Goal: Task Accomplishment & Management: Manage account settings

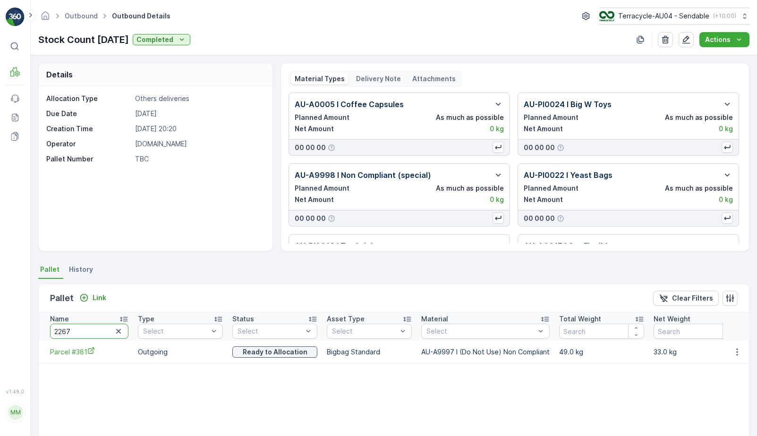
type input "22671"
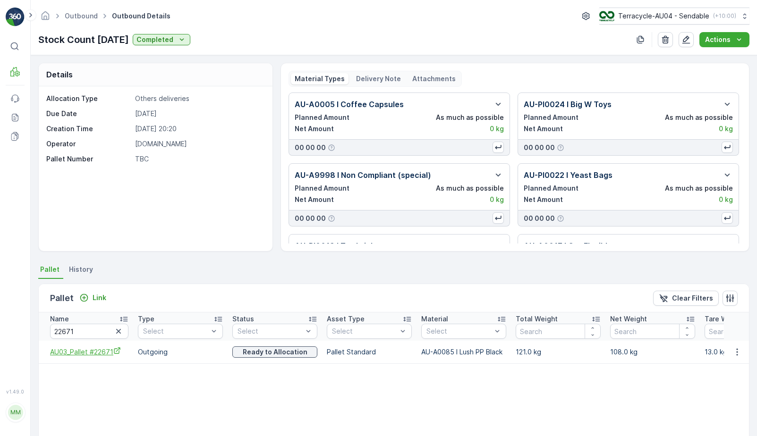
click at [53, 355] on span "AU03_Pallet #22671" at bounding box center [89, 352] width 78 height 10
click at [738, 348] on icon "button" at bounding box center [737, 352] width 9 height 9
click at [704, 388] on div "Unlink Pallet" at bounding box center [726, 383] width 62 height 13
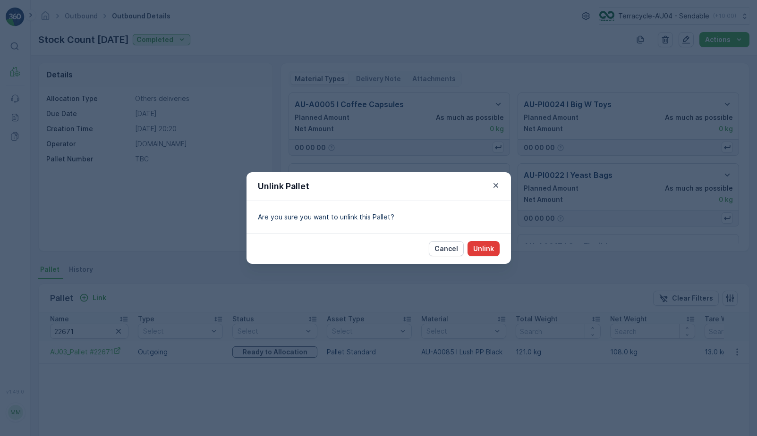
click at [484, 252] on p "Unlink" at bounding box center [483, 248] width 21 height 9
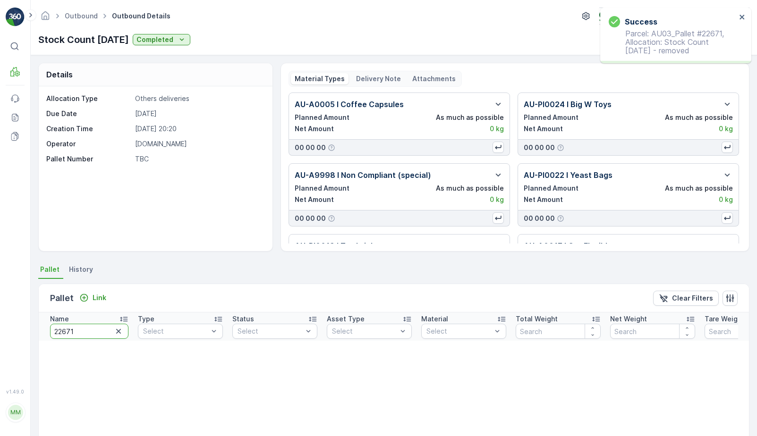
drag, startPoint x: 94, startPoint y: 337, endPoint x: -13, endPoint y: 312, distance: 109.6
click at [0, 312] on html "Success Parcel: AU03_Pallet #22671, Allocation: Stock Count April 2025 - remove…" at bounding box center [378, 218] width 757 height 436
type input "568"
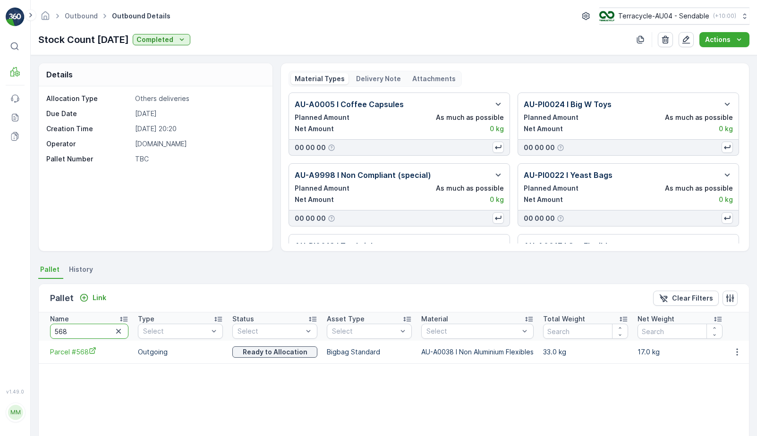
click at [94, 331] on input "568" at bounding box center [89, 331] width 78 height 15
type input "22666"
click at [91, 355] on span "AU03_Pallet #22666" at bounding box center [89, 352] width 78 height 10
click at [741, 352] on button "button" at bounding box center [737, 352] width 17 height 11
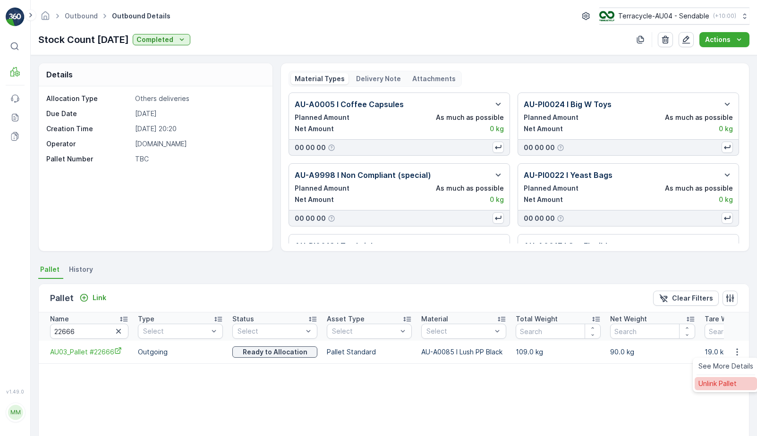
click at [717, 381] on span "Unlink Pallet" at bounding box center [718, 383] width 38 height 9
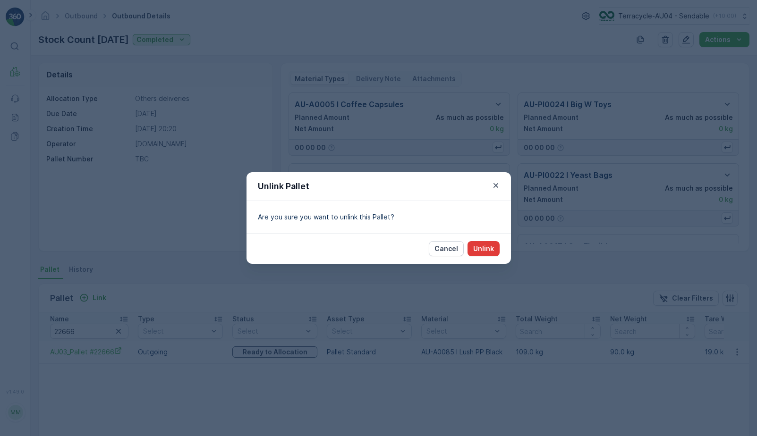
click at [487, 247] on p "Unlink" at bounding box center [483, 248] width 21 height 9
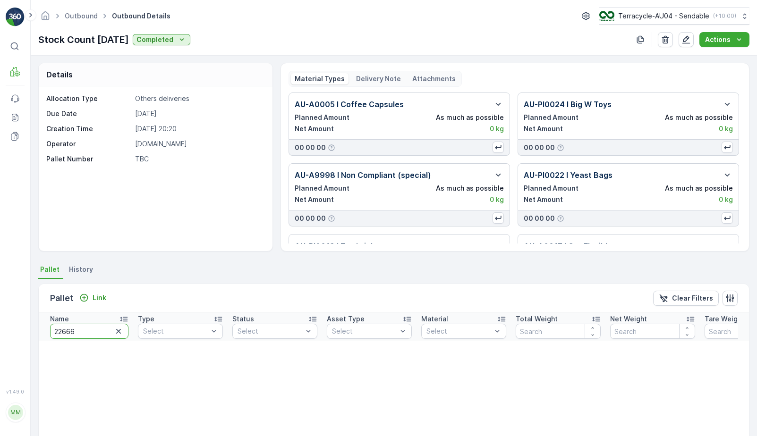
click at [95, 332] on input "22666" at bounding box center [89, 331] width 78 height 15
type input "22714"
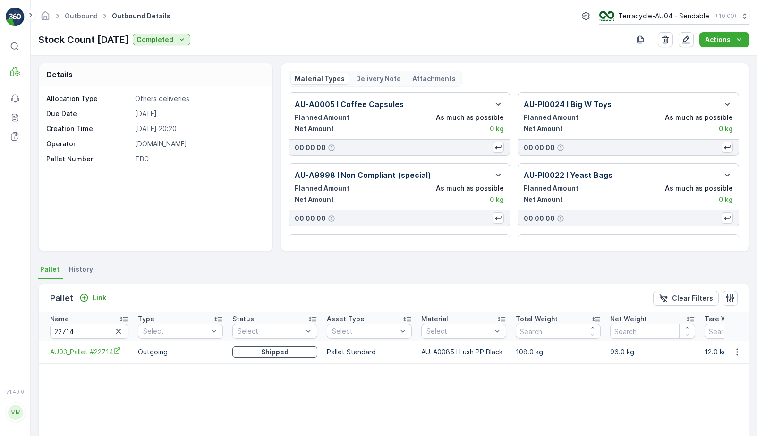
click at [104, 351] on span "AU03_Pallet #22714" at bounding box center [89, 352] width 78 height 10
click at [733, 353] on icon "button" at bounding box center [737, 352] width 9 height 9
click at [710, 386] on span "Unlink Pallet" at bounding box center [718, 383] width 38 height 9
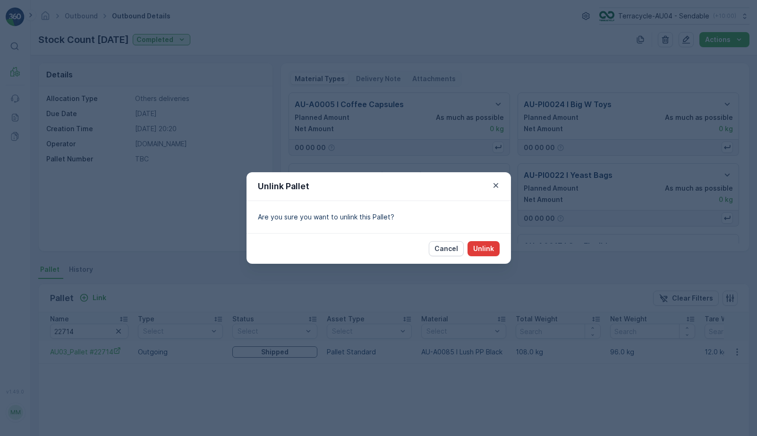
click at [484, 247] on p "Unlink" at bounding box center [483, 248] width 21 height 9
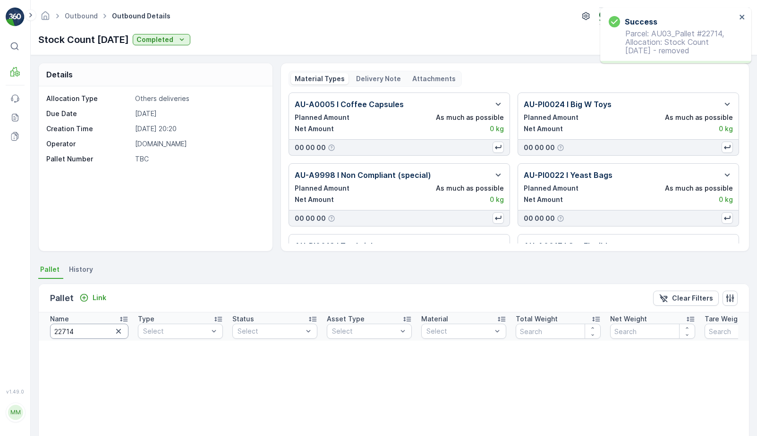
click at [82, 327] on input "22714" at bounding box center [89, 331] width 78 height 15
type input "22653"
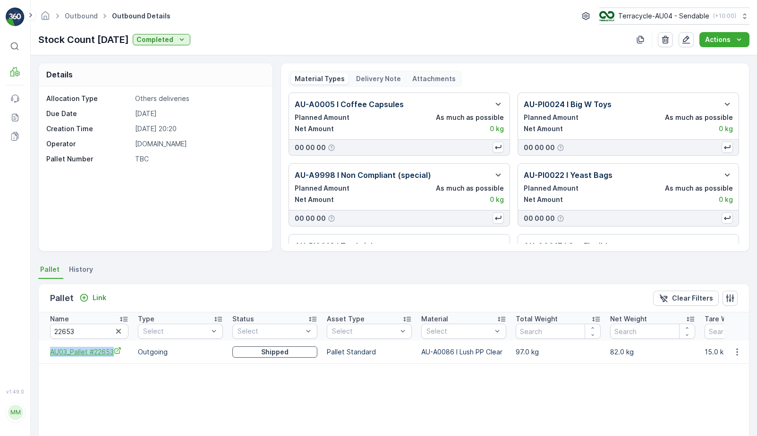
drag, startPoint x: 48, startPoint y: 350, endPoint x: 120, endPoint y: 350, distance: 71.8
click at [120, 350] on td "AU03_Pallet #22653" at bounding box center [86, 352] width 94 height 23
copy span "AU03_Pallet #22653"
click at [86, 350] on span "AU03_Pallet #22653" at bounding box center [89, 352] width 78 height 10
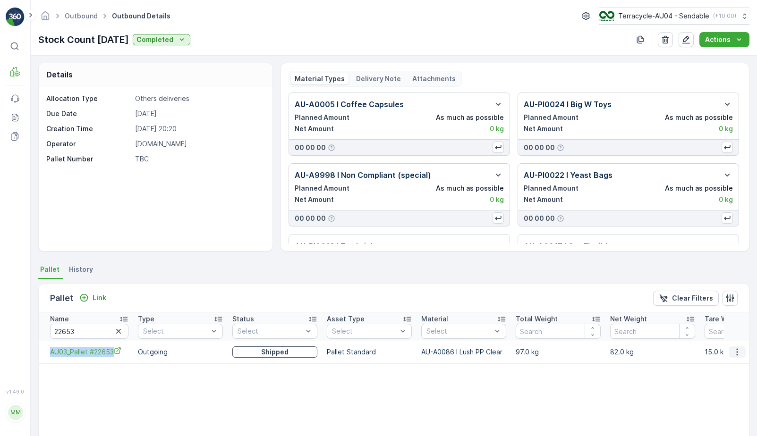
click at [739, 350] on button "button" at bounding box center [737, 352] width 17 height 11
click at [717, 383] on span "Unlink Pallet" at bounding box center [718, 383] width 38 height 9
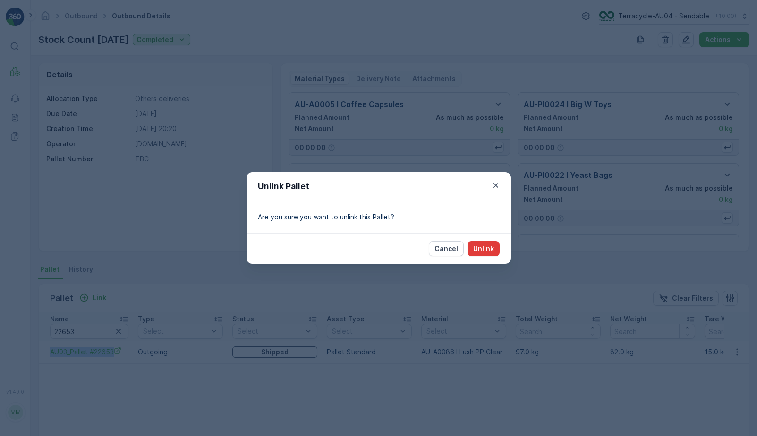
click at [494, 252] on button "Unlink" at bounding box center [484, 248] width 32 height 15
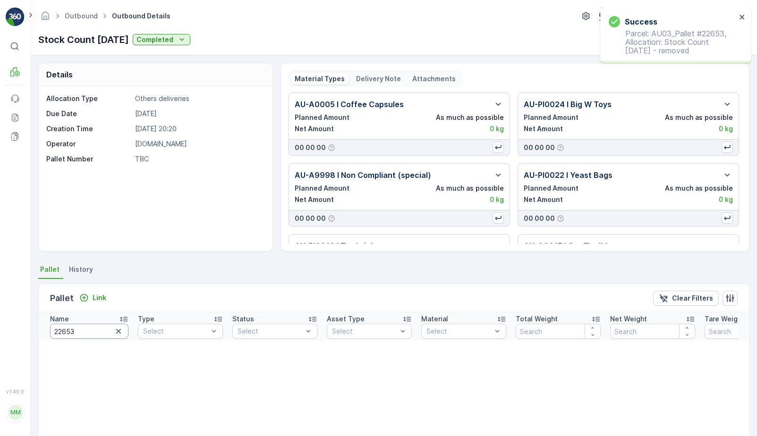
click at [80, 333] on input "22653" at bounding box center [89, 331] width 78 height 15
type input "382"
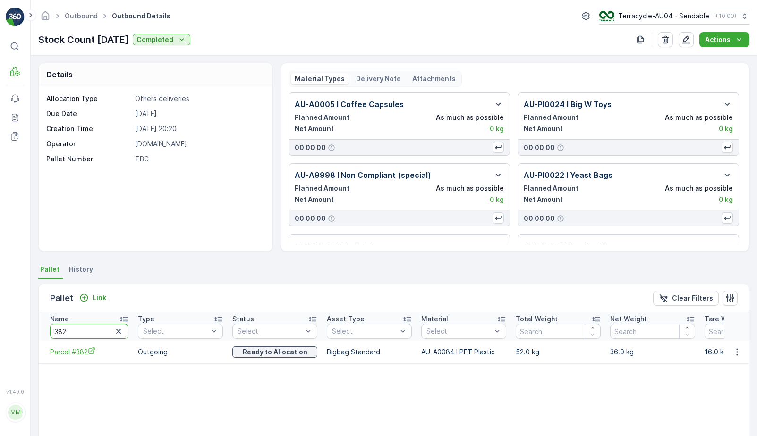
drag, startPoint x: 95, startPoint y: 329, endPoint x: -25, endPoint y: 324, distance: 120.1
click at [0, 324] on html "⌘B MRF Events Reports Documents v 1.49.0 MM MRF.AU04 monika.tur@terracycle.com …" at bounding box center [378, 218] width 757 height 436
paste input "Parcel_AU04 #"
type input "Parcel_AU04 #364"
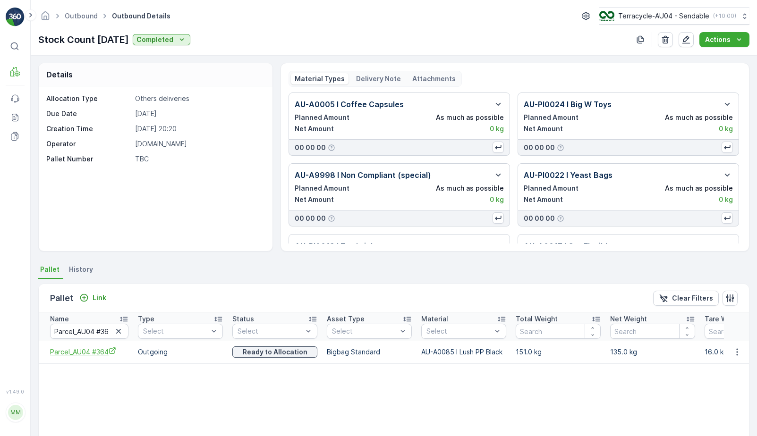
click at [110, 353] on icon "Parcel_AU04 #364" at bounding box center [112, 351] width 6 height 6
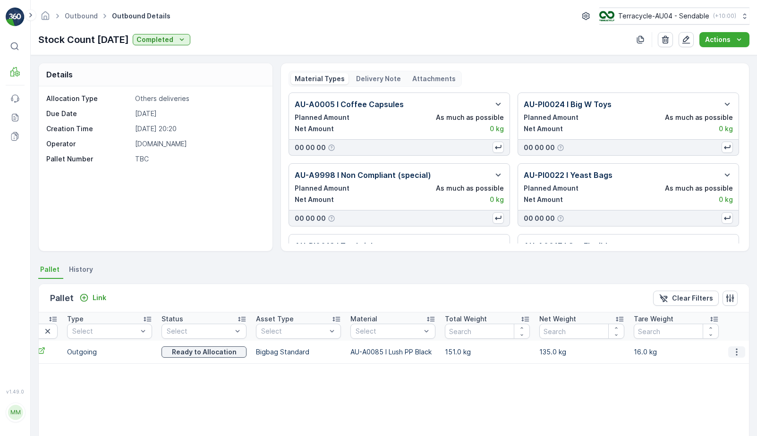
click at [732, 350] on icon "button" at bounding box center [736, 352] width 9 height 9
click at [716, 386] on span "Unlink Pallet" at bounding box center [718, 383] width 38 height 9
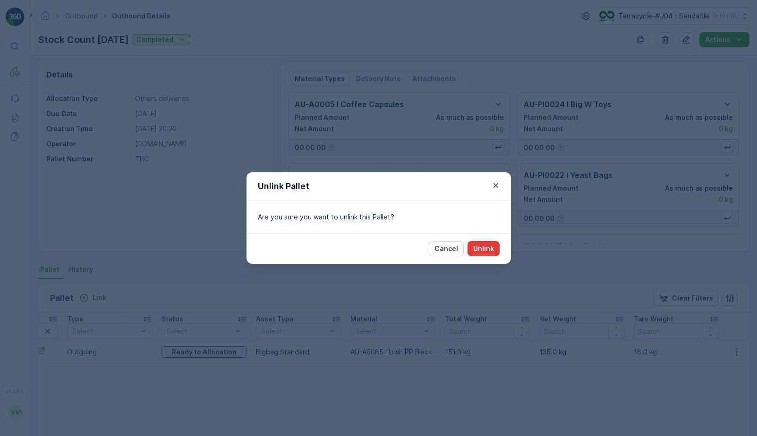
click at [490, 251] on p "Unlink" at bounding box center [483, 248] width 21 height 9
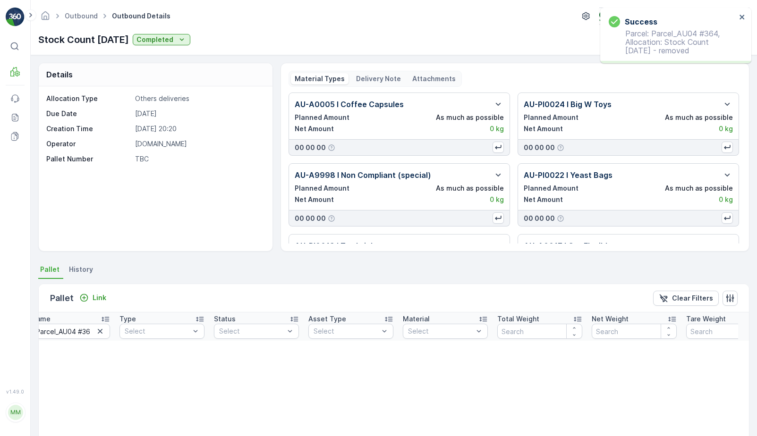
scroll to position [0, 0]
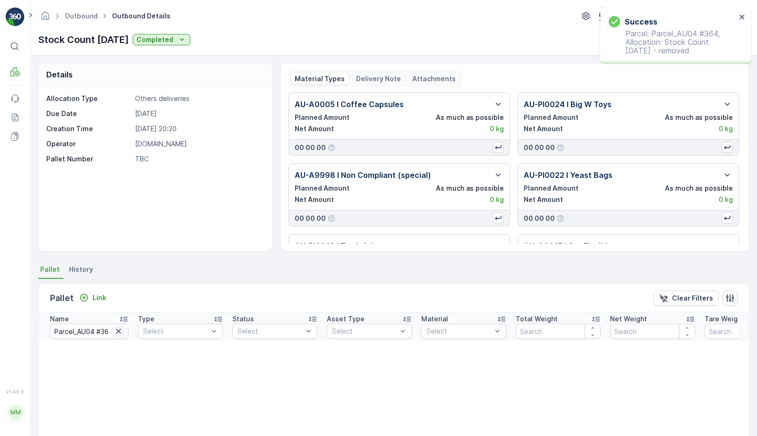
click at [117, 332] on icon "button" at bounding box center [118, 331] width 9 height 9
paste input "Parcel_AU04 #364"
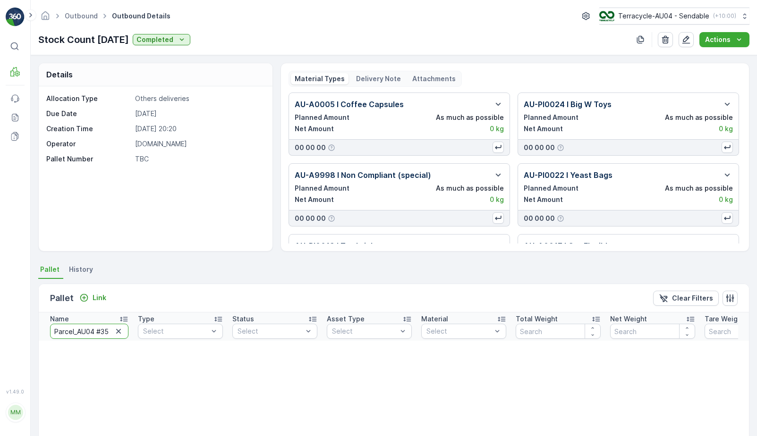
type input "Parcel_AU04 #358"
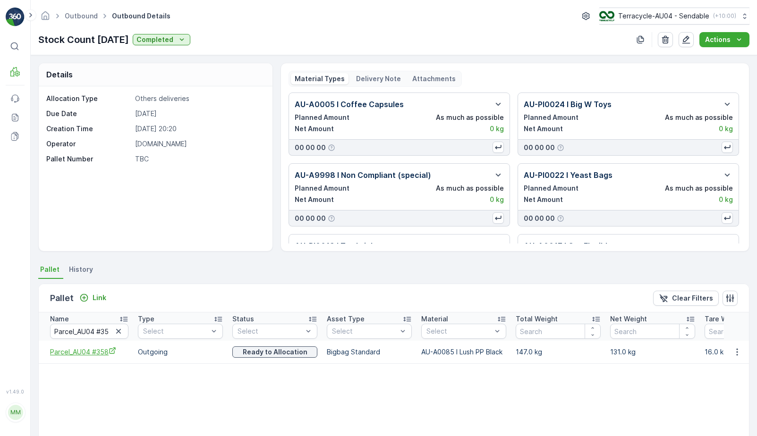
click at [71, 352] on span "Parcel_AU04 #358" at bounding box center [89, 352] width 78 height 10
click at [736, 352] on icon "button" at bounding box center [737, 352] width 9 height 9
click at [708, 384] on span "Unlink Pallet" at bounding box center [718, 383] width 38 height 9
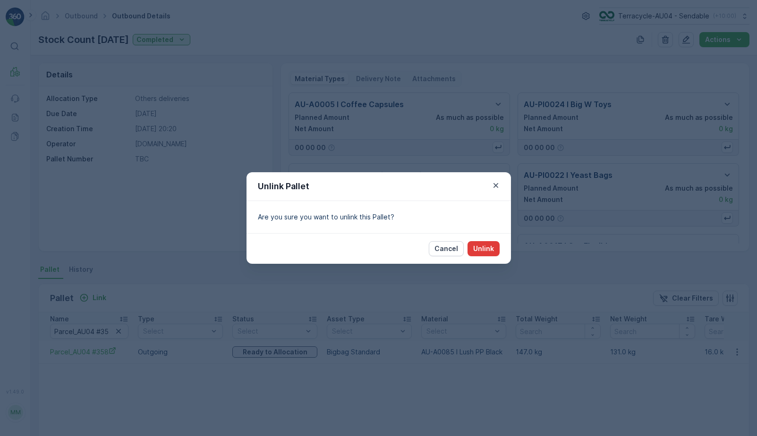
click at [487, 251] on p "Unlink" at bounding box center [483, 248] width 21 height 9
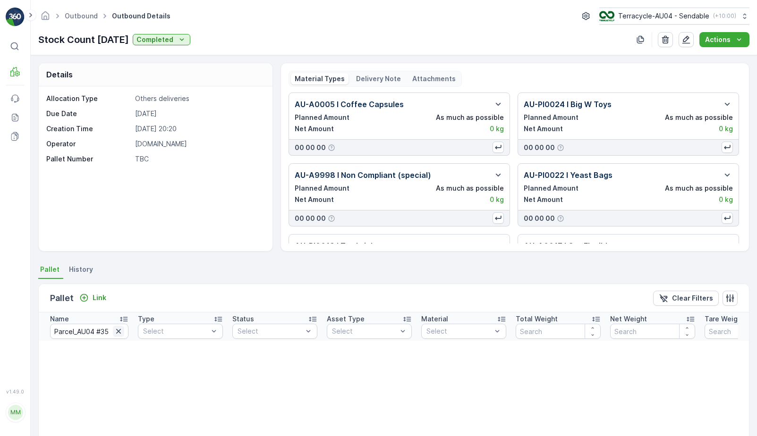
click at [117, 331] on icon "button" at bounding box center [118, 331] width 5 height 5
click at [103, 331] on input "text" at bounding box center [89, 331] width 78 height 15
type input "22680"
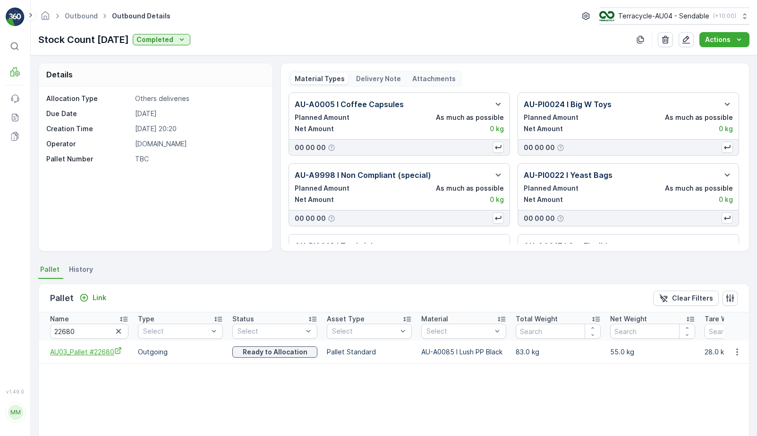
click at [103, 350] on span "AU03_Pallet #22680" at bounding box center [89, 352] width 78 height 10
click at [733, 351] on icon "button" at bounding box center [737, 352] width 9 height 9
click at [710, 380] on span "Unlink Pallet" at bounding box center [718, 383] width 38 height 9
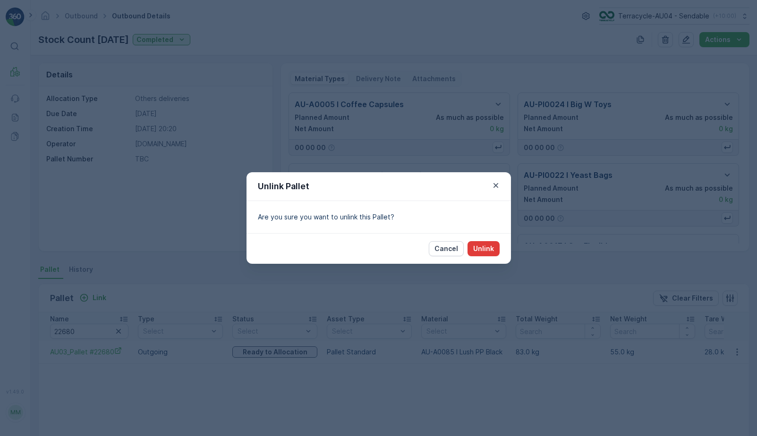
click at [485, 256] on button "Unlink" at bounding box center [484, 248] width 32 height 15
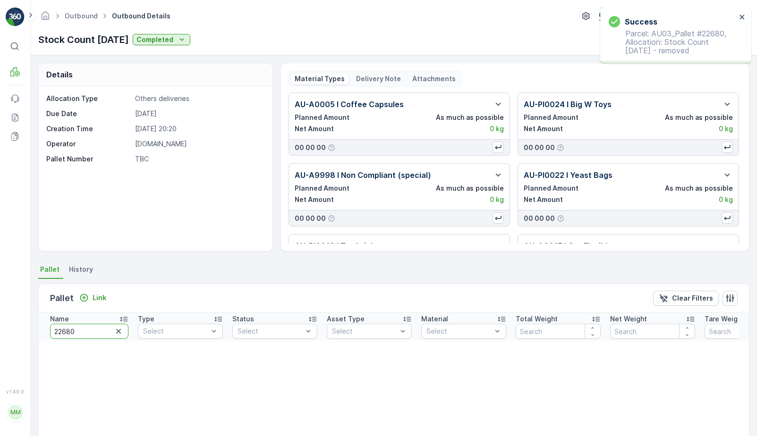
click at [99, 330] on input "22680" at bounding box center [89, 331] width 78 height 15
type input "22734"
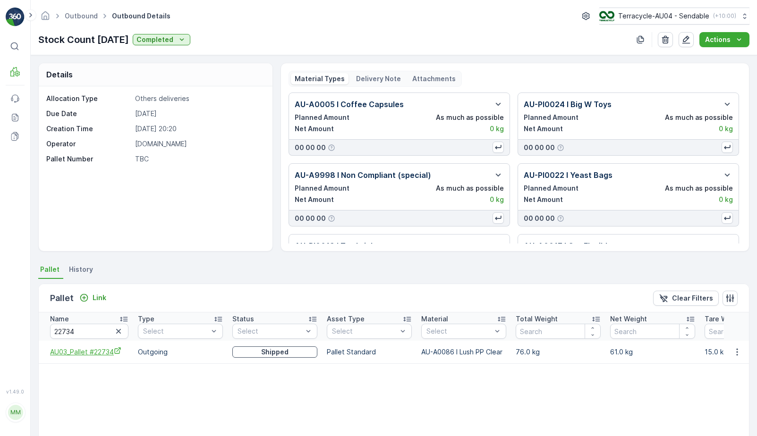
click at [114, 351] on icon "AU03_Pallet #22734" at bounding box center [118, 351] width 8 height 8
click at [741, 354] on button "button" at bounding box center [737, 352] width 17 height 11
click at [721, 385] on span "Unlink Pallet" at bounding box center [718, 383] width 38 height 9
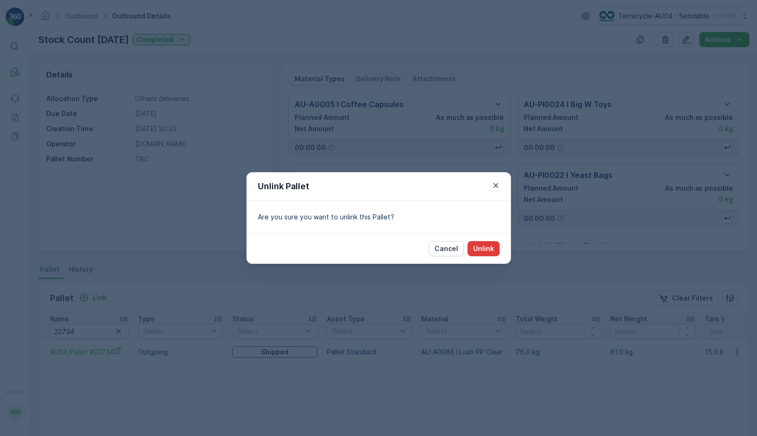
click at [493, 253] on p "Unlink" at bounding box center [483, 248] width 21 height 9
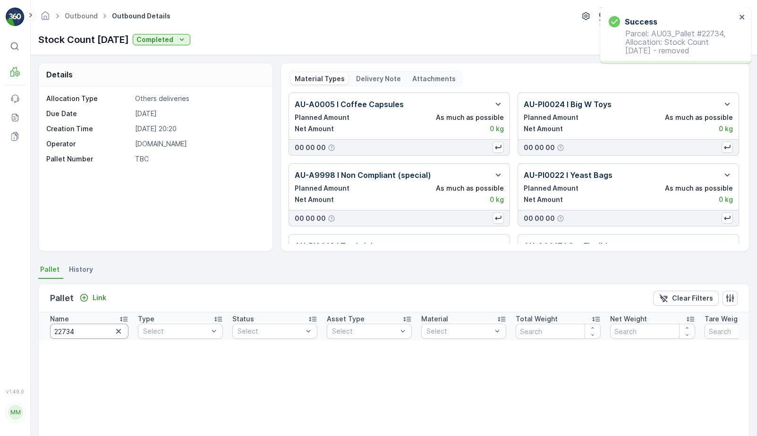
click at [82, 333] on input "22734" at bounding box center [89, 331] width 78 height 15
type input "337"
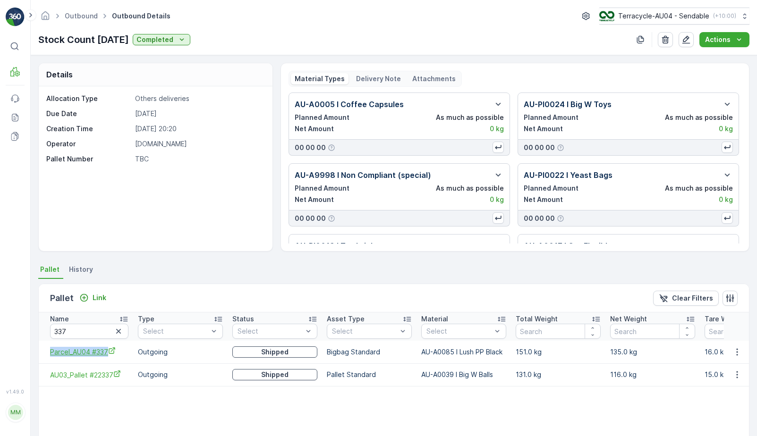
drag, startPoint x: 47, startPoint y: 349, endPoint x: 111, endPoint y: 352, distance: 63.4
click at [111, 352] on td "Parcel_AU04 #337" at bounding box center [86, 352] width 94 height 23
copy span "Parcel_AU04 #337"
click at [111, 351] on icon "Parcel_AU04 #337" at bounding box center [112, 351] width 8 height 8
click at [737, 352] on icon "button" at bounding box center [737, 352] width 9 height 9
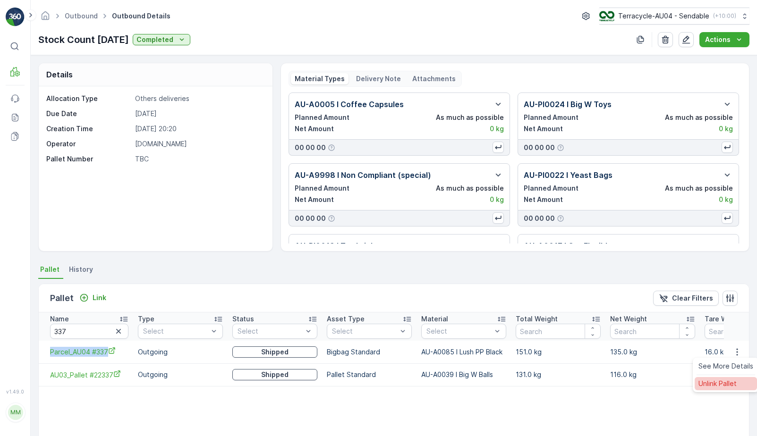
click at [704, 381] on span "Unlink Pallet" at bounding box center [718, 383] width 38 height 9
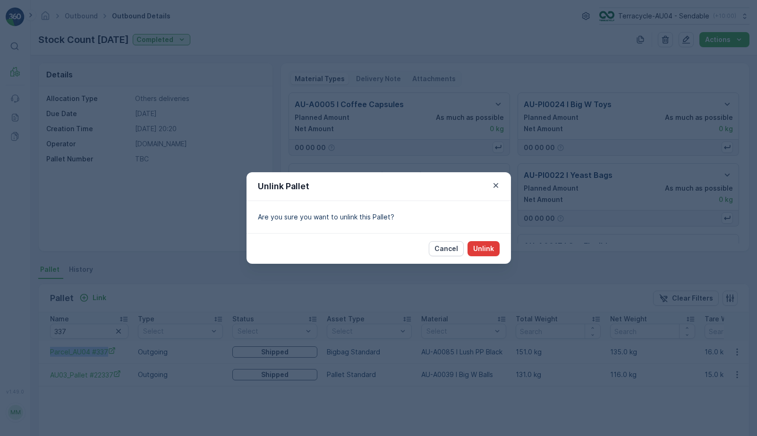
click at [483, 252] on p "Unlink" at bounding box center [483, 248] width 21 height 9
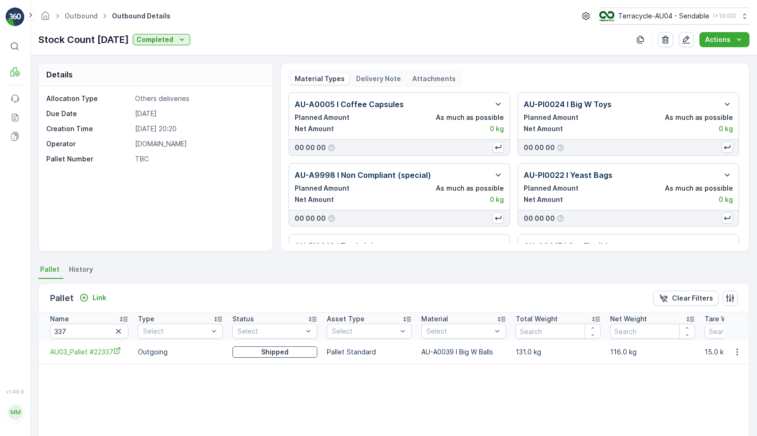
click at [92, 332] on input "337" at bounding box center [89, 331] width 78 height 15
type input "22710"
click at [116, 354] on icon "AU03_Pallet #22710" at bounding box center [117, 351] width 6 height 6
click at [736, 354] on icon "button" at bounding box center [737, 352] width 9 height 9
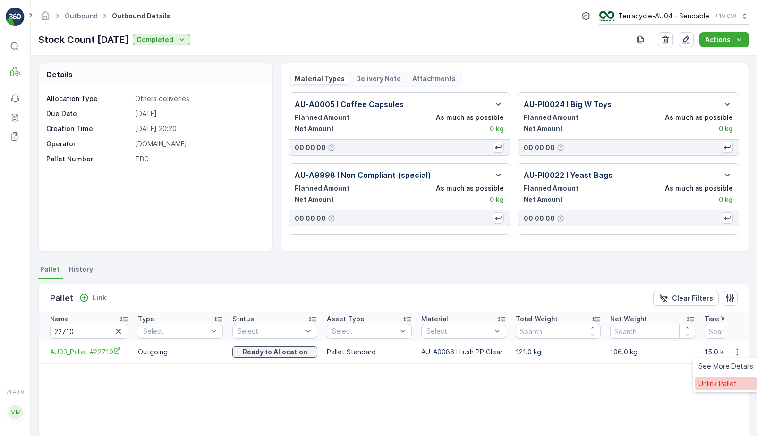
click at [700, 381] on span "Unlink Pallet" at bounding box center [718, 383] width 38 height 9
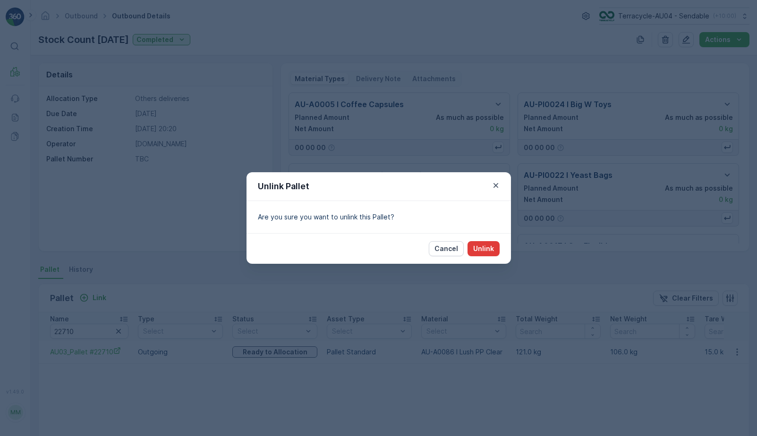
click at [492, 245] on p "Unlink" at bounding box center [483, 248] width 21 height 9
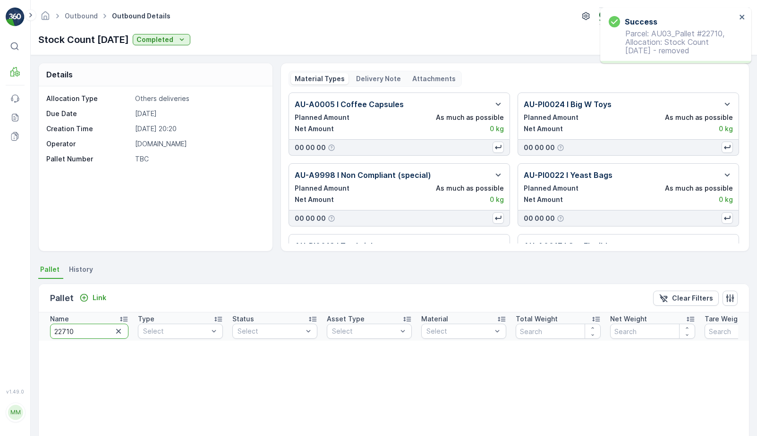
click at [93, 332] on input "22710" at bounding box center [89, 331] width 78 height 15
type input "340"
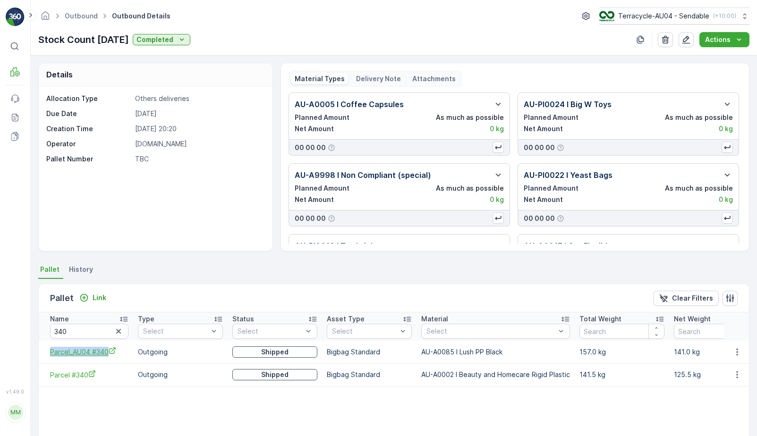
drag, startPoint x: 47, startPoint y: 353, endPoint x: 121, endPoint y: 355, distance: 74.7
click at [121, 355] on td "Parcel_AU04 #340" at bounding box center [86, 352] width 94 height 23
copy span "Parcel_AU04 #340"
click at [110, 353] on icon "Parcel_AU04 #340" at bounding box center [112, 351] width 6 height 6
click at [737, 354] on icon "button" at bounding box center [737, 352] width 9 height 9
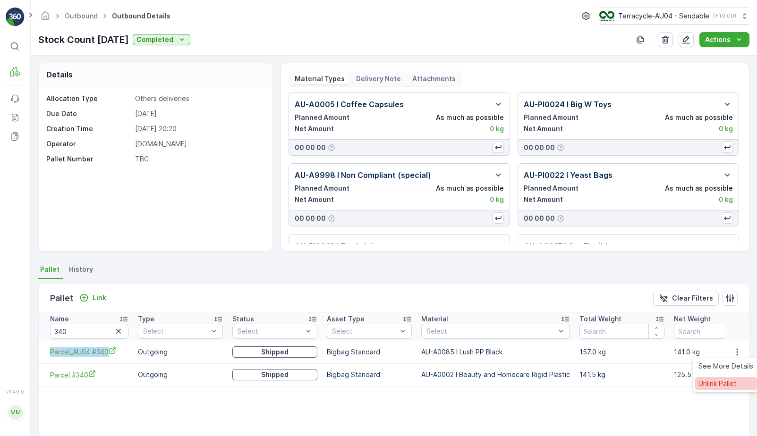
click at [720, 381] on span "Unlink Pallet" at bounding box center [718, 383] width 38 height 9
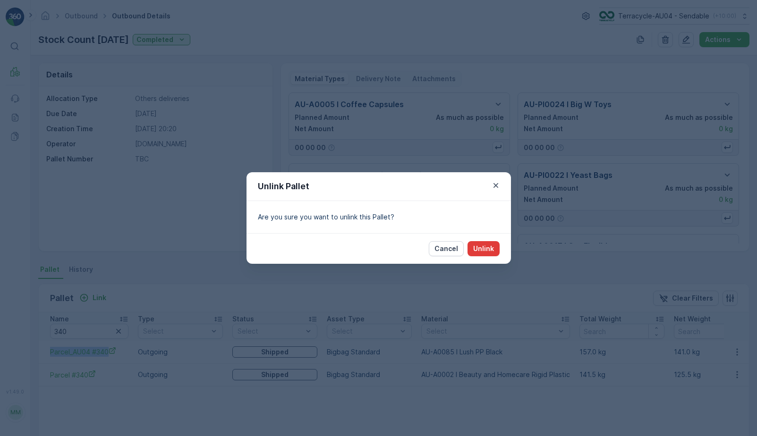
click at [482, 250] on p "Unlink" at bounding box center [483, 248] width 21 height 9
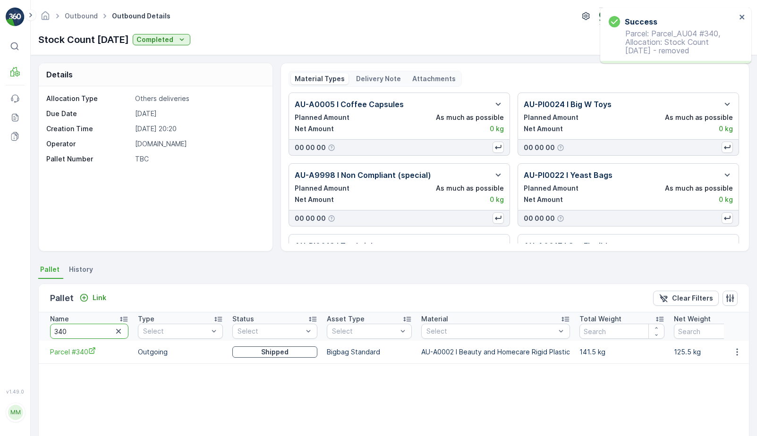
click at [82, 330] on input "340" at bounding box center [89, 331] width 78 height 15
type input "22742"
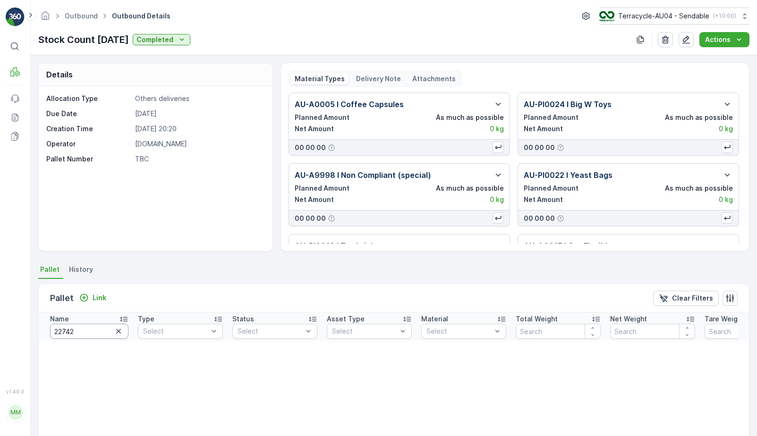
click at [80, 333] on input "22742" at bounding box center [89, 331] width 78 height 15
type input "22679"
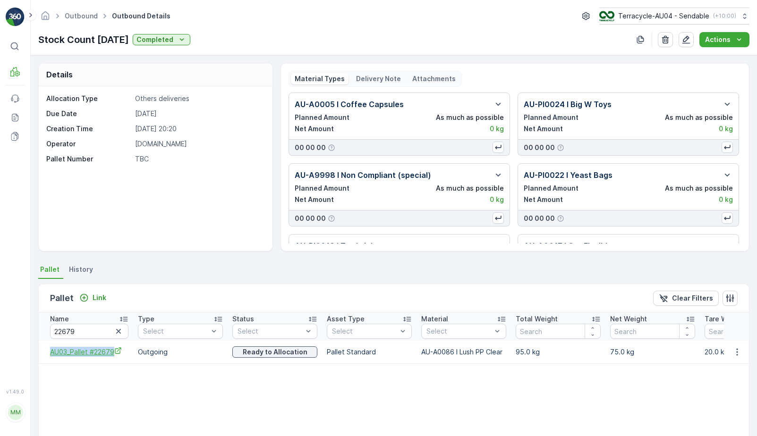
drag, startPoint x: 47, startPoint y: 354, endPoint x: 123, endPoint y: 356, distance: 76.5
click at [123, 356] on td "AU03_Pallet #22679" at bounding box center [86, 352] width 94 height 23
copy span "AU03_Pallet #22679"
click at [118, 352] on icon "AU03_Pallet #22679" at bounding box center [118, 351] width 8 height 8
click at [741, 353] on button "button" at bounding box center [737, 352] width 17 height 11
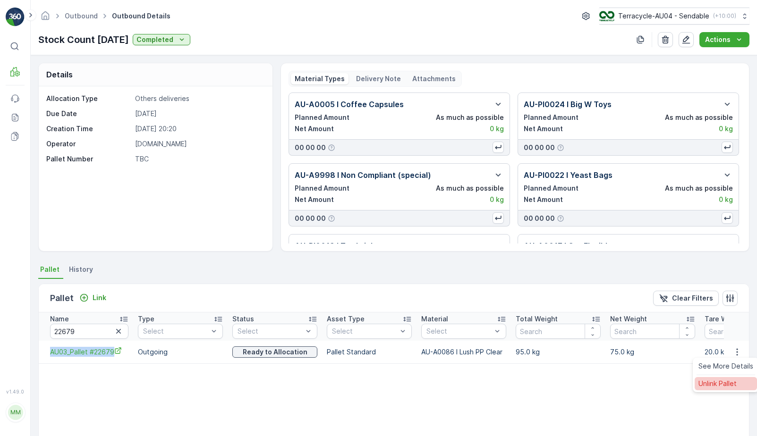
click at [724, 384] on span "Unlink Pallet" at bounding box center [718, 383] width 38 height 9
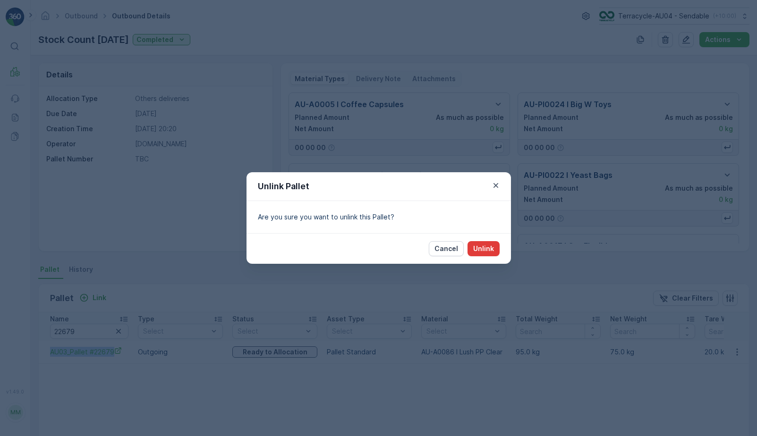
click at [483, 250] on p "Unlink" at bounding box center [483, 248] width 21 height 9
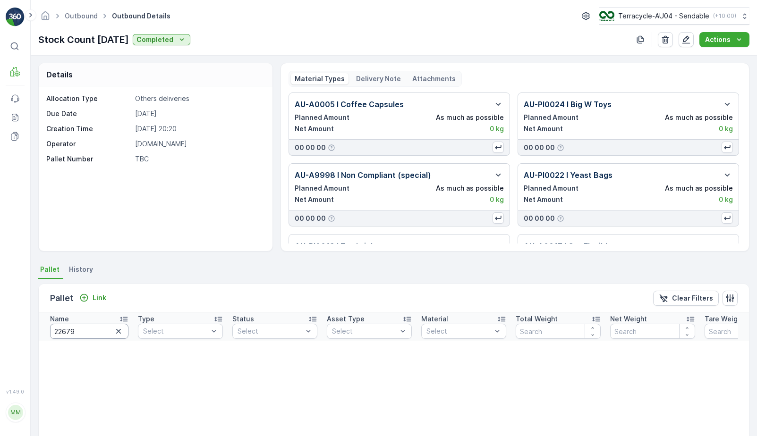
click at [89, 327] on input "22679" at bounding box center [89, 331] width 78 height 15
type input "22709"
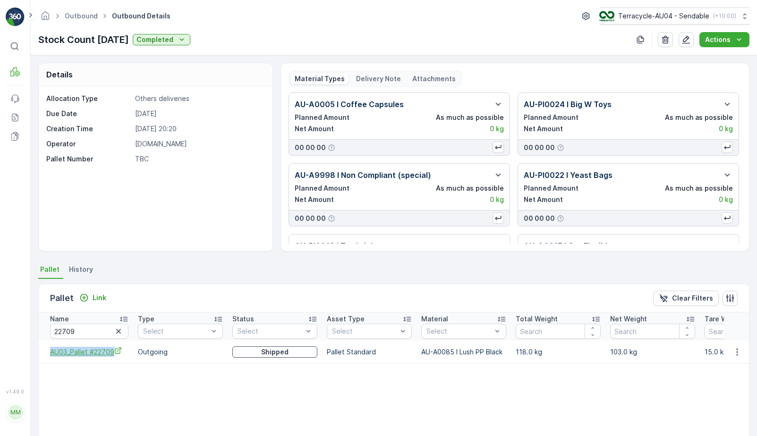
drag, startPoint x: 46, startPoint y: 351, endPoint x: 118, endPoint y: 352, distance: 72.3
click at [118, 352] on td "AU03_Pallet #22709" at bounding box center [86, 352] width 94 height 23
copy span "AU03_Pallet #22709"
click at [116, 352] on icon "AU03_Pallet #22709" at bounding box center [118, 351] width 8 height 8
click at [738, 352] on icon "button" at bounding box center [737, 352] width 9 height 9
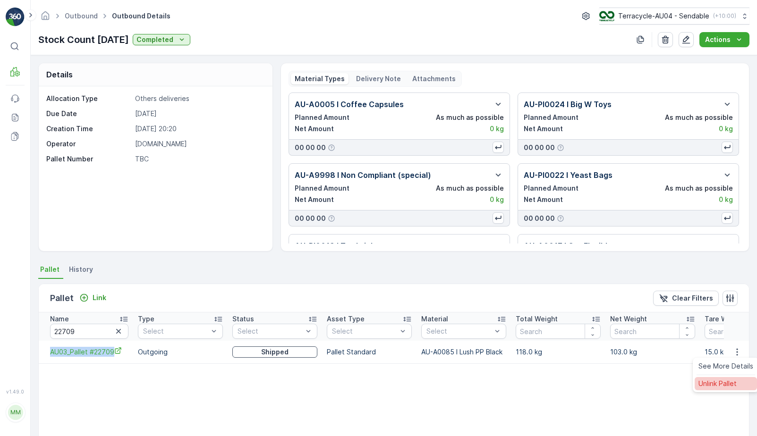
click at [716, 385] on span "Unlink Pallet" at bounding box center [718, 383] width 38 height 9
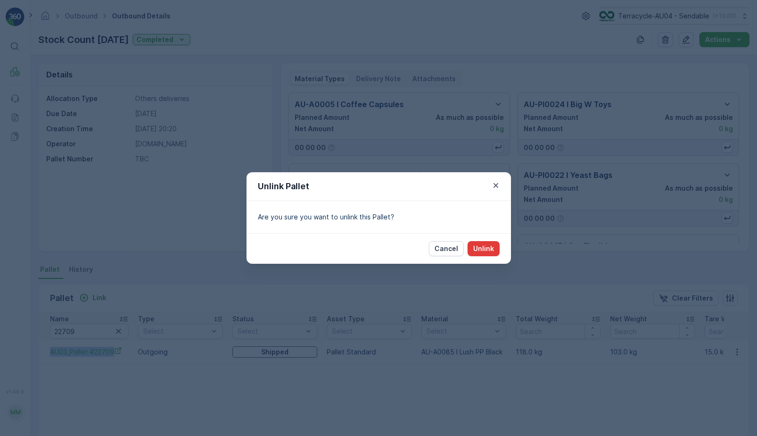
click at [489, 247] on p "Unlink" at bounding box center [483, 248] width 21 height 9
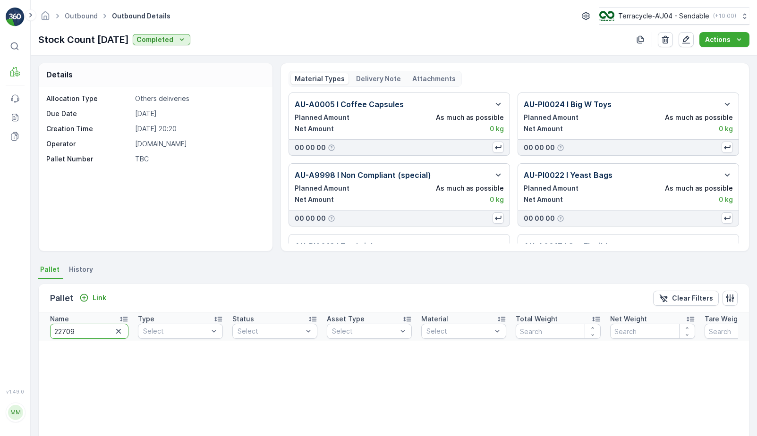
click at [87, 329] on input "22709" at bounding box center [89, 331] width 78 height 15
type input "22661"
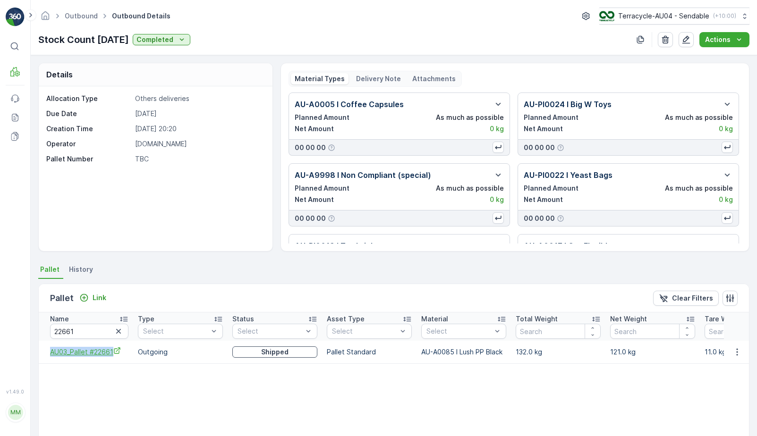
drag, startPoint x: 47, startPoint y: 353, endPoint x: 116, endPoint y: 353, distance: 69.0
click at [116, 353] on td "AU03_Pallet #22661" at bounding box center [86, 352] width 94 height 23
copy span "AU03_Pallet #22661"
click at [106, 349] on span "AU03_Pallet #22661" at bounding box center [89, 352] width 78 height 10
click at [733, 353] on icon "button" at bounding box center [737, 352] width 9 height 9
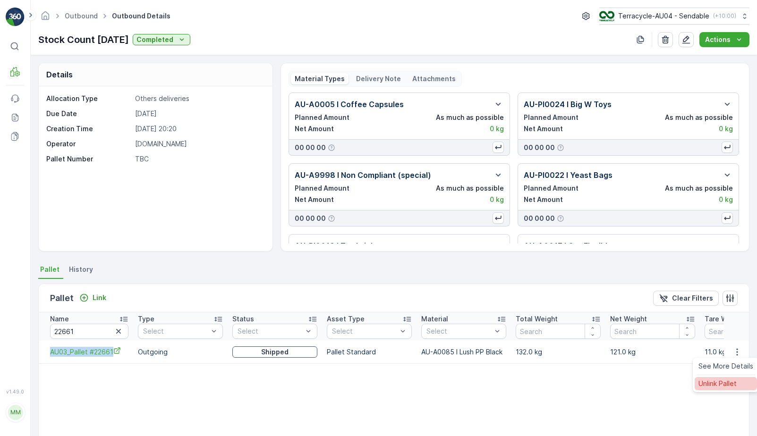
click at [713, 382] on span "Unlink Pallet" at bounding box center [718, 383] width 38 height 9
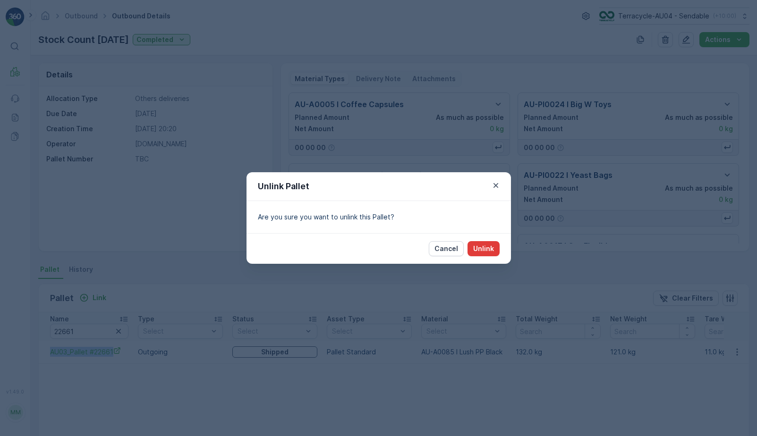
click at [483, 246] on p "Unlink" at bounding box center [483, 248] width 21 height 9
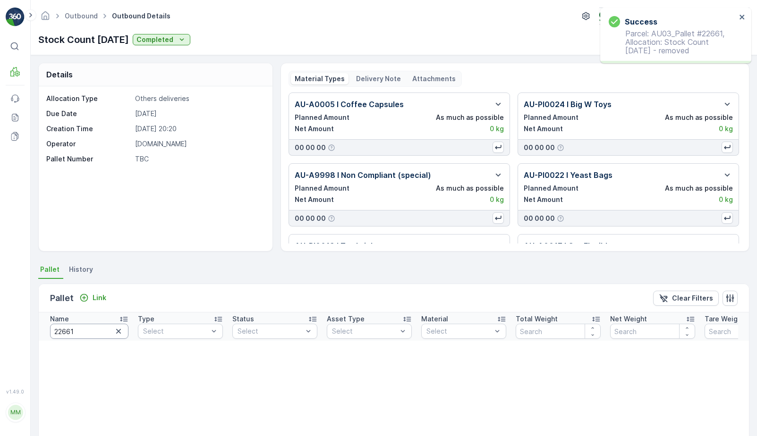
click at [89, 331] on input "22661" at bounding box center [89, 331] width 78 height 15
type input "22678"
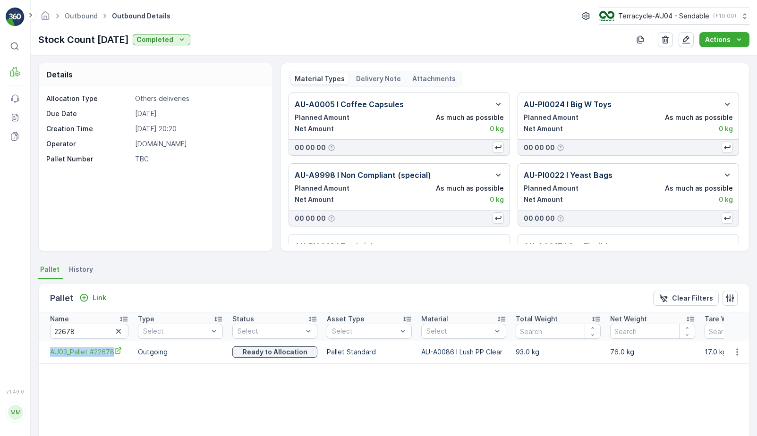
drag, startPoint x: 51, startPoint y: 350, endPoint x: 118, endPoint y: 350, distance: 66.1
click at [118, 350] on td "AU03_Pallet #22678" at bounding box center [86, 352] width 94 height 23
copy span "AU03_Pallet #22678"
click at [736, 350] on icon "button" at bounding box center [737, 352] width 9 height 9
click at [711, 387] on span "Unlink Pallet" at bounding box center [718, 383] width 38 height 9
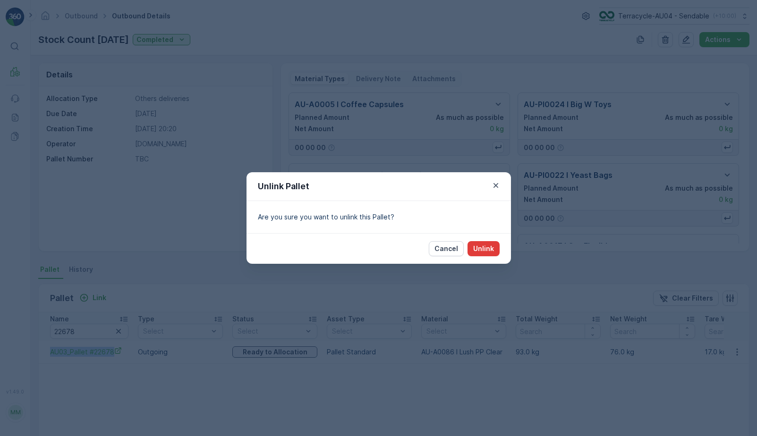
click at [488, 254] on button "Unlink" at bounding box center [484, 248] width 32 height 15
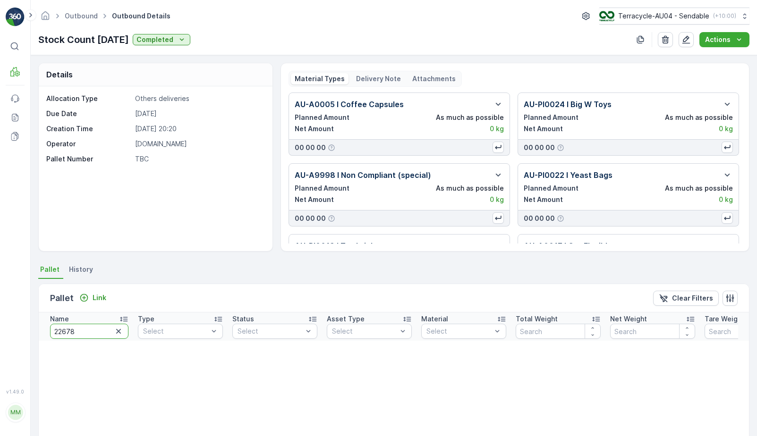
drag, startPoint x: 103, startPoint y: 329, endPoint x: 7, endPoint y: 333, distance: 96.9
click at [7, 333] on div "⌘B MRF Events Reports Documents v 1.49.0 MM MRF.AU04 monika.tur@terracycle.com …" at bounding box center [378, 218] width 757 height 436
paste input "AU03_Pallet_AU03 #226"
type input "AU03_Pallet_AU03 #226"
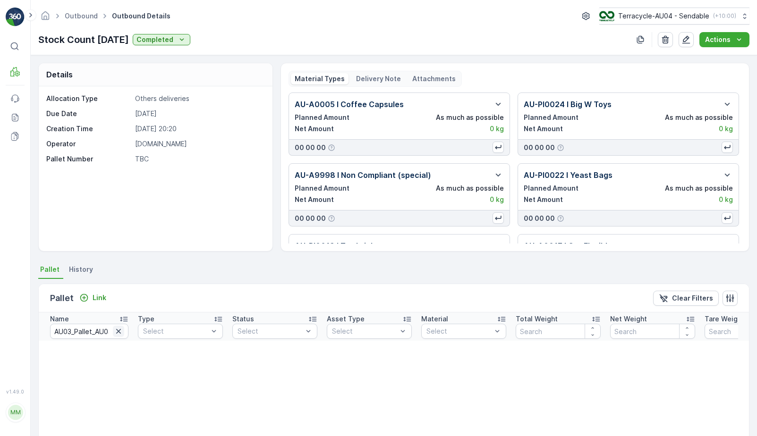
click at [120, 333] on icon "button" at bounding box center [118, 331] width 9 height 9
click at [102, 333] on input "text" at bounding box center [89, 331] width 78 height 15
type input "22665"
click at [87, 333] on input "22665" at bounding box center [89, 331] width 78 height 15
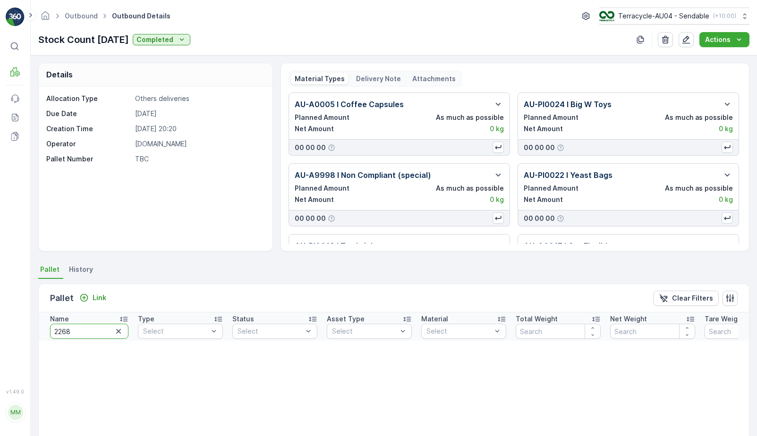
type input "22681"
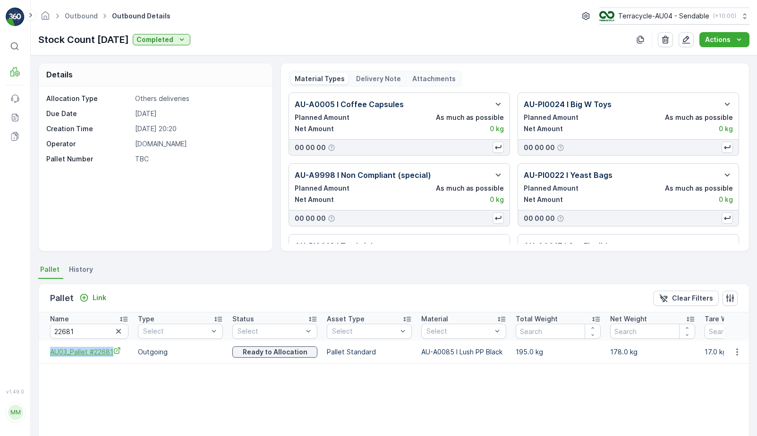
drag, startPoint x: 45, startPoint y: 351, endPoint x: 115, endPoint y: 349, distance: 70.4
click at [115, 349] on td "AU03_Pallet #22681" at bounding box center [86, 352] width 94 height 23
copy span "AU03_Pallet #22681"
click at [109, 354] on span "AU03_Pallet #22681" at bounding box center [89, 352] width 78 height 10
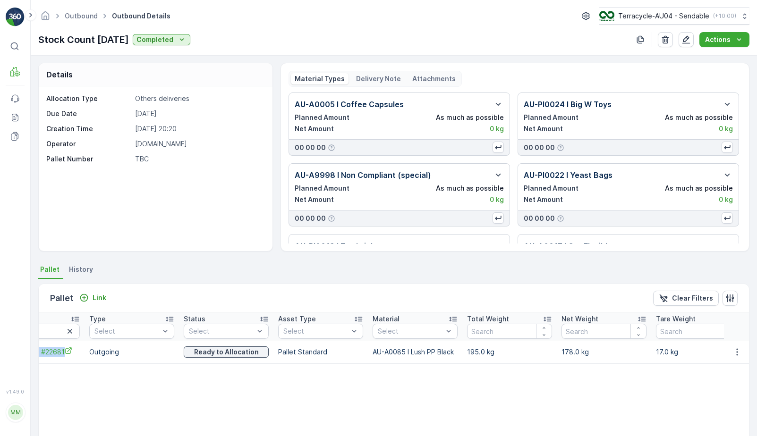
scroll to position [0, 73]
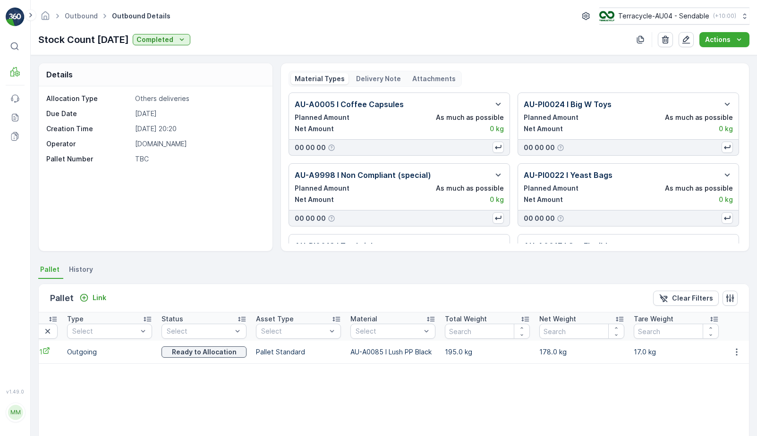
click at [733, 346] on td at bounding box center [737, 352] width 26 height 23
click at [733, 350] on icon "button" at bounding box center [736, 352] width 9 height 9
click at [720, 387] on span "Unlink Pallet" at bounding box center [718, 383] width 38 height 9
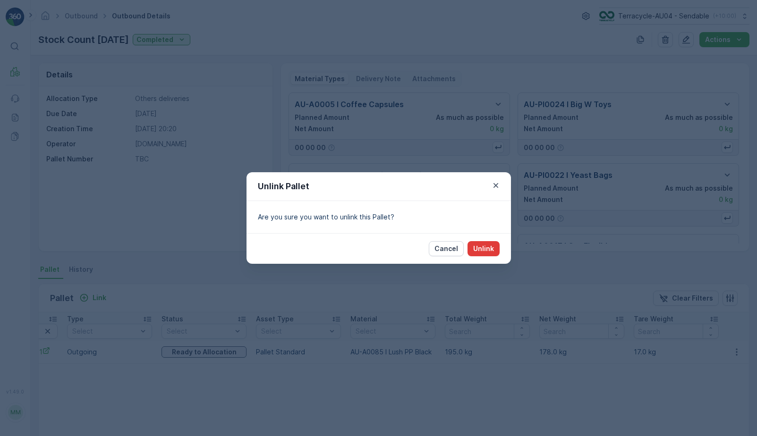
click at [489, 246] on p "Unlink" at bounding box center [483, 248] width 21 height 9
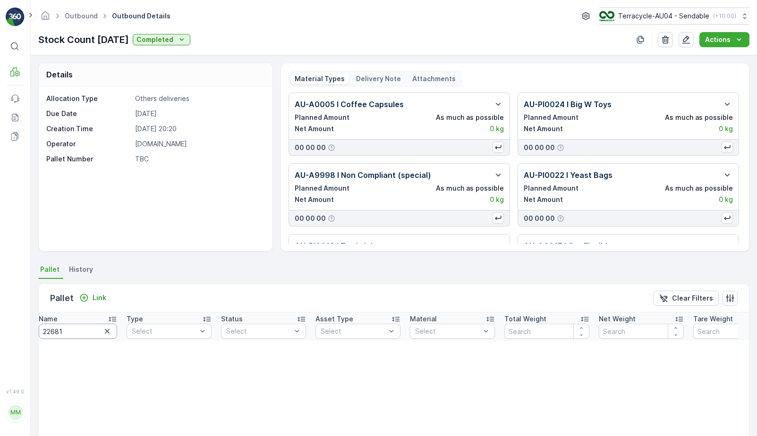
scroll to position [0, 0]
drag, startPoint x: 84, startPoint y: 329, endPoint x: 7, endPoint y: 328, distance: 76.5
click at [7, 328] on div "⌘B MRF Events Reports Documents v 1.49.0 MM MRF.AU04 monika.tur@terracycle.com …" at bounding box center [378, 218] width 757 height 436
type input "388"
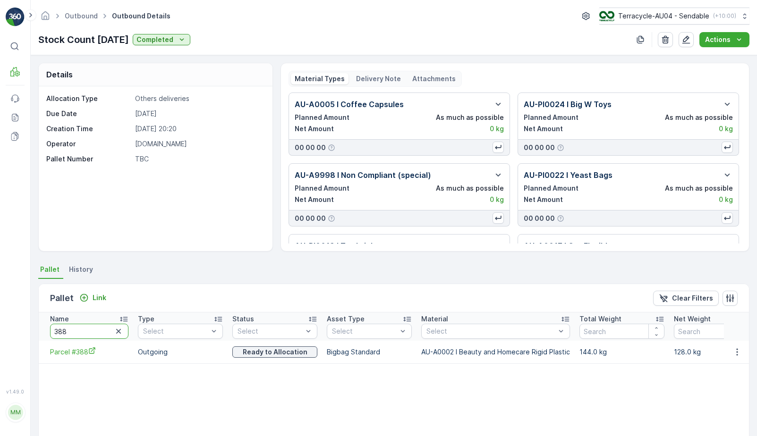
drag, startPoint x: 94, startPoint y: 329, endPoint x: 41, endPoint y: 329, distance: 53.4
click at [41, 329] on th "Name 388" at bounding box center [86, 327] width 94 height 28
paste input "Parcel_AU04 #"
type input "Parcel_AU04 #388"
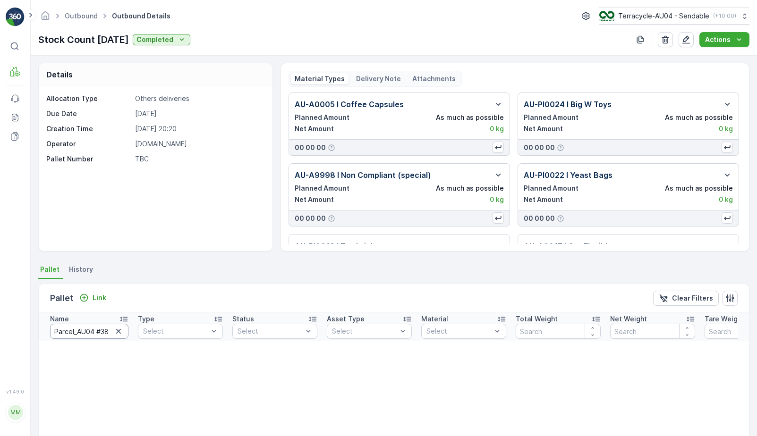
click at [111, 331] on input "Parcel_AU04 #388" at bounding box center [89, 331] width 78 height 15
type input "Parcel_AU04 #99"
click at [117, 333] on icon "button" at bounding box center [118, 331] width 5 height 5
click at [109, 332] on input "text" at bounding box center [89, 331] width 78 height 15
paste input "Parcel_AU04 #388"
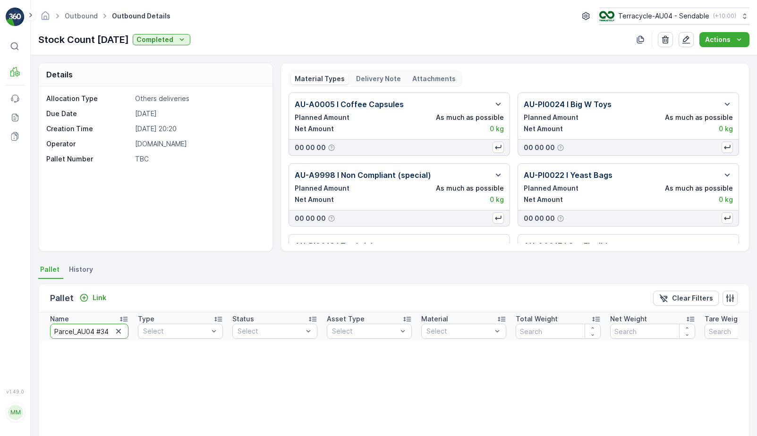
type input "Parcel_AU04 #345"
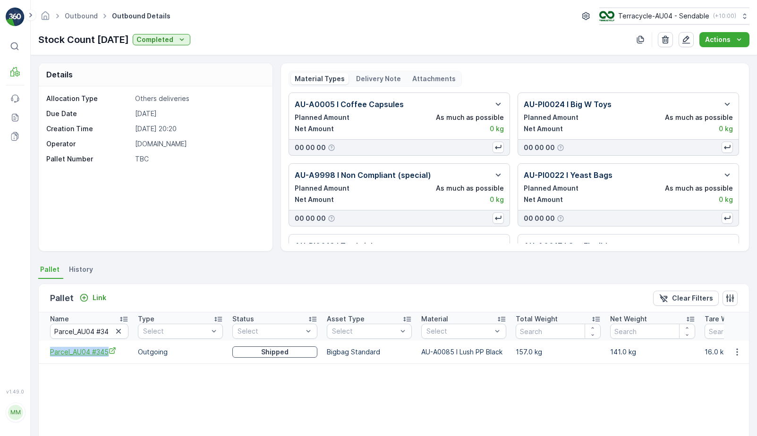
drag, startPoint x: 45, startPoint y: 351, endPoint x: 113, endPoint y: 351, distance: 68.5
click at [113, 351] on td "Parcel_AU04 #345" at bounding box center [86, 352] width 94 height 23
copy span "Parcel_AU04 #345"
click at [114, 355] on icon "Parcel_AU04 #345" at bounding box center [113, 351] width 8 height 8
click at [733, 349] on icon "button" at bounding box center [737, 352] width 9 height 9
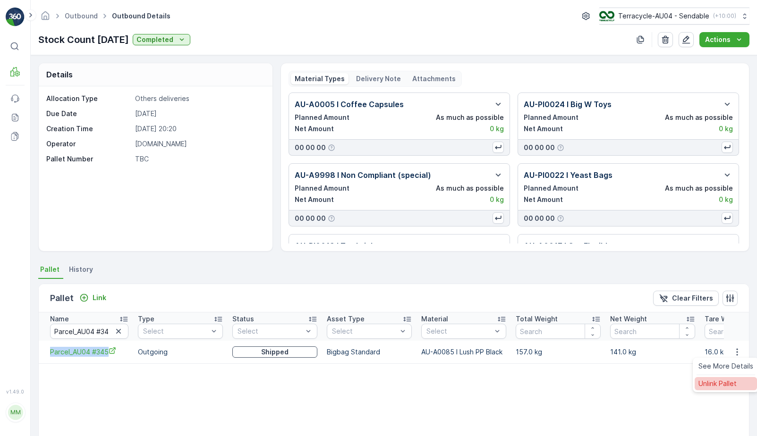
click at [710, 387] on span "Unlink Pallet" at bounding box center [718, 383] width 38 height 9
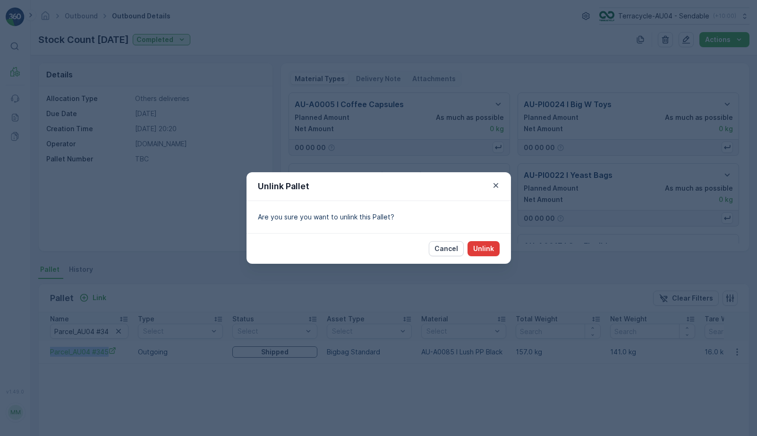
click at [491, 246] on p "Unlink" at bounding box center [483, 248] width 21 height 9
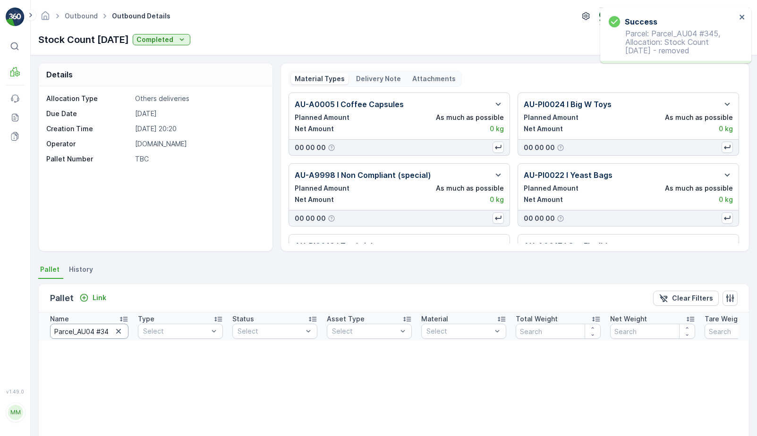
click at [110, 330] on input "Parcel_AU04 #345" at bounding box center [89, 331] width 78 height 15
type input "Parcel_AU04 #341"
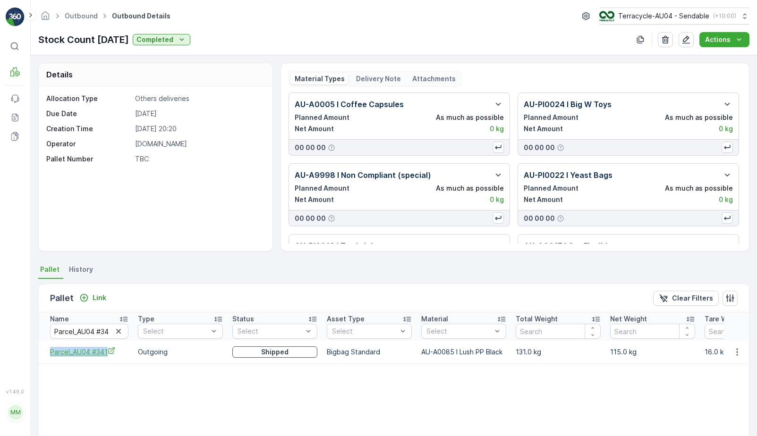
drag, startPoint x: 45, startPoint y: 349, endPoint x: 108, endPoint y: 350, distance: 62.3
click at [108, 350] on td "Parcel_AU04 #341" at bounding box center [86, 352] width 94 height 23
click at [737, 349] on icon "button" at bounding box center [737, 352] width 9 height 9
click at [714, 382] on span "Unlink Pallet" at bounding box center [718, 383] width 38 height 9
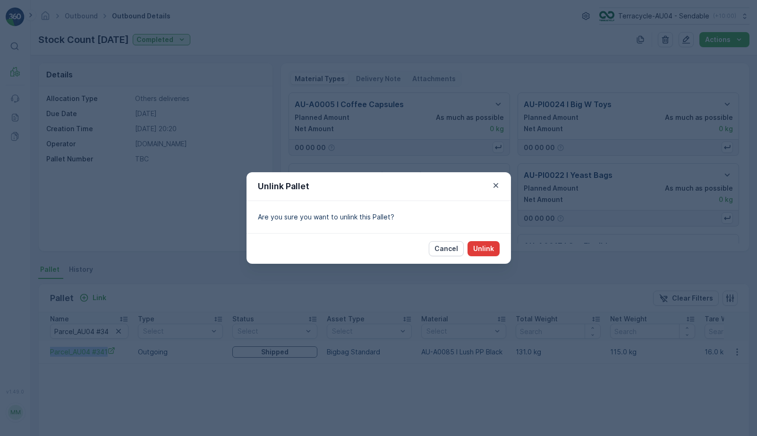
click at [482, 250] on p "Unlink" at bounding box center [483, 248] width 21 height 9
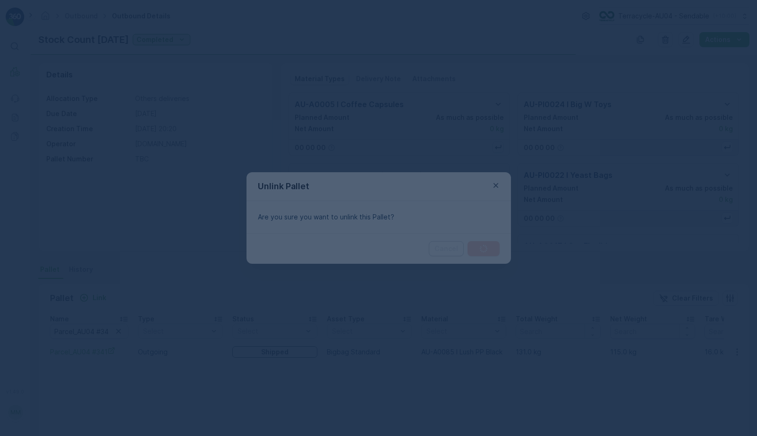
click at [113, 347] on div at bounding box center [378, 218] width 757 height 436
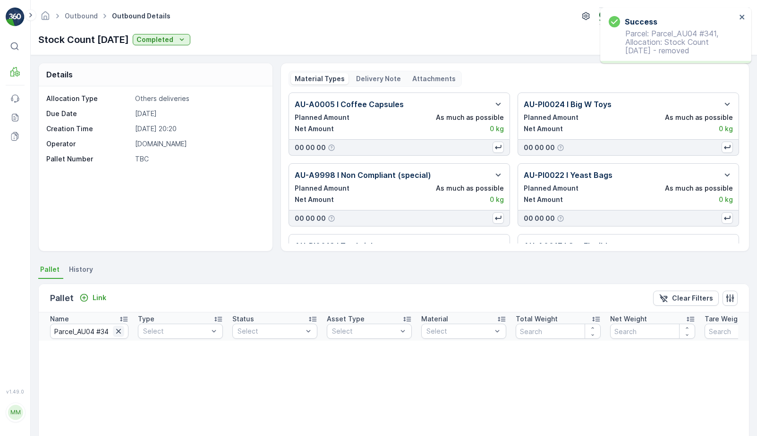
click at [116, 332] on icon "button" at bounding box center [118, 331] width 9 height 9
click at [113, 331] on input "text" at bounding box center [89, 331] width 78 height 15
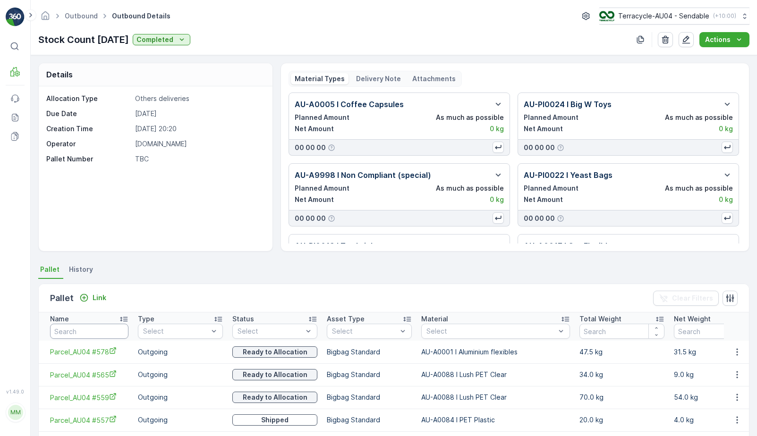
click at [98, 332] on input "text" at bounding box center [89, 331] width 78 height 15
type input "22615"
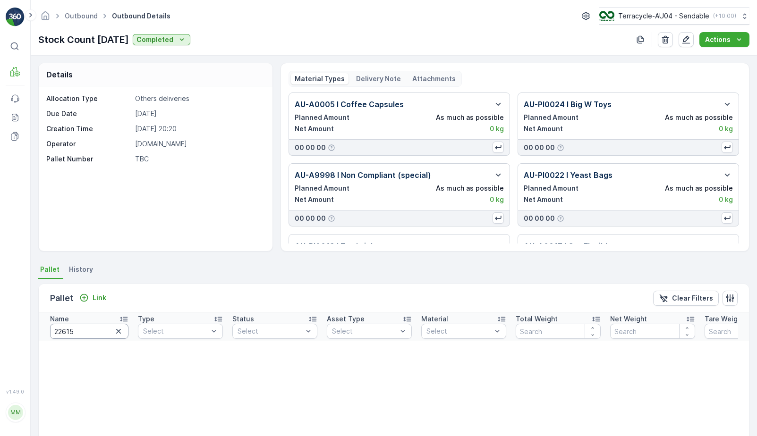
click at [96, 331] on input "22615" at bounding box center [89, 331] width 78 height 15
type input "22682"
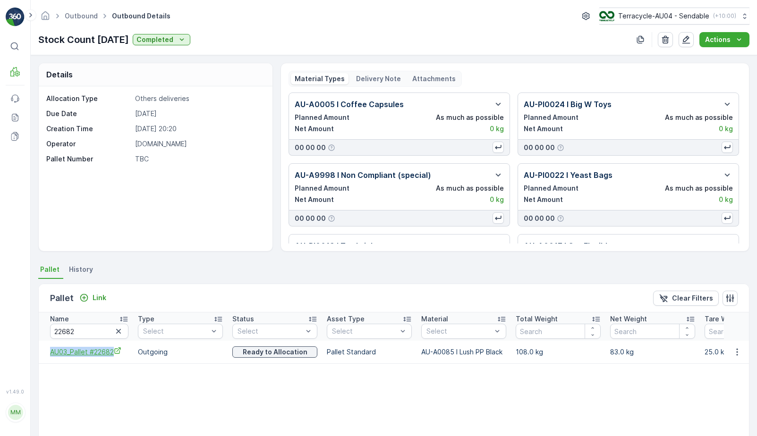
drag, startPoint x: 47, startPoint y: 354, endPoint x: 113, endPoint y: 351, distance: 66.2
click at [113, 351] on td "AU03_Pallet #22682" at bounding box center [86, 352] width 94 height 23
click at [733, 350] on icon "button" at bounding box center [737, 352] width 9 height 9
click at [714, 381] on span "Unlink Pallet" at bounding box center [718, 383] width 38 height 9
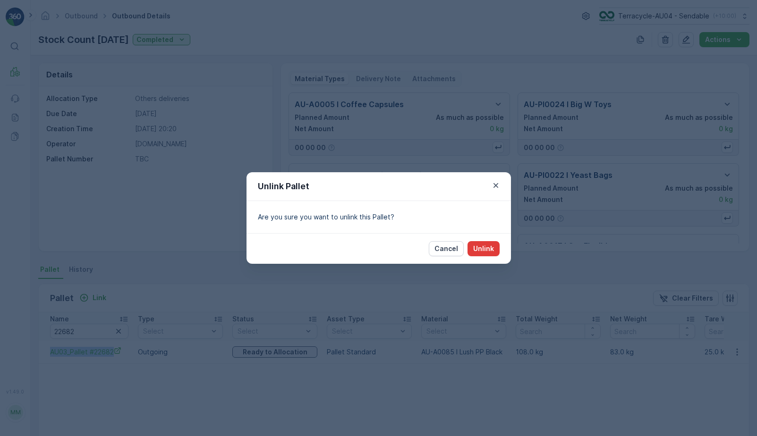
click at [493, 255] on button "Unlink" at bounding box center [484, 248] width 32 height 15
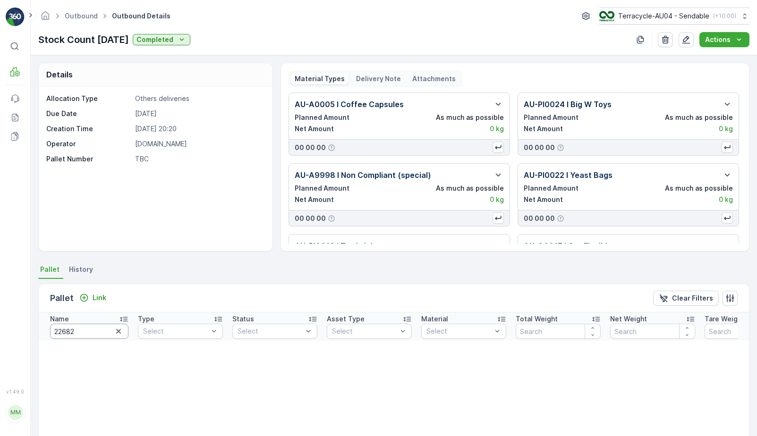
click at [88, 332] on input "22682" at bounding box center [89, 331] width 78 height 15
type input "22693"
click at [102, 351] on span "AU03_Pallet #22693" at bounding box center [89, 352] width 78 height 10
click at [736, 351] on icon "button" at bounding box center [737, 352] width 9 height 9
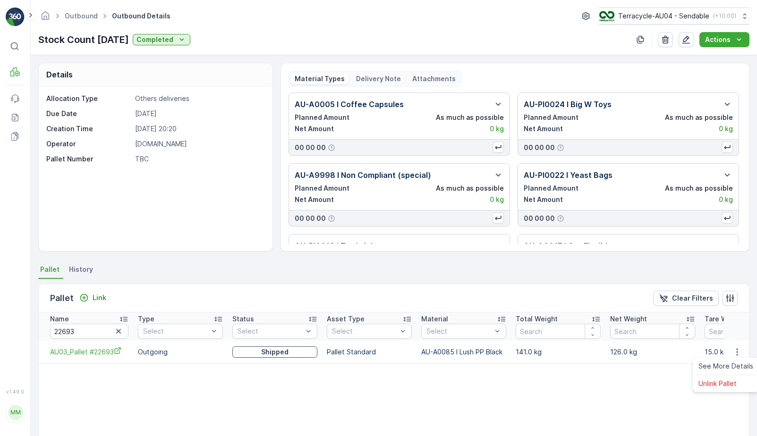
click at [694, 382] on ul "See More Details Unlink Pallet" at bounding box center [726, 375] width 66 height 34
click at [704, 385] on span "Unlink Pallet" at bounding box center [718, 383] width 38 height 9
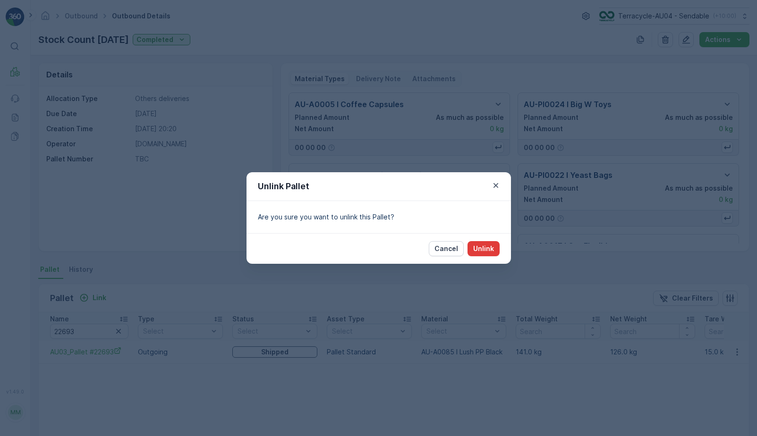
click at [488, 246] on p "Unlink" at bounding box center [483, 248] width 21 height 9
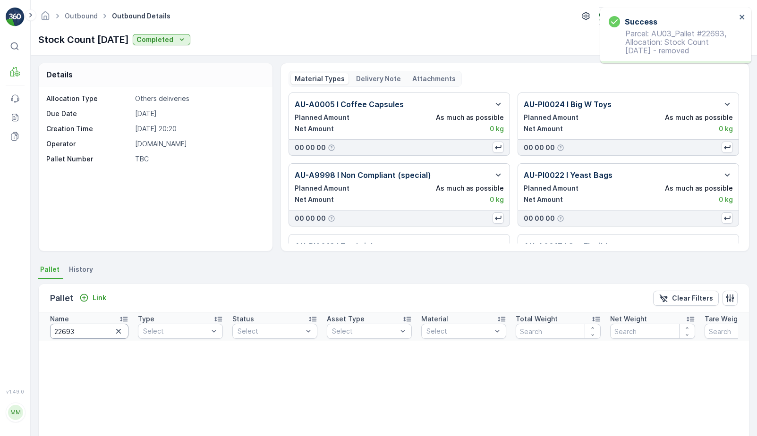
click at [87, 334] on input "22693" at bounding box center [89, 331] width 78 height 15
type input "22654"
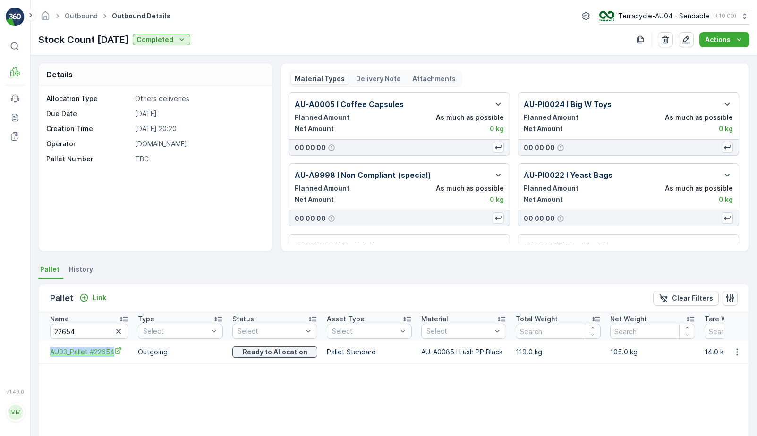
drag, startPoint x: 46, startPoint y: 352, endPoint x: 126, endPoint y: 354, distance: 79.8
click at [126, 354] on td "AU03_Pallet #22654" at bounding box center [86, 352] width 94 height 23
click at [110, 353] on span "AU03_Pallet #22654" at bounding box center [89, 352] width 78 height 10
click at [739, 354] on icon "button" at bounding box center [737, 352] width 9 height 9
click at [720, 390] on ul "See More Details Unlink Pallet" at bounding box center [726, 375] width 66 height 34
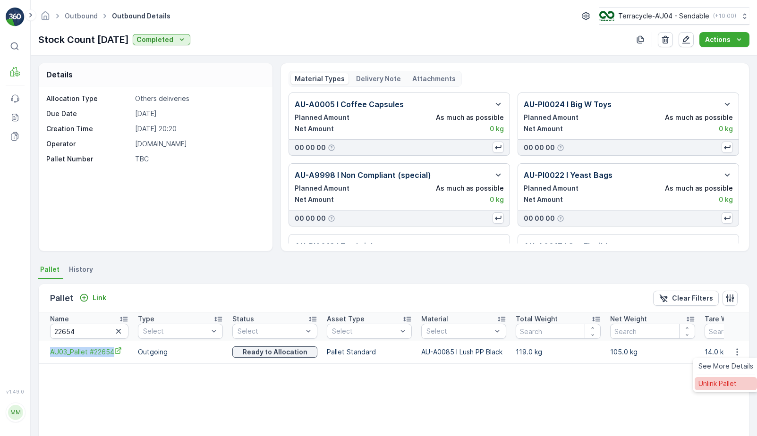
click at [723, 384] on span "Unlink Pallet" at bounding box center [718, 383] width 38 height 9
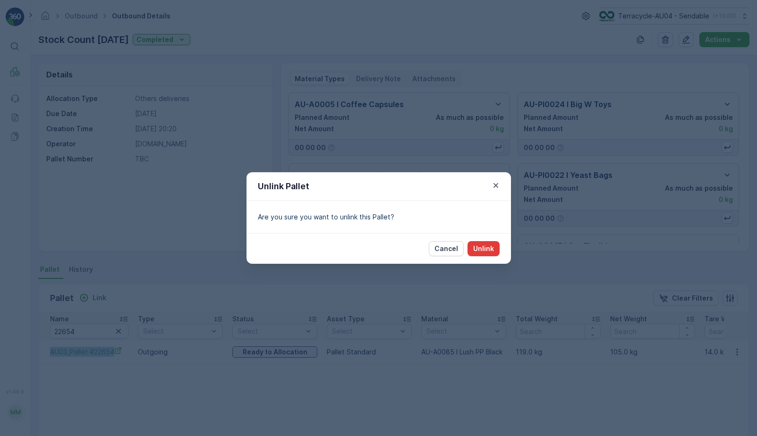
click at [479, 248] on p "Unlink" at bounding box center [483, 248] width 21 height 9
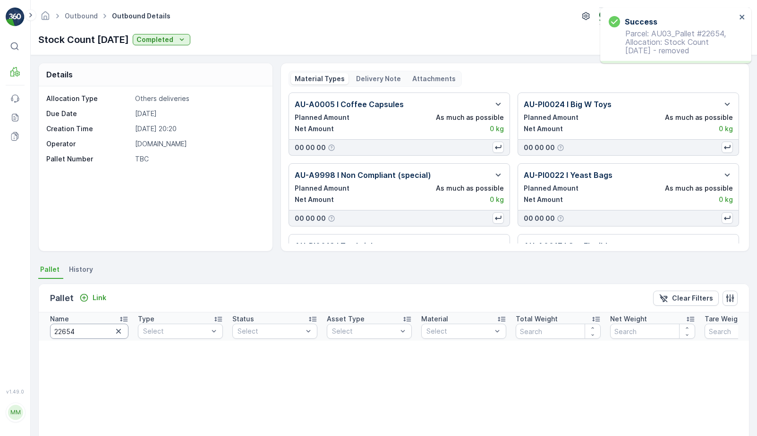
click at [90, 335] on input "22654" at bounding box center [89, 331] width 78 height 15
type input "22750"
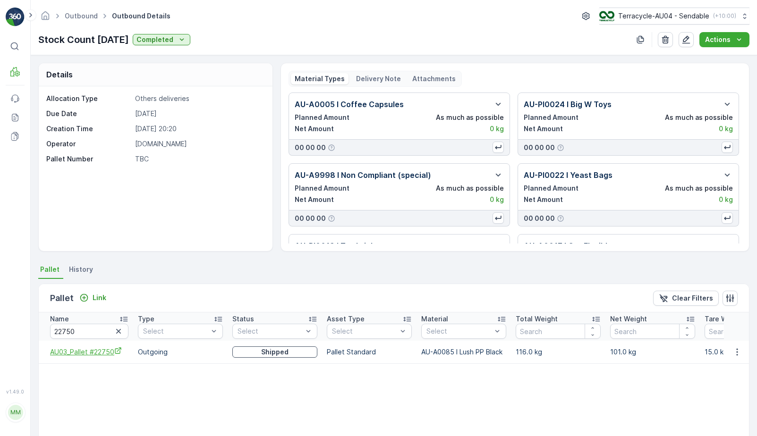
click at [94, 351] on span "AU03_Pallet #22750" at bounding box center [89, 352] width 78 height 10
click at [739, 353] on icon "button" at bounding box center [737, 352] width 9 height 9
click at [718, 389] on div "Unlink Pallet" at bounding box center [726, 383] width 62 height 13
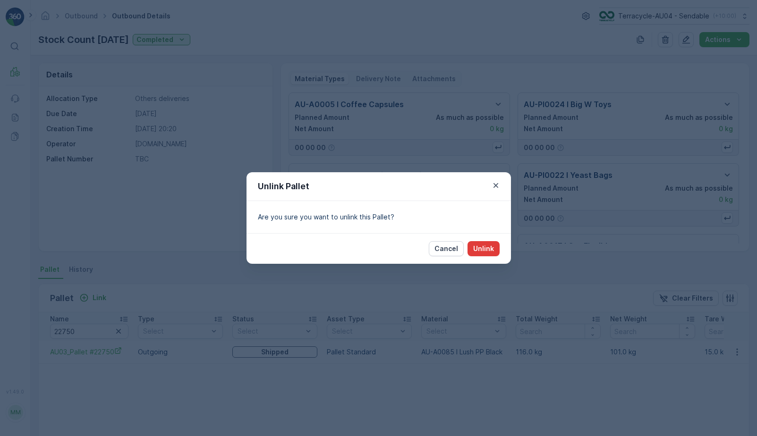
click at [489, 252] on p "Unlink" at bounding box center [483, 248] width 21 height 9
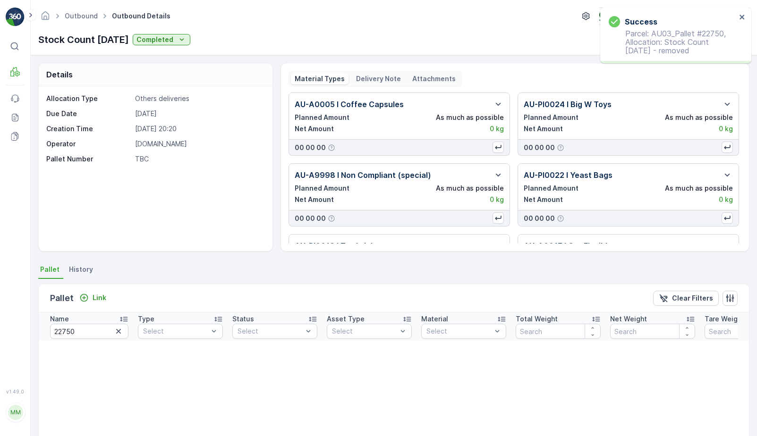
click at [87, 330] on input "22750" at bounding box center [89, 331] width 78 height 15
type input "22651"
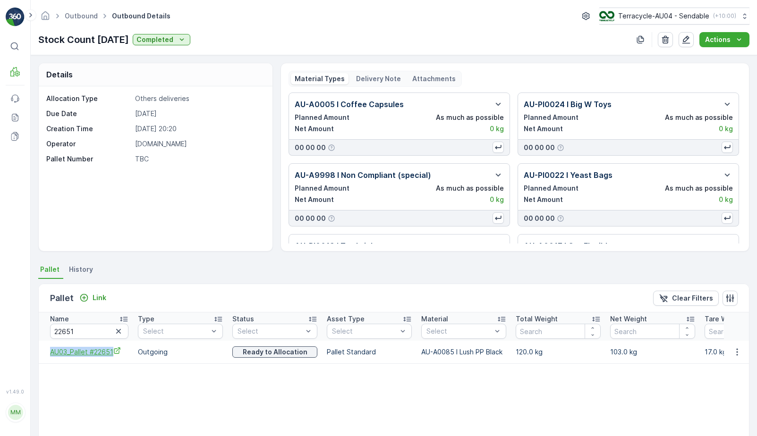
drag, startPoint x: 47, startPoint y: 350, endPoint x: 115, endPoint y: 350, distance: 67.5
click at [115, 350] on td "AU03_Pallet #22651" at bounding box center [86, 352] width 94 height 23
click at [105, 353] on span "AU03_Pallet #22651" at bounding box center [89, 352] width 78 height 10
click at [736, 349] on icon "button" at bounding box center [737, 352] width 9 height 9
click at [719, 382] on span "Unlink Pallet" at bounding box center [718, 383] width 38 height 9
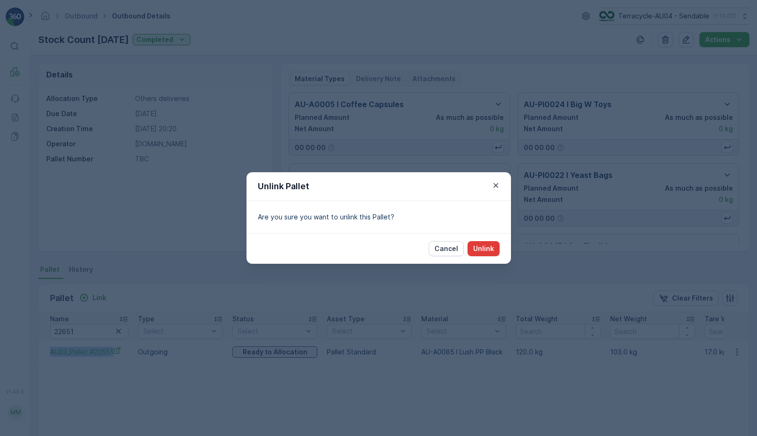
click at [479, 252] on p "Unlink" at bounding box center [483, 248] width 21 height 9
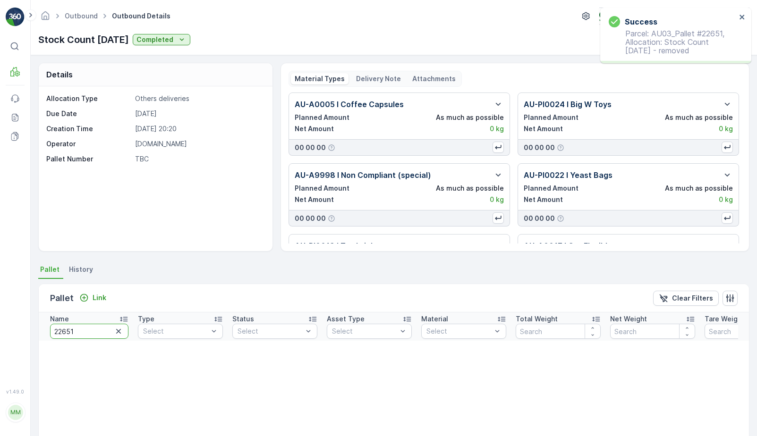
drag, startPoint x: 91, startPoint y: 333, endPoint x: -24, endPoint y: 333, distance: 114.3
click at [0, 333] on html "Success Parcel: AU03_Pallet #22651, Allocation: Stock Count April 2025 - remove…" at bounding box center [378, 218] width 757 height 436
type input "373"
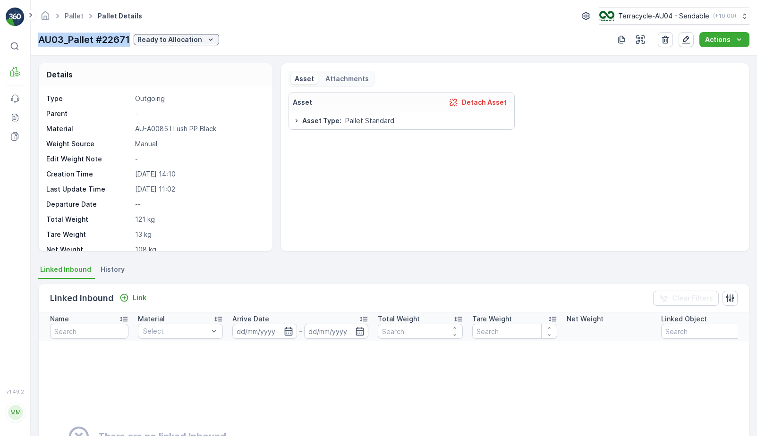
drag, startPoint x: 38, startPoint y: 43, endPoint x: 131, endPoint y: 44, distance: 93.5
click at [131, 44] on div "Pallet Pallet Details Terracycle-AU04 - Sendable ( +10:00 ) AU03_Pallet #22671 …" at bounding box center [394, 27] width 726 height 55
copy p "AU03_Pallet #22671"
click at [162, 40] on p "Ready to Allocation" at bounding box center [169, 39] width 65 height 9
click at [205, 135] on div "Ready to Allocation" at bounding box center [176, 133] width 81 height 13
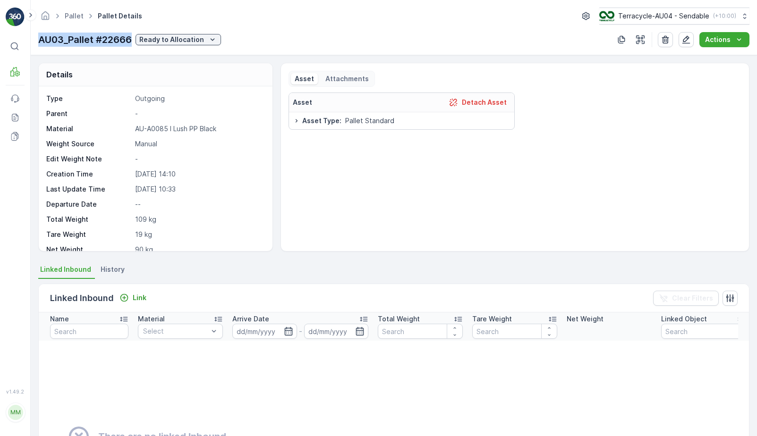
drag, startPoint x: 40, startPoint y: 41, endPoint x: 132, endPoint y: 37, distance: 91.7
click at [132, 37] on p "AU03_Pallet #22666" at bounding box center [85, 40] width 94 height 14
copy p "AU03_Pallet #22666"
click at [187, 37] on p "Ready to Allocation" at bounding box center [171, 39] width 65 height 9
click at [178, 134] on span "Ready to Allocation" at bounding box center [174, 132] width 62 height 9
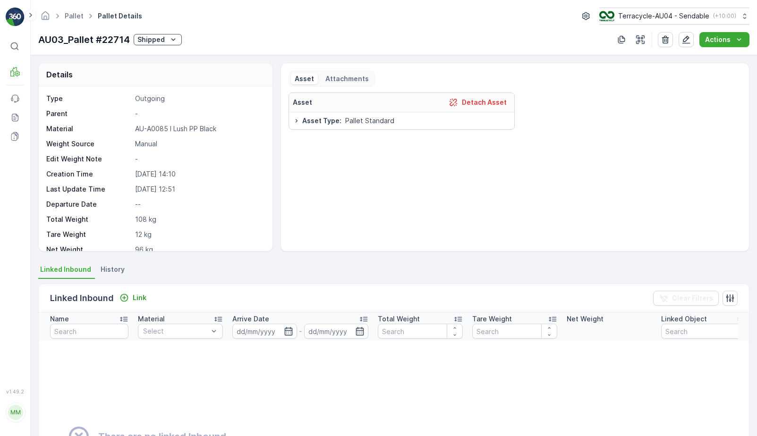
click at [150, 43] on p "Shipped" at bounding box center [150, 39] width 27 height 9
click at [177, 84] on div "Quarantine" at bounding box center [176, 80] width 81 height 13
click at [165, 44] on button "Shipped" at bounding box center [158, 39] width 48 height 11
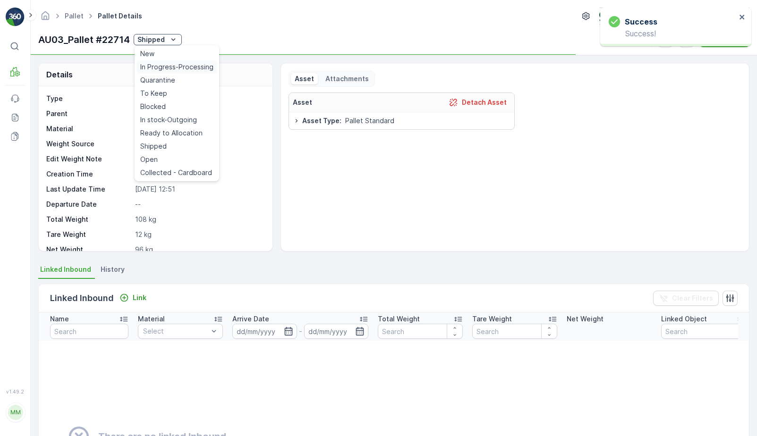
click at [174, 69] on span "In Progress-Processing" at bounding box center [176, 66] width 73 height 9
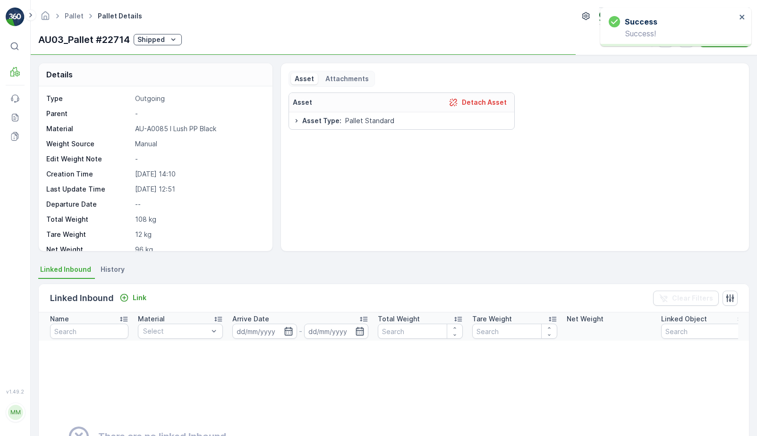
click at [163, 39] on p "Shipped" at bounding box center [150, 39] width 27 height 9
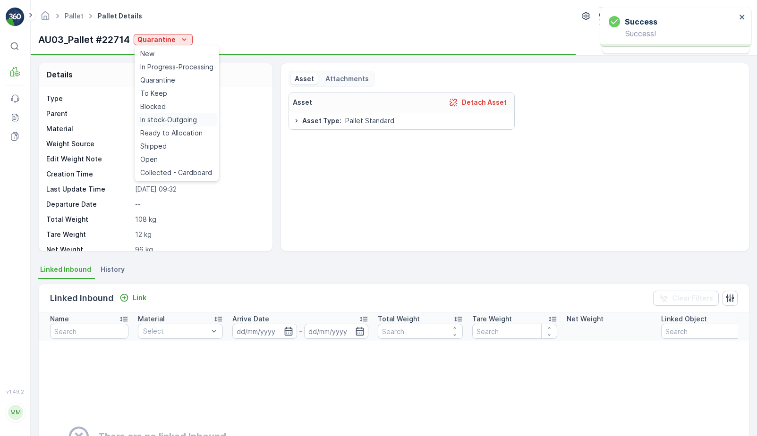
click at [179, 124] on span "In stock-Outgoing" at bounding box center [168, 119] width 57 height 9
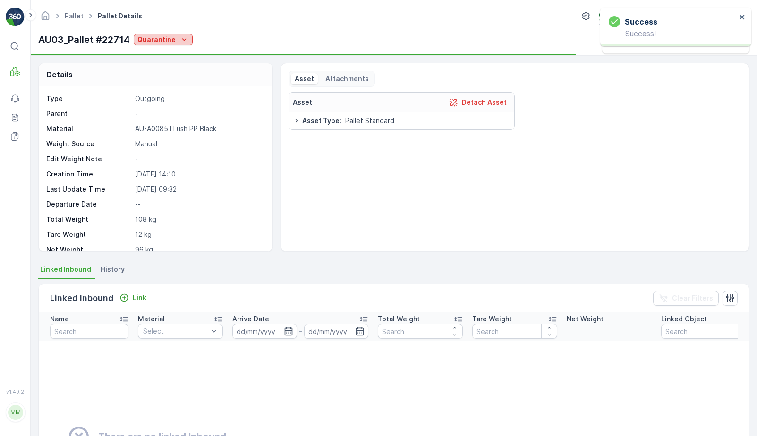
click at [171, 43] on p "Quarantine" at bounding box center [156, 39] width 38 height 9
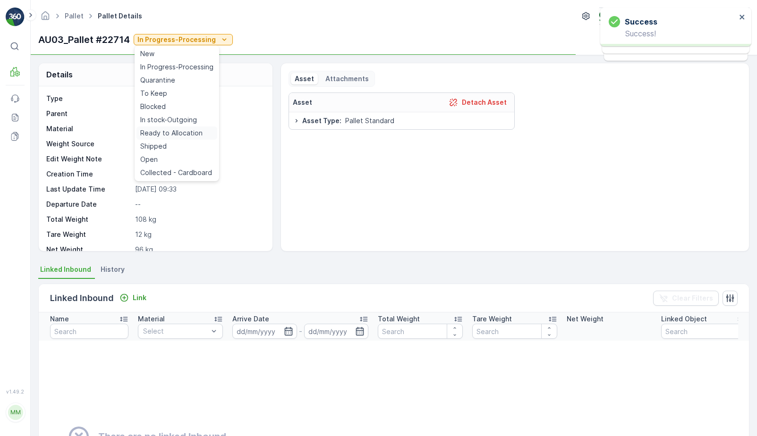
click at [190, 134] on span "Ready to Allocation" at bounding box center [171, 132] width 62 height 9
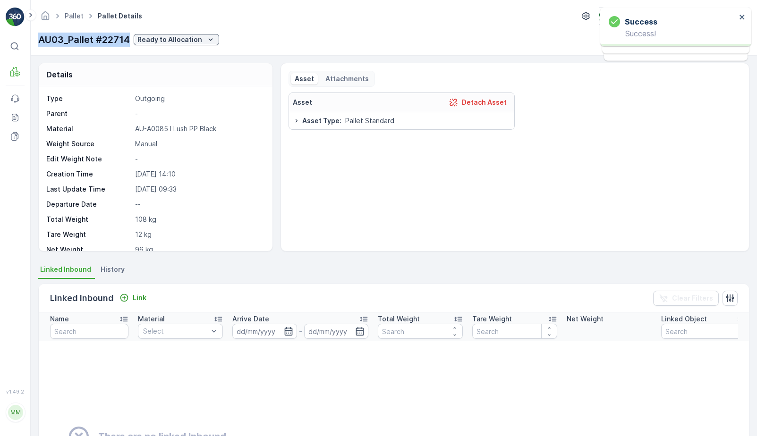
drag, startPoint x: 39, startPoint y: 43, endPoint x: 130, endPoint y: 40, distance: 91.7
click at [130, 40] on p "AU03_Pallet #22714" at bounding box center [84, 40] width 92 height 14
copy p "AU03_Pallet #22714"
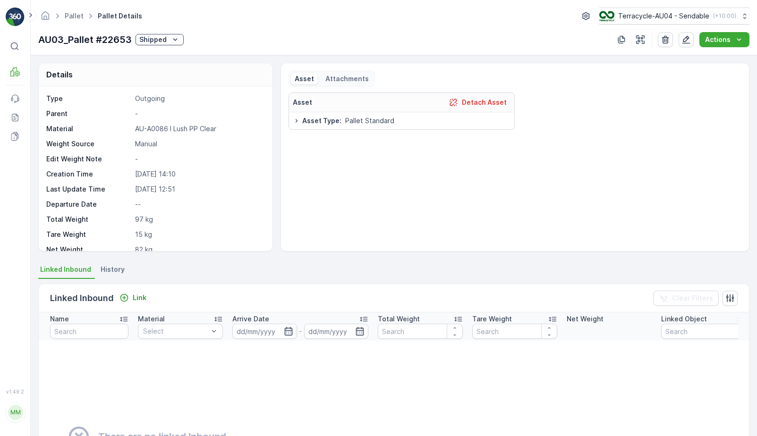
click at [162, 41] on p "Shipped" at bounding box center [152, 39] width 27 height 9
click at [180, 118] on span "In stock-Outgoing" at bounding box center [170, 119] width 57 height 9
click at [173, 45] on button "Shipped" at bounding box center [160, 39] width 48 height 11
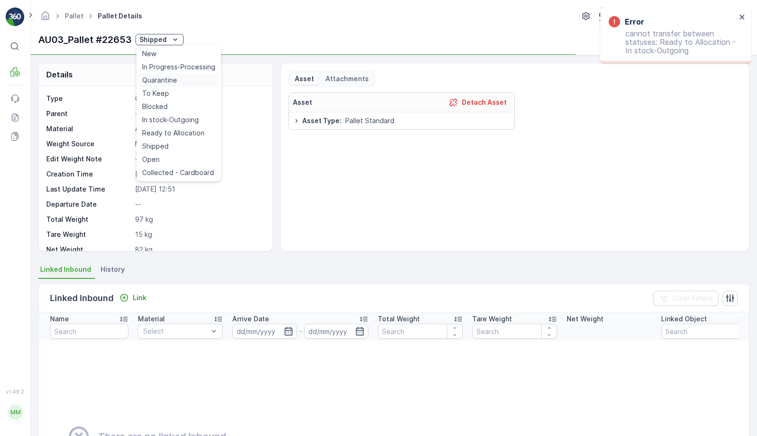
click at [171, 84] on span "Quarantine" at bounding box center [159, 80] width 35 height 9
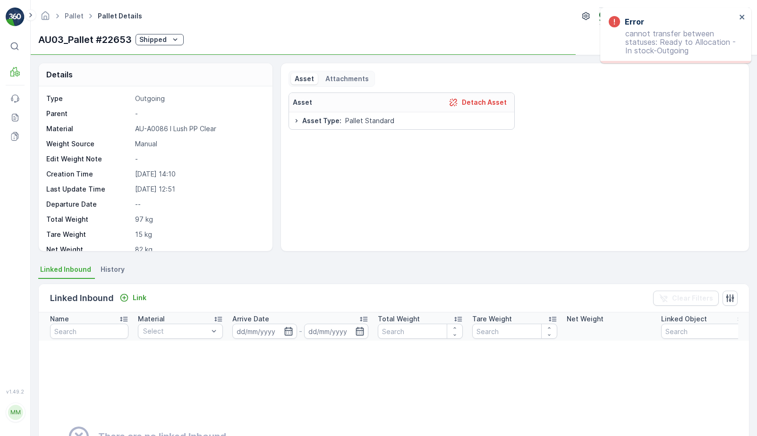
click at [172, 41] on icon "Shipped" at bounding box center [175, 39] width 9 height 9
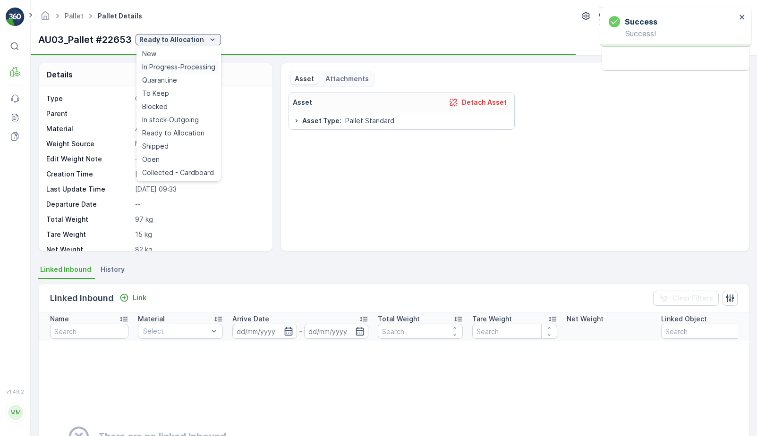
click at [171, 72] on div "In Progress-Processing" at bounding box center [178, 66] width 81 height 13
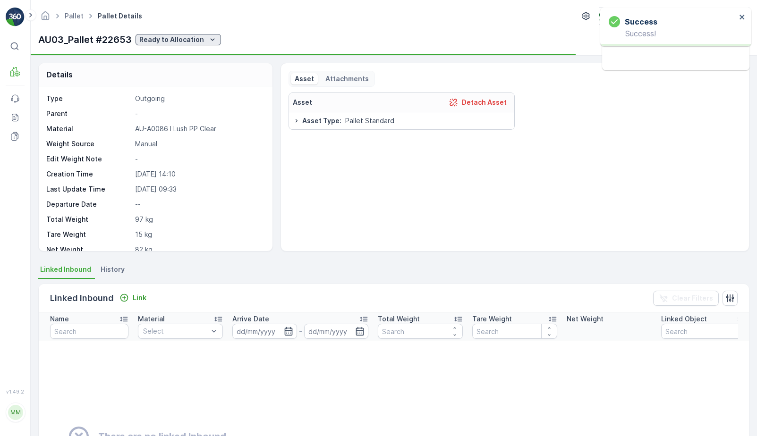
click at [176, 44] on button "Ready to Allocation" at bounding box center [178, 39] width 85 height 11
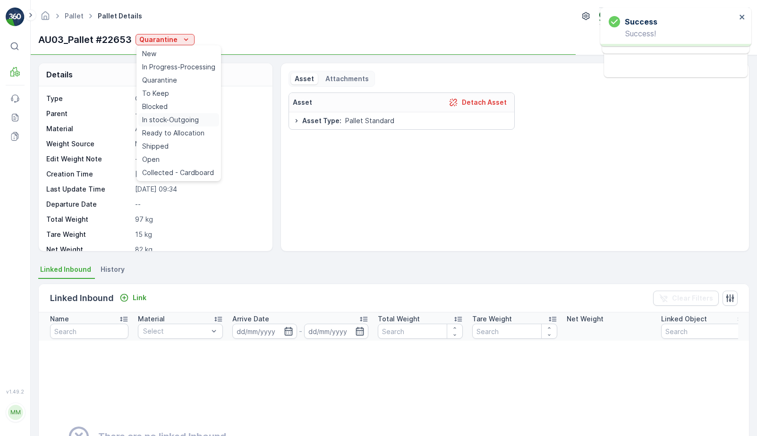
click at [175, 121] on span "In stock-Outgoing" at bounding box center [170, 119] width 57 height 9
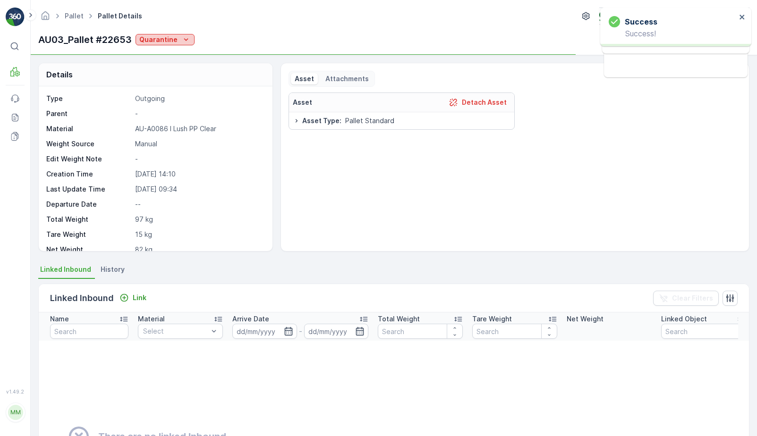
click at [179, 43] on div "Quarantine" at bounding box center [164, 39] width 51 height 9
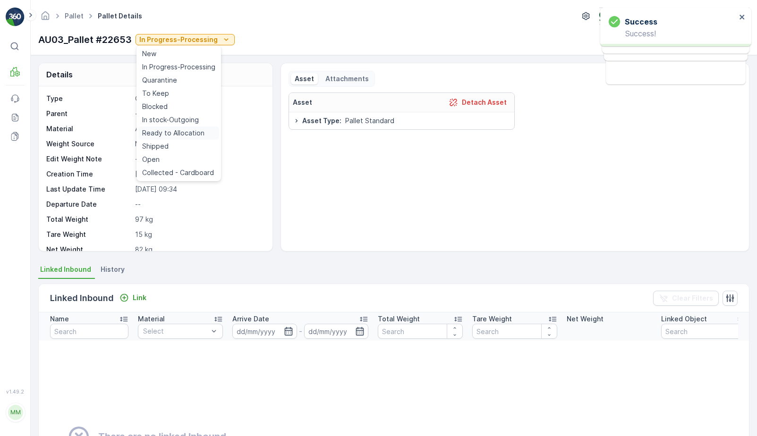
click at [180, 136] on span "Ready to Allocation" at bounding box center [173, 132] width 62 height 9
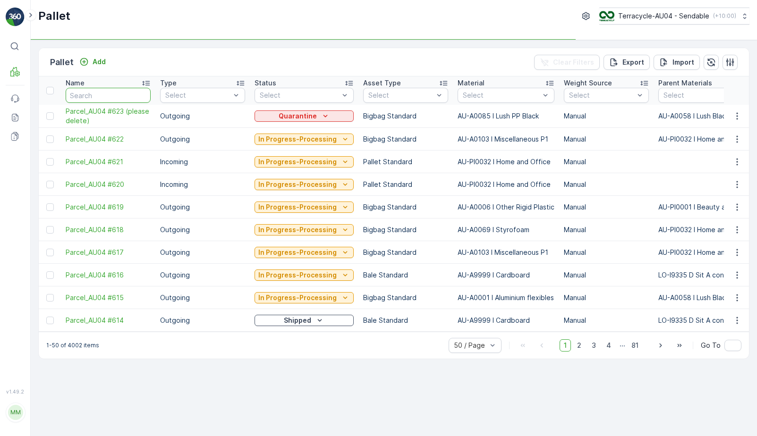
click at [116, 93] on input "text" at bounding box center [108, 95] width 85 height 15
type input "382"
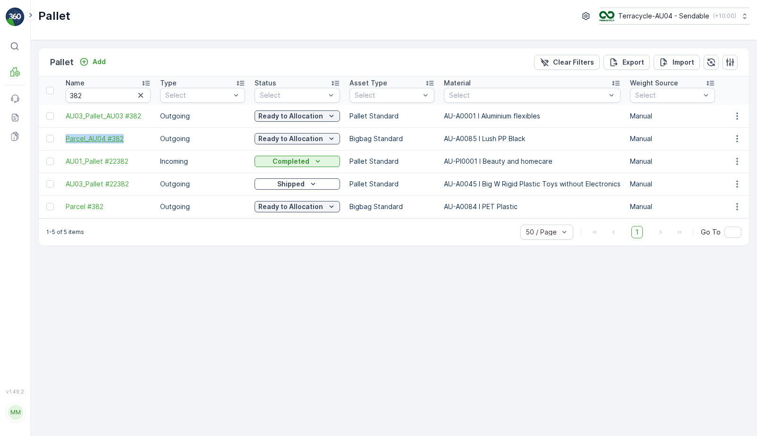
drag, startPoint x: 65, startPoint y: 138, endPoint x: 147, endPoint y: 140, distance: 82.2
click at [147, 140] on td "Parcel_AU04 #382" at bounding box center [108, 139] width 94 height 23
copy span "Parcel_AU04 #382"
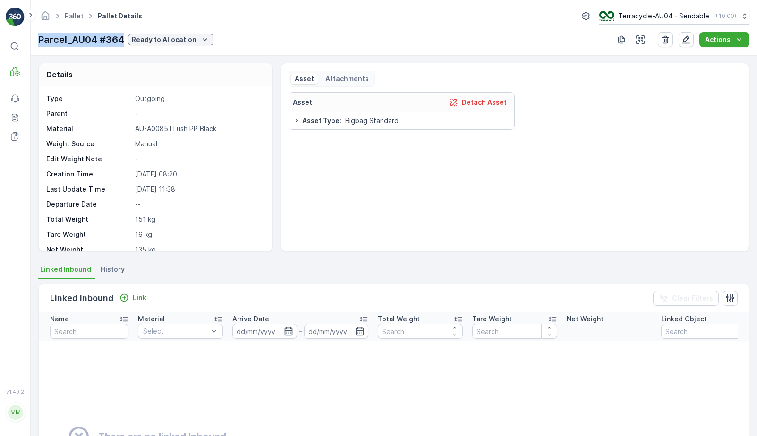
drag, startPoint x: 40, startPoint y: 39, endPoint x: 125, endPoint y: 34, distance: 85.1
click at [124, 34] on p "Parcel_AU04 #364" at bounding box center [81, 40] width 86 height 14
copy p "Parcel_AU04 #364"
click at [148, 42] on p "Ready to Allocation" at bounding box center [164, 39] width 65 height 9
click at [179, 128] on span "Ready to Allocation" at bounding box center [165, 132] width 62 height 9
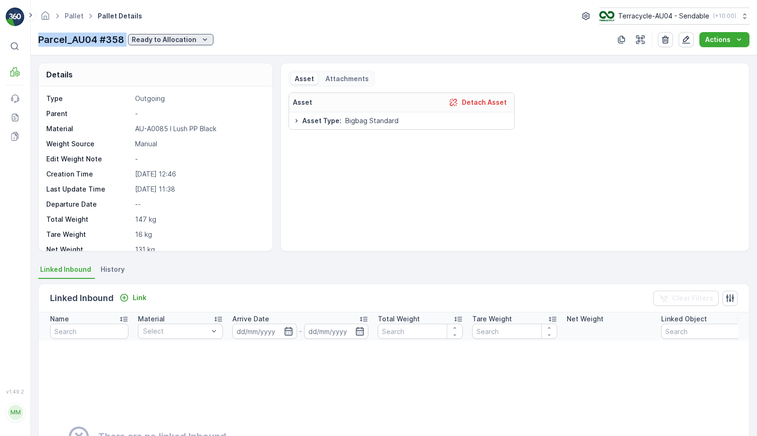
drag, startPoint x: 39, startPoint y: 40, endPoint x: 129, endPoint y: 41, distance: 89.8
click at [129, 41] on div "Parcel_AU04 #358 Ready to Allocation" at bounding box center [125, 40] width 175 height 14
copy p "Parcel_AU04 #358"
click at [176, 36] on p "Ready to Allocation" at bounding box center [164, 39] width 65 height 9
click at [169, 135] on span "Ready to Allocation" at bounding box center [165, 132] width 62 height 9
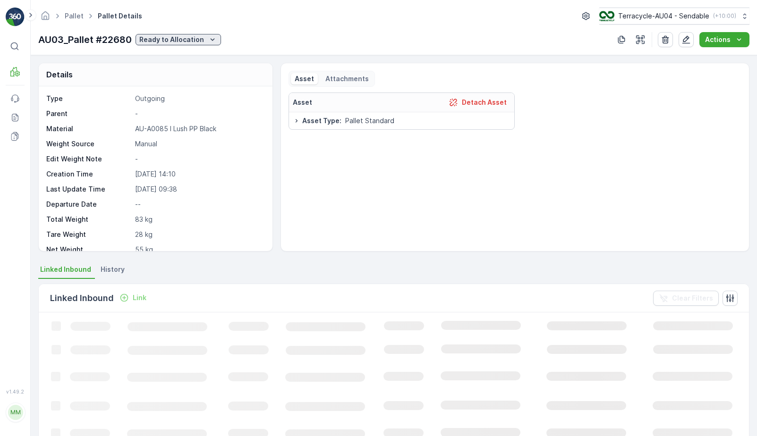
click at [170, 40] on p "Ready to Allocation" at bounding box center [171, 39] width 65 height 9
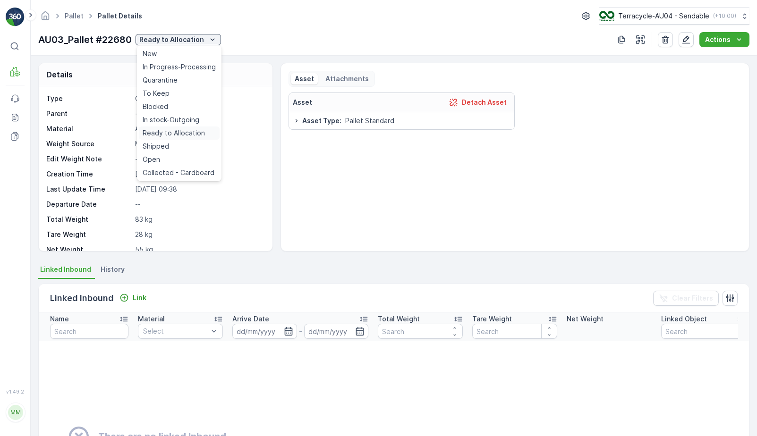
click at [185, 132] on span "Ready to Allocation" at bounding box center [174, 132] width 62 height 9
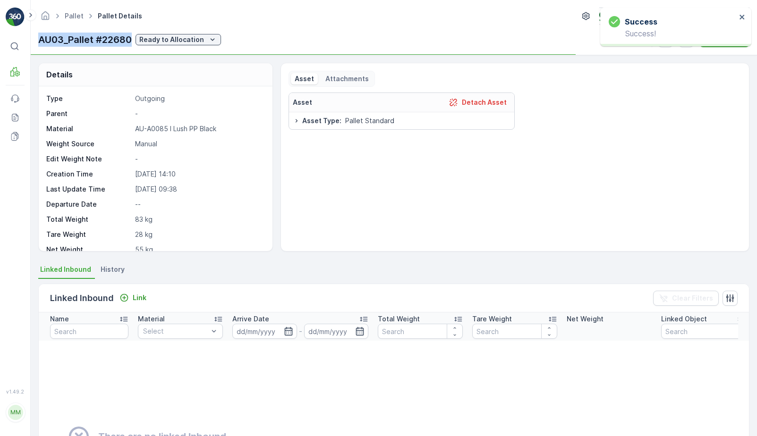
drag, startPoint x: 38, startPoint y: 41, endPoint x: 131, endPoint y: 41, distance: 93.0
click at [131, 41] on p "AU03_Pallet #22680" at bounding box center [85, 40] width 94 height 14
copy p "AU03_Pallet #22680"
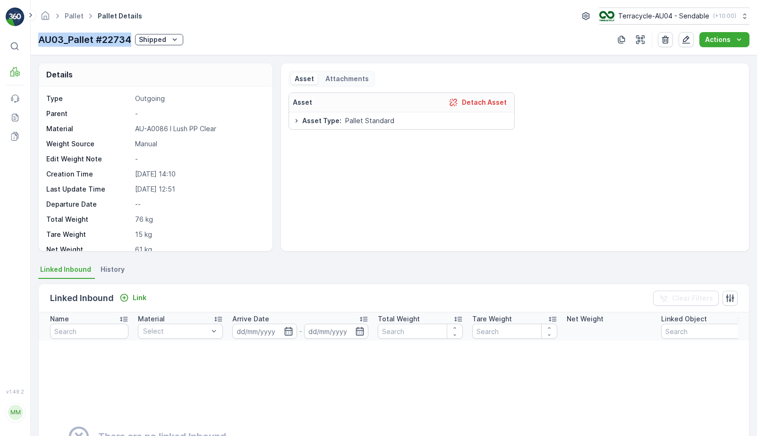
drag, startPoint x: 43, startPoint y: 39, endPoint x: 130, endPoint y: 38, distance: 87.9
click at [130, 38] on p "AU03_Pallet #22734" at bounding box center [84, 40] width 93 height 14
copy p "AU03_Pallet #22734"
click at [169, 35] on div "Shipped" at bounding box center [159, 39] width 41 height 9
click at [176, 118] on span "In stock-Outgoing" at bounding box center [170, 119] width 57 height 9
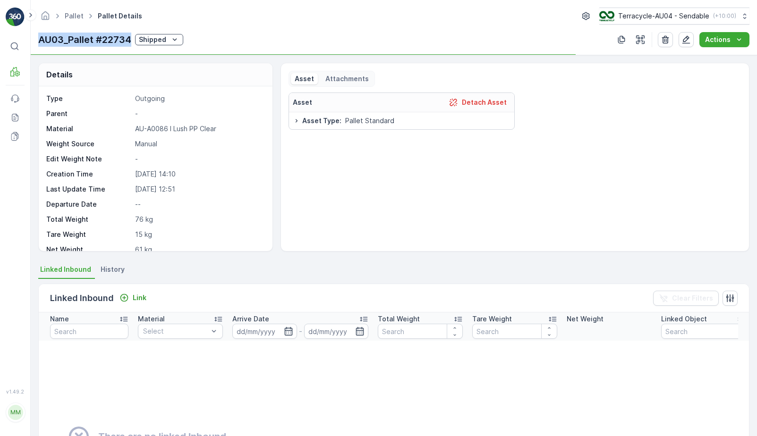
click at [172, 42] on icon "Shipped" at bounding box center [174, 39] width 9 height 9
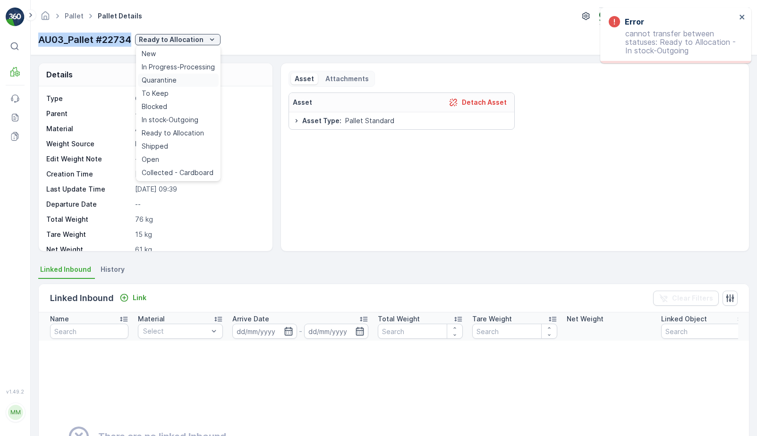
click at [166, 79] on span "Quarantine" at bounding box center [159, 80] width 35 height 9
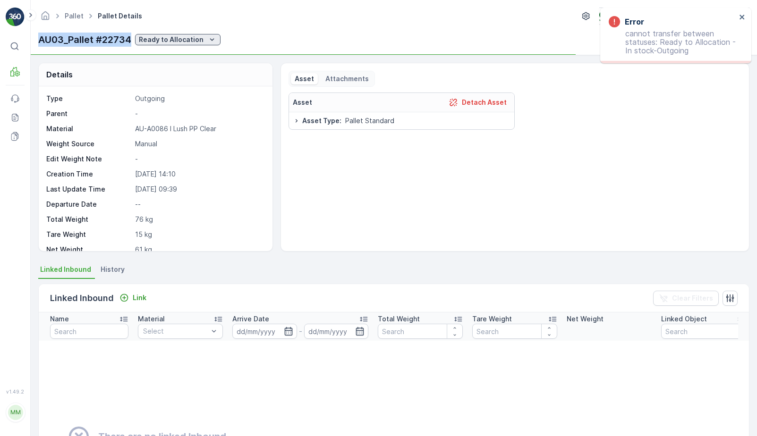
click at [180, 37] on p "Ready to Allocation" at bounding box center [171, 39] width 65 height 9
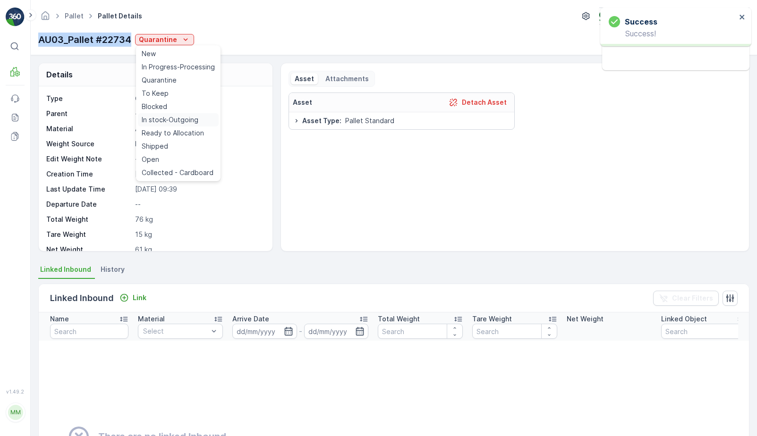
click at [176, 122] on span "In stock-Outgoing" at bounding box center [170, 119] width 57 height 9
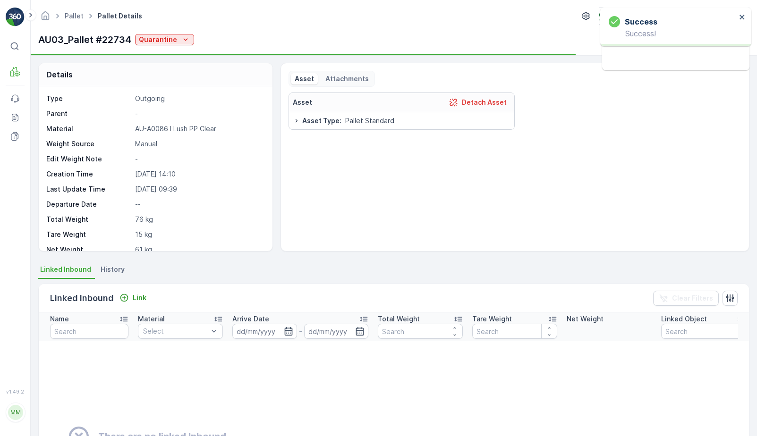
click at [176, 48] on div "Pallet Pallet Details Terracycle-AU04 - Sendable ( +10:00 ) AU03_Pallet #22734 …" at bounding box center [394, 27] width 726 height 55
click at [179, 41] on div "Quarantine" at bounding box center [164, 39] width 51 height 9
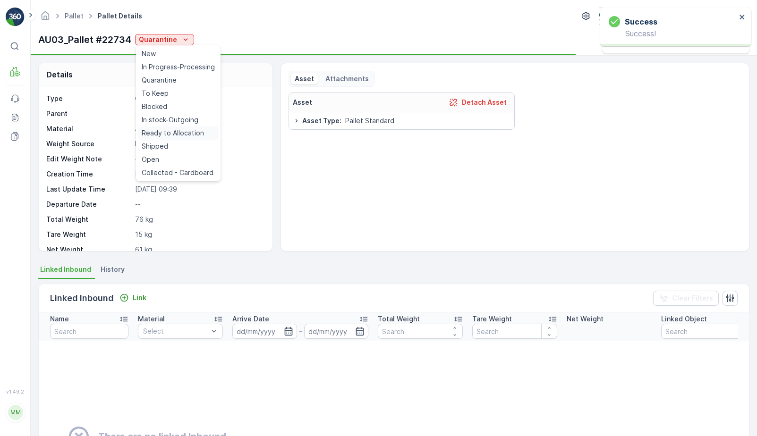
click at [178, 135] on span "Ready to Allocation" at bounding box center [173, 132] width 62 height 9
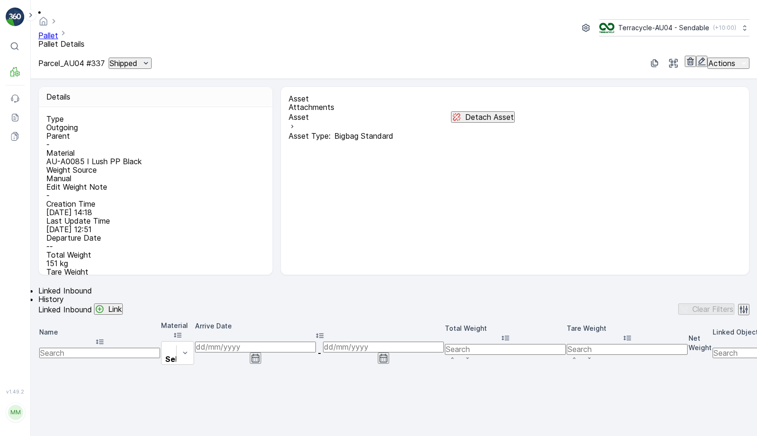
click at [151, 59] on icon "Shipped" at bounding box center [145, 63] width 9 height 9
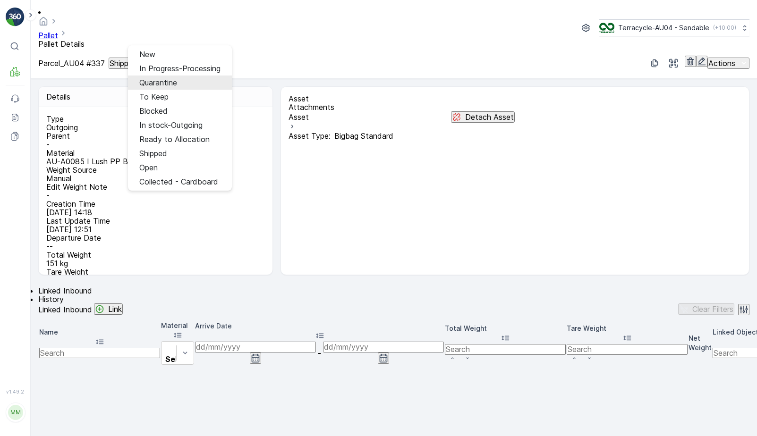
click at [157, 80] on span "Quarantine" at bounding box center [158, 82] width 38 height 9
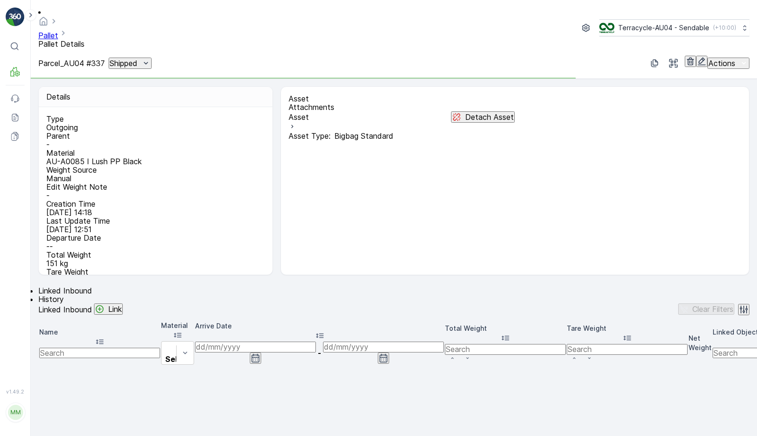
click at [151, 59] on div "Shipped" at bounding box center [130, 63] width 41 height 9
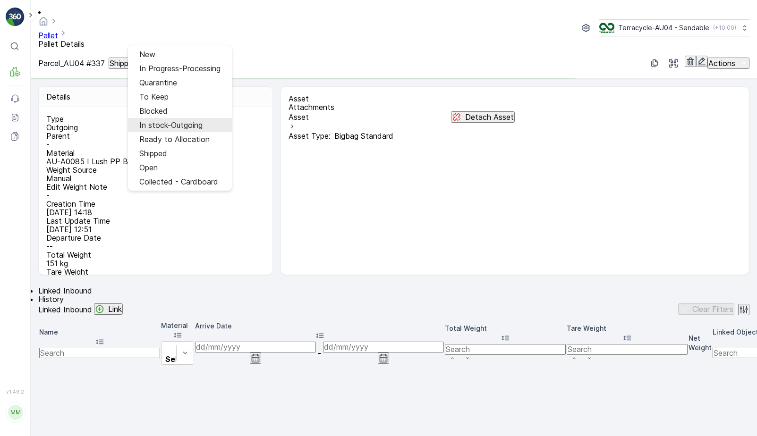
click at [166, 121] on span "In stock-Outgoing" at bounding box center [170, 125] width 63 height 9
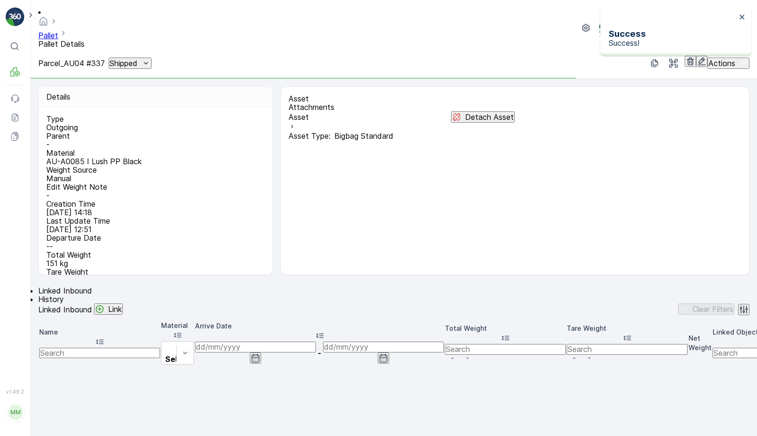
click at [151, 59] on div "Shipped" at bounding box center [130, 63] width 41 height 9
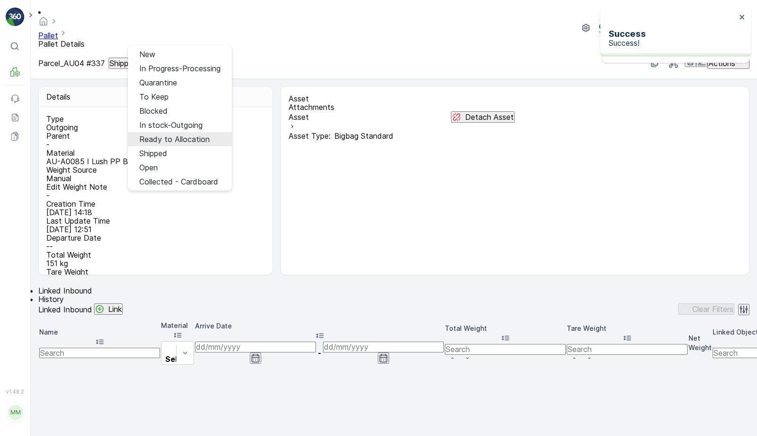
click at [162, 135] on span "Ready to Allocation" at bounding box center [174, 139] width 70 height 9
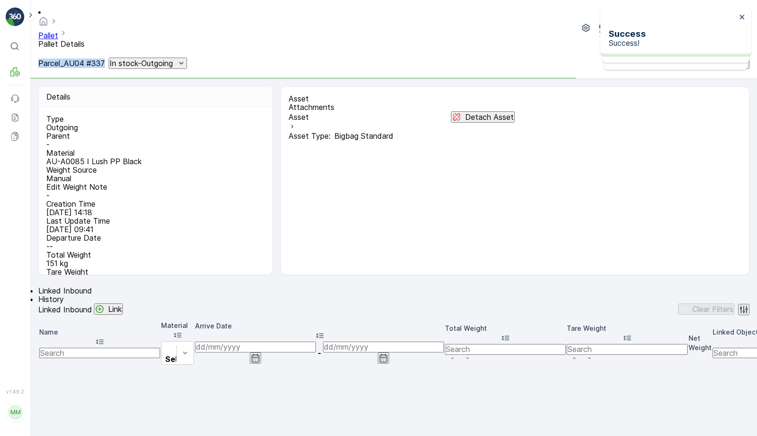
drag, startPoint x: 39, startPoint y: 41, endPoint x: 121, endPoint y: 41, distance: 82.2
click at [105, 59] on p "Parcel_AU04 #337" at bounding box center [71, 63] width 67 height 9
copy p "Parcel_AU04 #337"
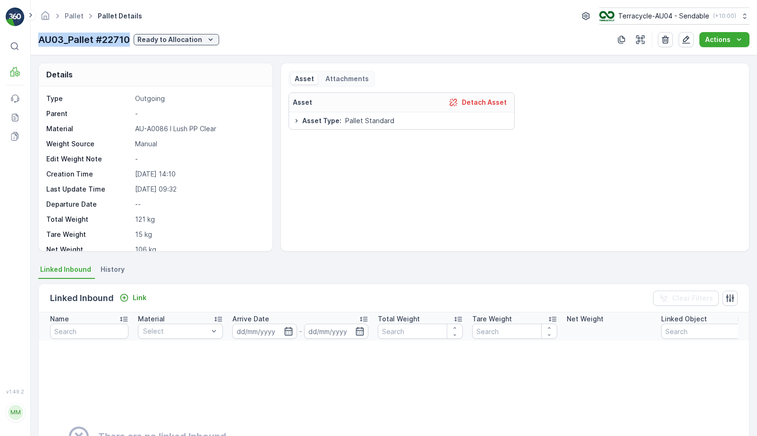
drag, startPoint x: 38, startPoint y: 39, endPoint x: 131, endPoint y: 41, distance: 92.6
click at [131, 41] on div "AU03_Pallet #22710 Ready to Allocation" at bounding box center [128, 40] width 181 height 14
copy p "AU03_Pallet #22710"
click at [176, 36] on p "Ready to Allocation" at bounding box center [169, 39] width 65 height 9
click at [174, 130] on span "Ready to Allocation" at bounding box center [171, 132] width 62 height 9
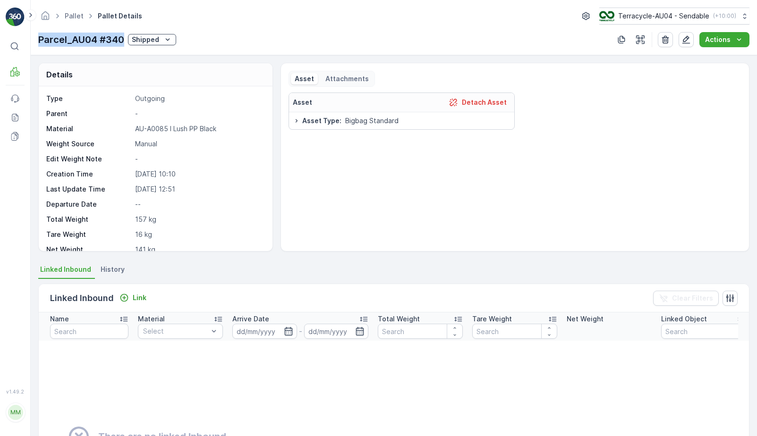
drag, startPoint x: 36, startPoint y: 43, endPoint x: 123, endPoint y: 41, distance: 87.4
click at [123, 41] on div "Pallet Pallet Details Terracycle-AU04 - Sendable ( +10:00 ) Parcel_AU04 #340 Sh…" at bounding box center [394, 27] width 726 height 55
copy p "Parcel_AU04 #340"
click at [165, 42] on icon "Shipped" at bounding box center [167, 39] width 9 height 9
click at [173, 123] on span "In stock-Outgoing" at bounding box center [163, 119] width 57 height 9
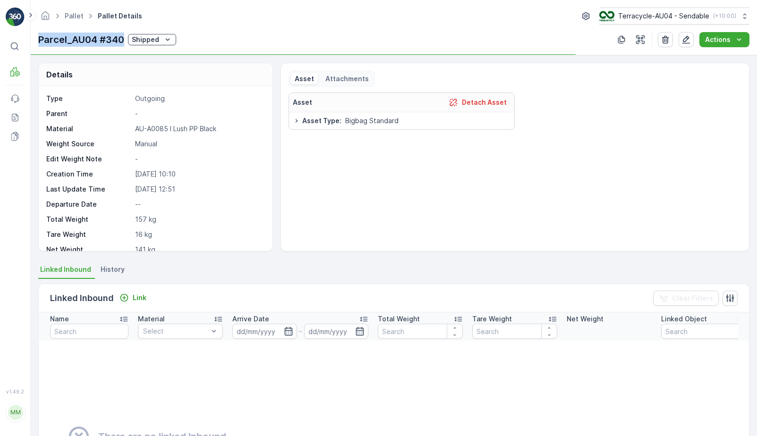
click at [146, 44] on button "Shipped" at bounding box center [152, 39] width 48 height 11
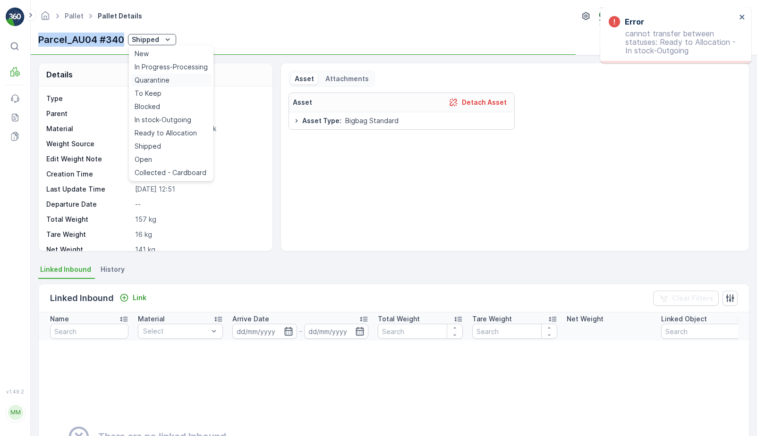
click at [153, 80] on span "Quarantine" at bounding box center [152, 80] width 35 height 9
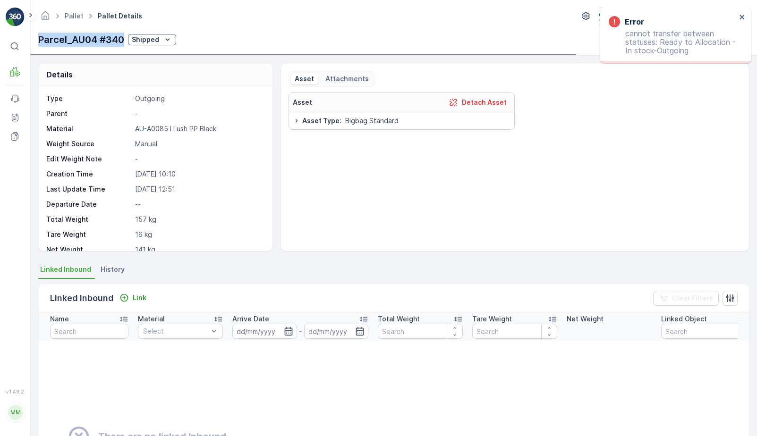
click at [159, 40] on p "Shipped" at bounding box center [145, 39] width 27 height 9
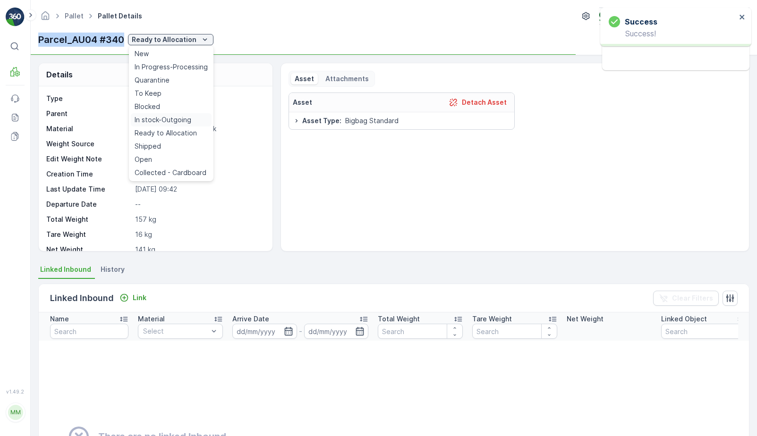
click at [157, 117] on span "In stock-Outgoing" at bounding box center [163, 119] width 57 height 9
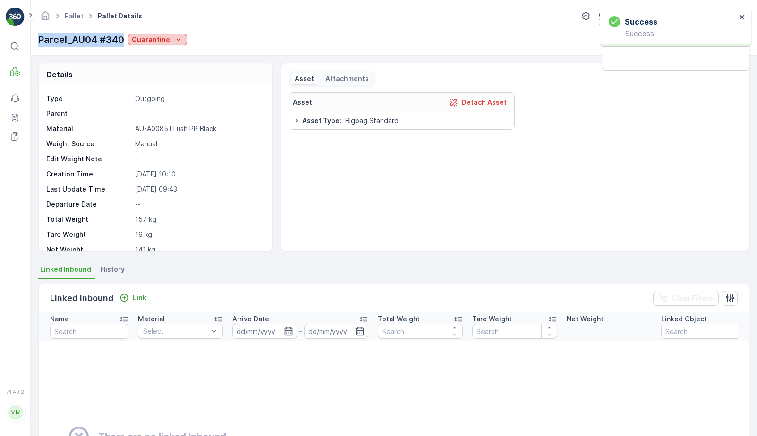
click at [166, 44] on button "Quarantine" at bounding box center [157, 39] width 59 height 11
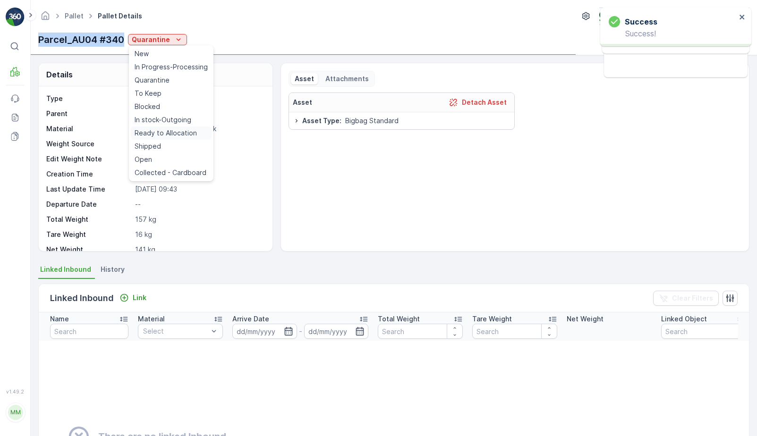
click at [170, 131] on span "Ready to Allocation" at bounding box center [166, 132] width 62 height 9
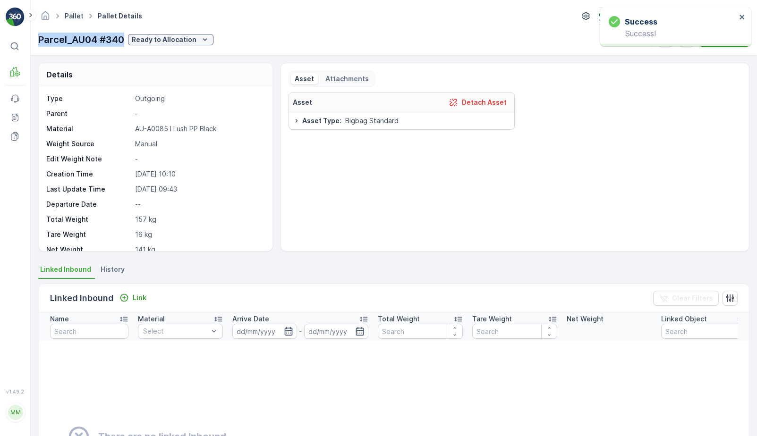
click at [75, 15] on link "Pallet" at bounding box center [74, 16] width 19 height 8
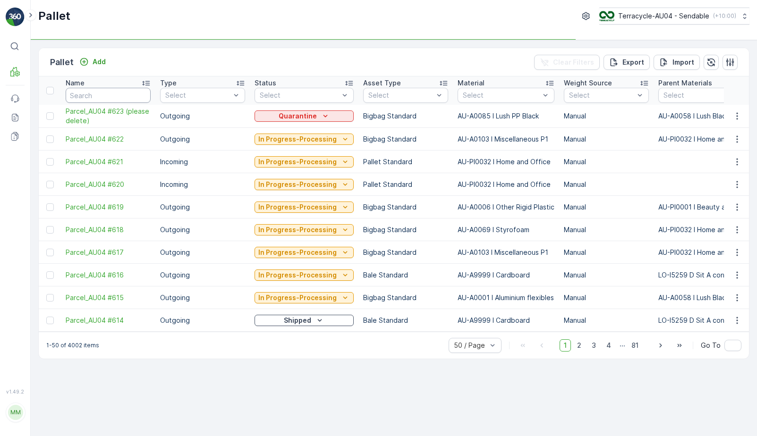
click at [114, 96] on input "text" at bounding box center [108, 95] width 85 height 15
type input "22742"
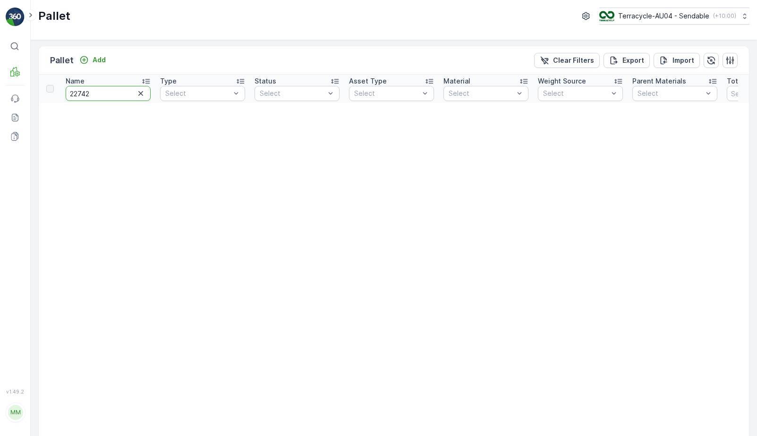
drag, startPoint x: 113, startPoint y: 92, endPoint x: 43, endPoint y: 93, distance: 70.4
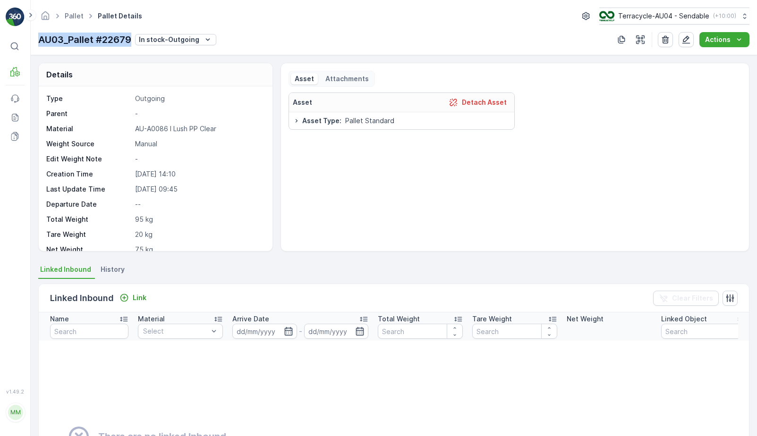
drag, startPoint x: 41, startPoint y: 39, endPoint x: 131, endPoint y: 39, distance: 89.7
click at [131, 39] on p "AU03_Pallet #22679" at bounding box center [84, 40] width 93 height 14
copy p "AU03_Pallet #22679"
click at [179, 37] on p "In stock-Outgoing" at bounding box center [169, 39] width 60 height 9
click at [180, 129] on span "Ready to Allocation" at bounding box center [173, 132] width 62 height 9
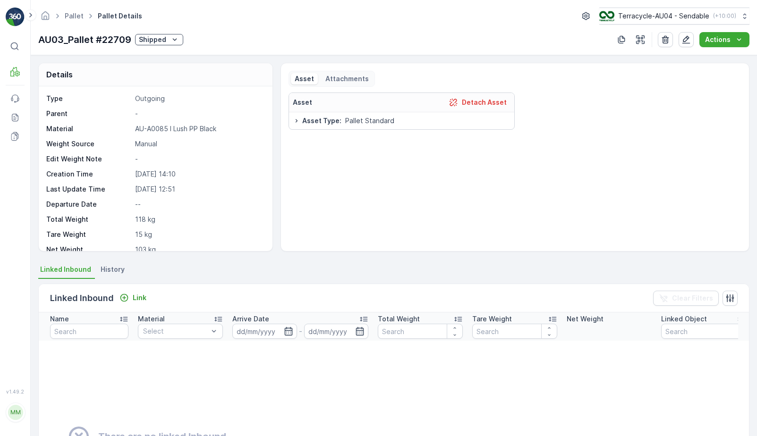
click at [154, 37] on p "Shipped" at bounding box center [152, 39] width 27 height 9
click at [163, 119] on span "In stock-Outgoing" at bounding box center [170, 119] width 57 height 9
click at [167, 37] on div "Shipped" at bounding box center [159, 39] width 41 height 9
click at [178, 131] on span "Ready to Allocation" at bounding box center [173, 132] width 62 height 9
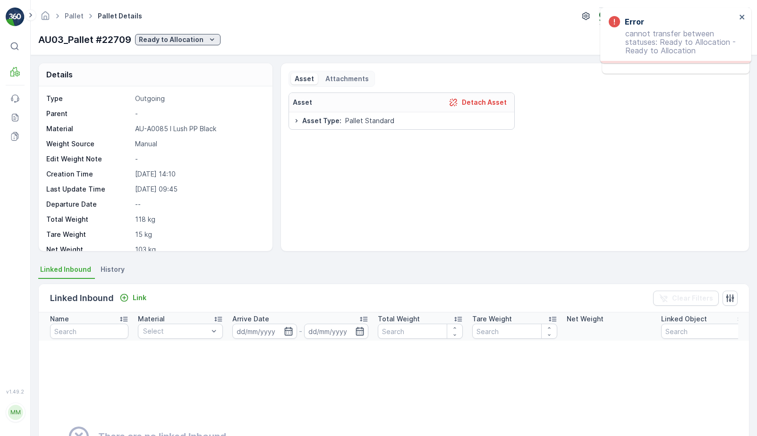
click at [196, 43] on p "Ready to Allocation" at bounding box center [171, 39] width 65 height 9
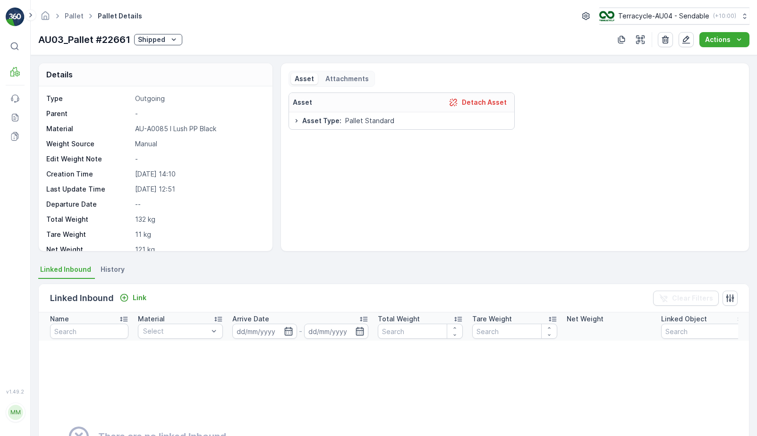
click at [169, 41] on icon "Shipped" at bounding box center [173, 39] width 9 height 9
click at [179, 118] on span "In stock-Outgoing" at bounding box center [169, 119] width 57 height 9
click at [166, 37] on div "Shipped" at bounding box center [158, 39] width 41 height 9
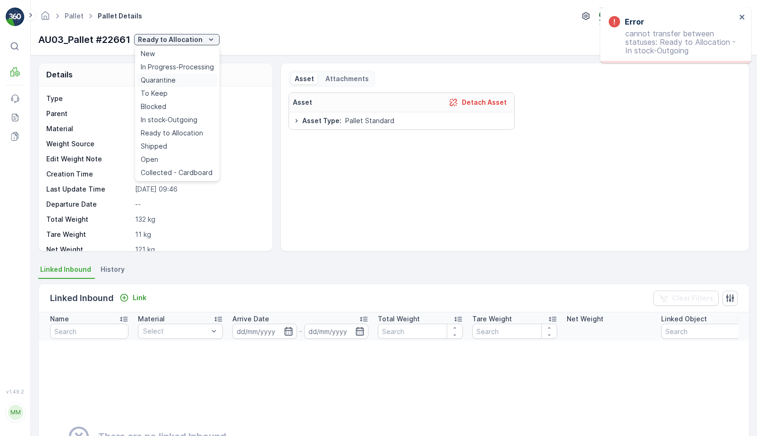
click at [159, 84] on span "Quarantine" at bounding box center [158, 80] width 35 height 9
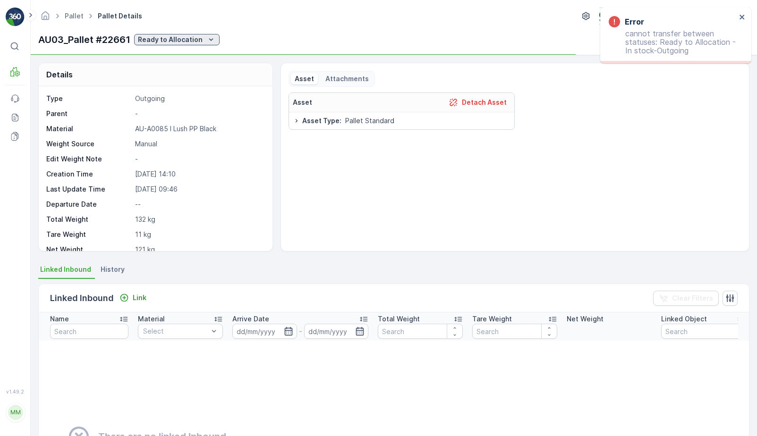
click at [177, 35] on p "Ready to Allocation" at bounding box center [170, 39] width 65 height 9
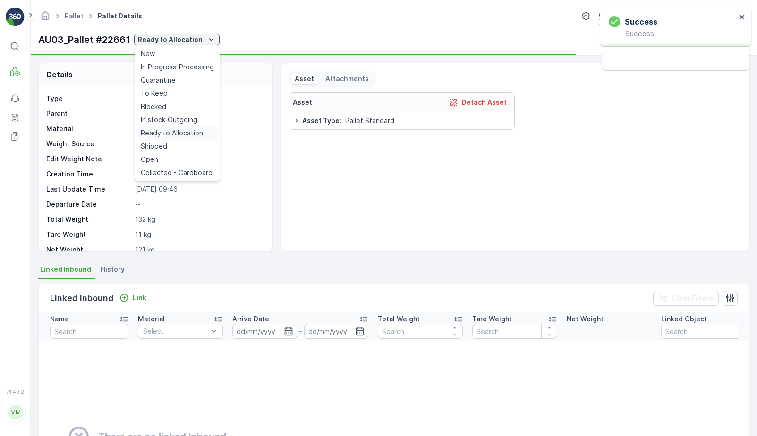
click at [188, 131] on span "Ready to Allocation" at bounding box center [172, 132] width 62 height 9
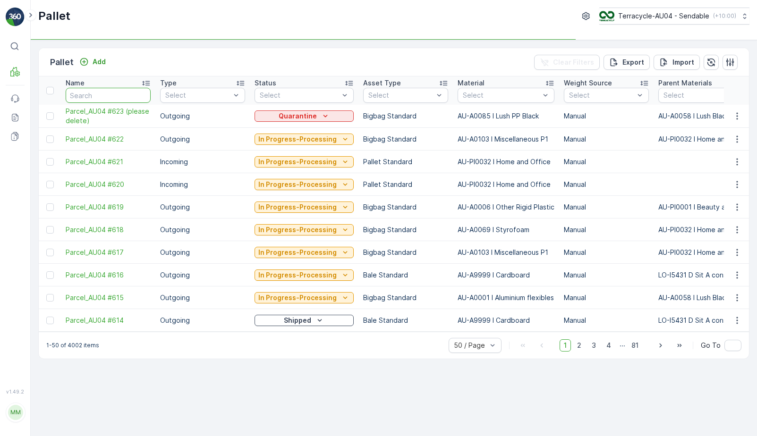
click at [97, 98] on input "text" at bounding box center [108, 95] width 85 height 15
paste input "AU03_Pallet #22678"
type input "AU03_Pallet #22678"
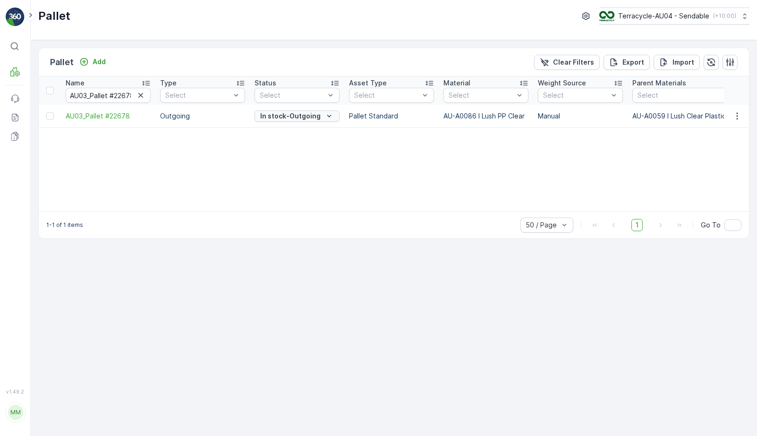
click at [285, 114] on p "In stock-Outgoing" at bounding box center [290, 115] width 60 height 9
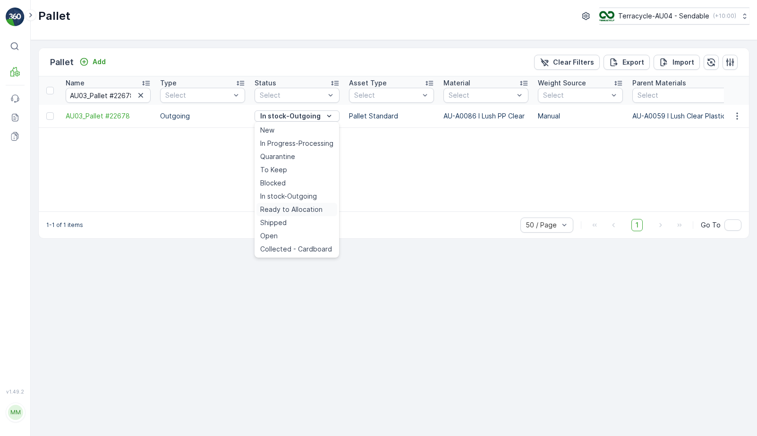
click at [298, 209] on span "Ready to Allocation" at bounding box center [291, 209] width 62 height 9
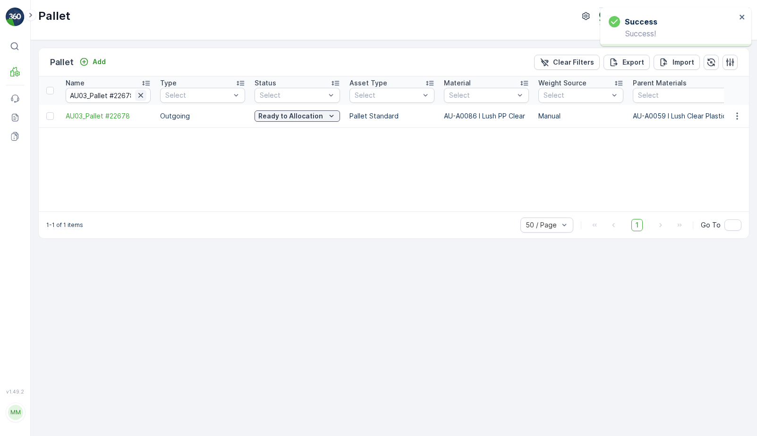
click at [142, 94] on icon "button" at bounding box center [140, 95] width 9 height 9
click at [115, 96] on input "text" at bounding box center [108, 95] width 85 height 15
type input "226"
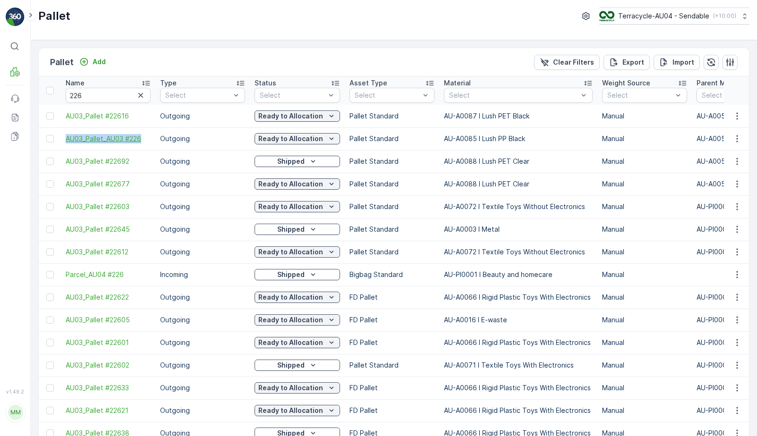
drag, startPoint x: 57, startPoint y: 144, endPoint x: 147, endPoint y: 142, distance: 90.2
copy span "AU03_Pallet_AU03 #226"
click at [107, 94] on input "226" at bounding box center [108, 95] width 85 height 15
type input "22665"
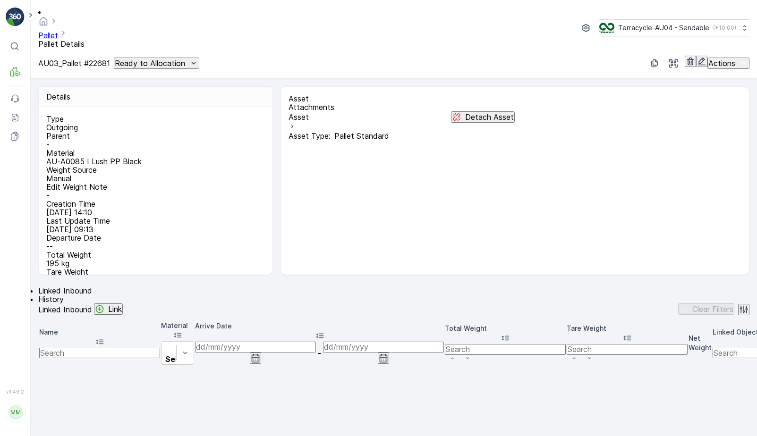
click at [161, 59] on p "Ready to Allocation" at bounding box center [150, 63] width 70 height 9
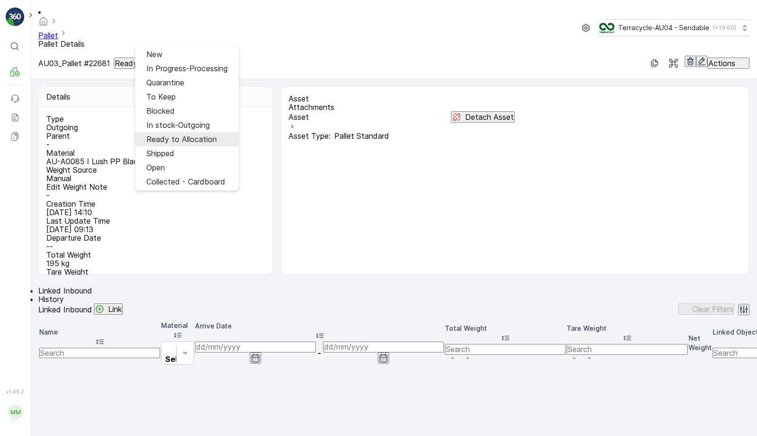
click at [182, 135] on span "Ready to Allocation" at bounding box center [181, 139] width 70 height 9
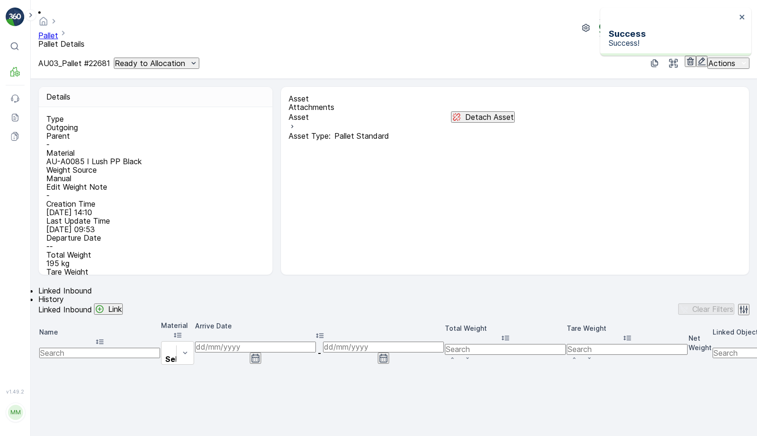
click at [58, 31] on link "Pallet" at bounding box center [48, 35] width 20 height 9
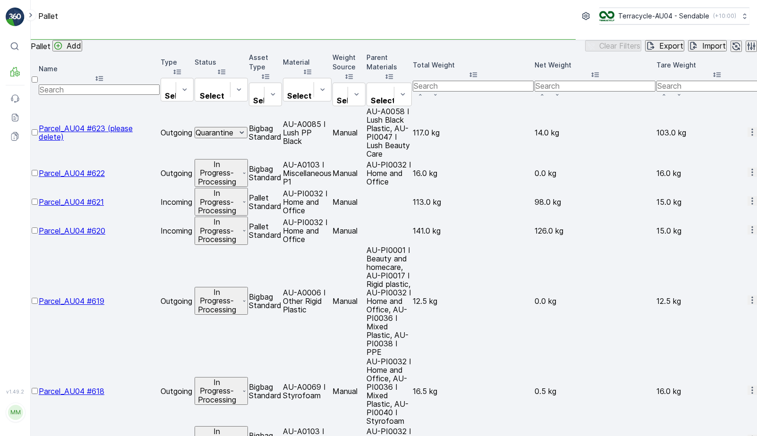
click at [111, 95] on input "text" at bounding box center [99, 90] width 121 height 10
type input "388"
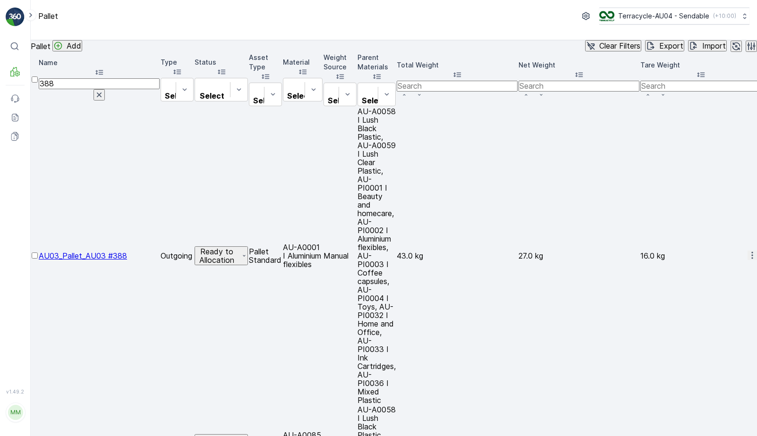
drag, startPoint x: 65, startPoint y: 139, endPoint x: 133, endPoint y: 137, distance: 68.0
click at [133, 406] on td "Parcel_AU04 #388" at bounding box center [99, 444] width 121 height 77
copy span "Parcel_AU04 #388"
drag, startPoint x: 102, startPoint y: 96, endPoint x: 15, endPoint y: 96, distance: 86.9
click at [17, 96] on div "⌘B MRF Events Reports Documents v 1.49.2 MM MRF.AU04 monika.tur@terracycle.com …" at bounding box center [378, 218] width 757 height 436
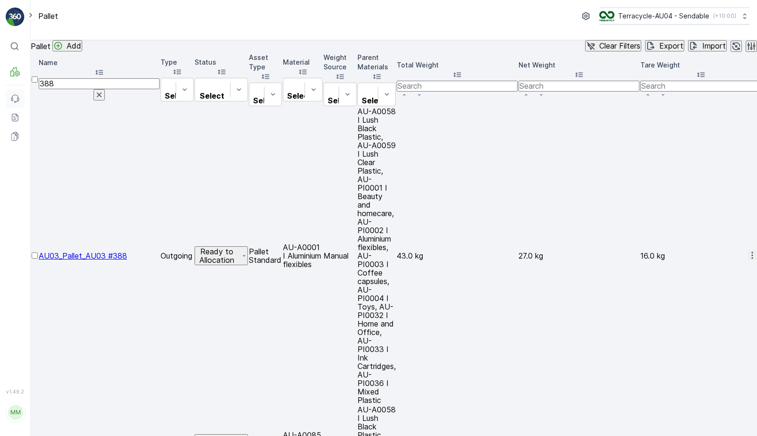
paste input "Parcel_AU04 #"
type input "Parcel_AU04 #99"
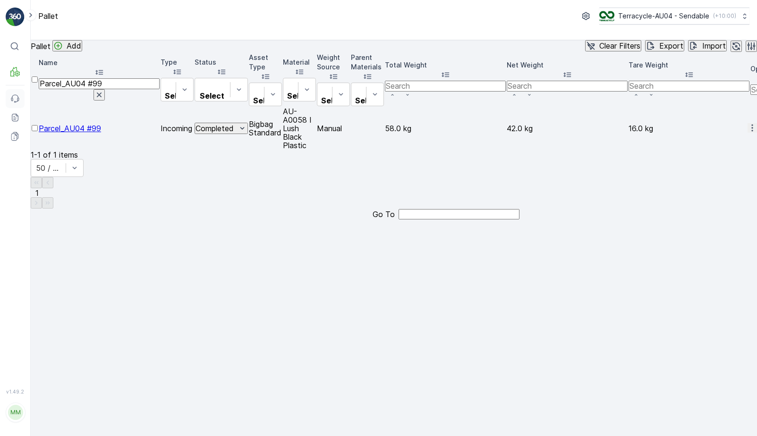
click at [10, 98] on icon at bounding box center [14, 98] width 9 height 9
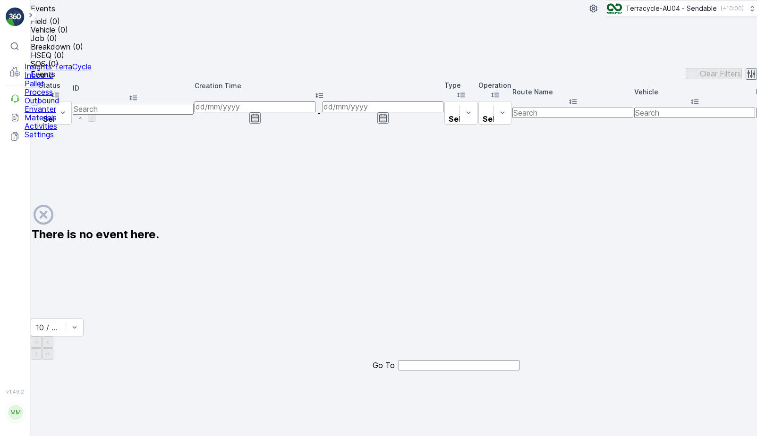
click at [43, 88] on p "Pallet" at bounding box center [58, 83] width 67 height 9
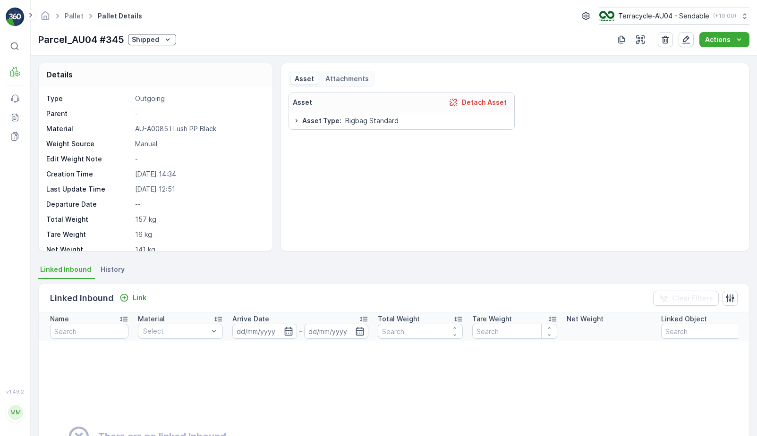
click at [170, 39] on icon "Shipped" at bounding box center [167, 39] width 9 height 9
click at [162, 122] on span "In stock-Outgoing" at bounding box center [162, 119] width 57 height 9
click at [162, 35] on div "Shipped" at bounding box center [152, 39] width 41 height 9
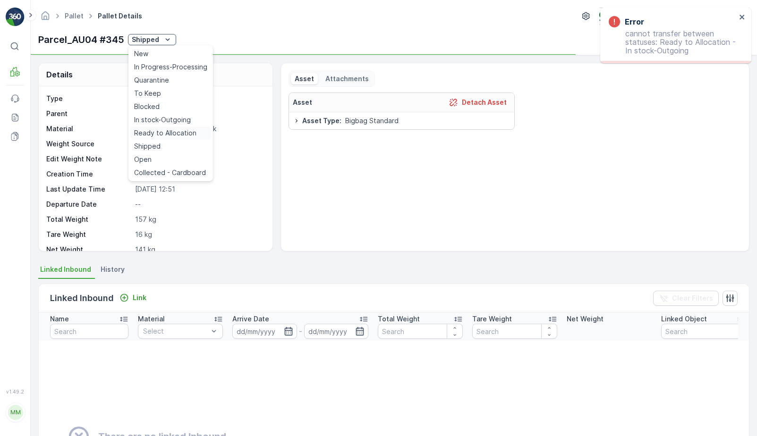
click at [168, 132] on span "Ready to Allocation" at bounding box center [165, 132] width 62 height 9
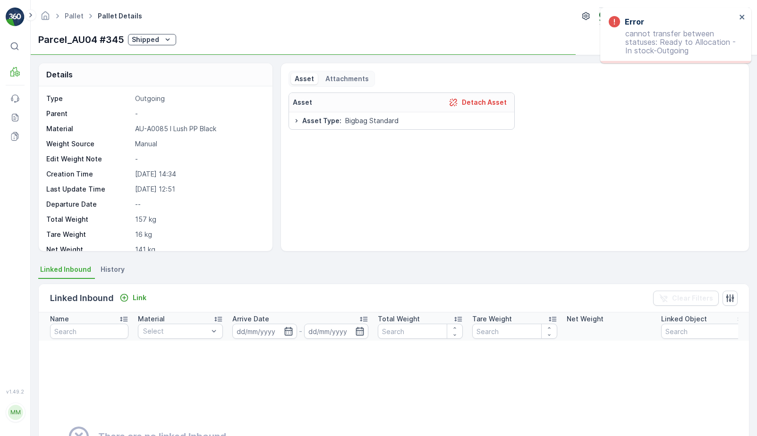
click at [162, 41] on div "Shipped" at bounding box center [152, 39] width 41 height 9
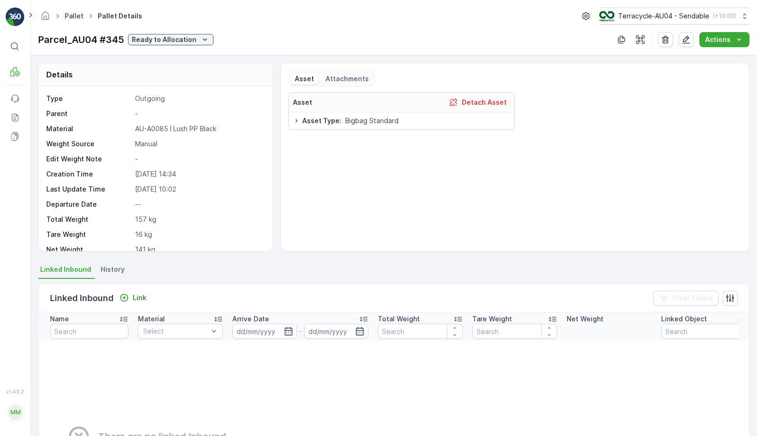
click at [74, 15] on link "Pallet" at bounding box center [74, 16] width 19 height 8
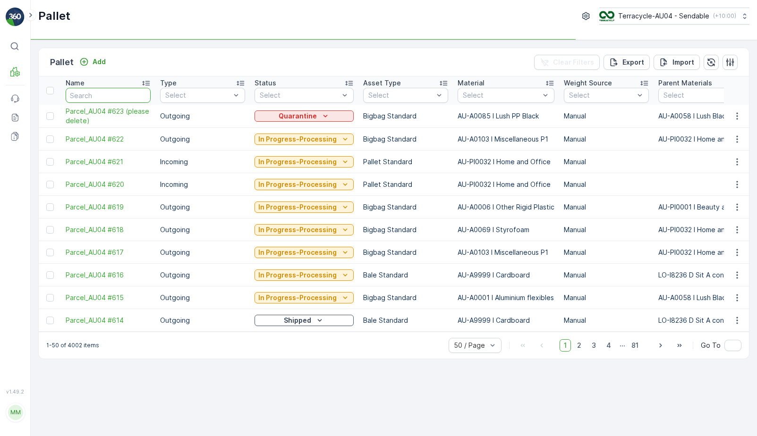
click at [110, 95] on input "text" at bounding box center [108, 95] width 85 height 15
paste input "Parcel_AU04 #341"
type input "Parcel_AU04 #341"
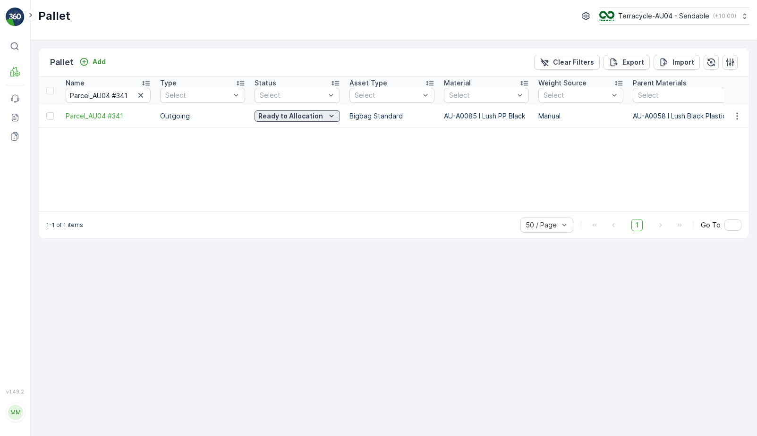
click at [313, 119] on p "Ready to Allocation" at bounding box center [290, 115] width 65 height 9
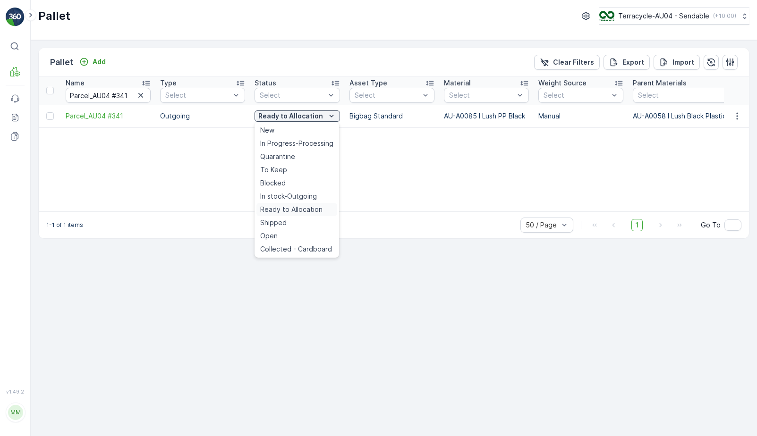
click at [305, 211] on span "Ready to Allocation" at bounding box center [291, 209] width 62 height 9
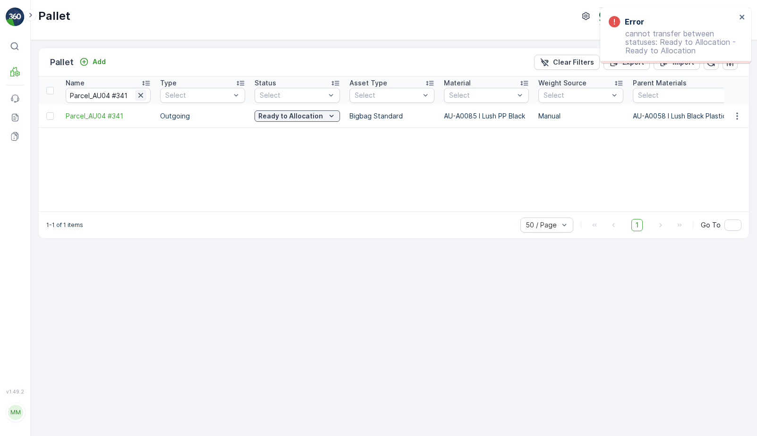
click at [142, 91] on icon "button" at bounding box center [140, 95] width 9 height 9
click at [122, 92] on input "text" at bounding box center [108, 95] width 85 height 15
click at [114, 95] on input "text" at bounding box center [108, 95] width 85 height 15
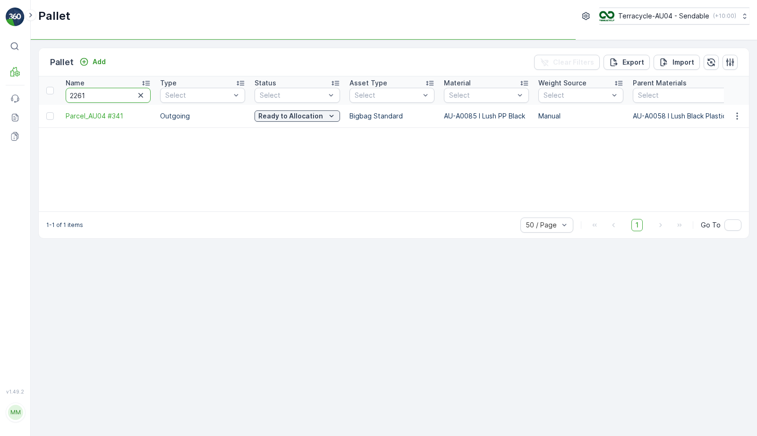
type input "22615"
drag, startPoint x: 63, startPoint y: 117, endPoint x: 135, endPoint y: 117, distance: 71.3
click at [135, 117] on td "AU03_Pallet #22615" at bounding box center [108, 116] width 94 height 23
copy span "AU03_Pallet #22615"
click at [271, 114] on div "Blocked" at bounding box center [296, 115] width 77 height 9
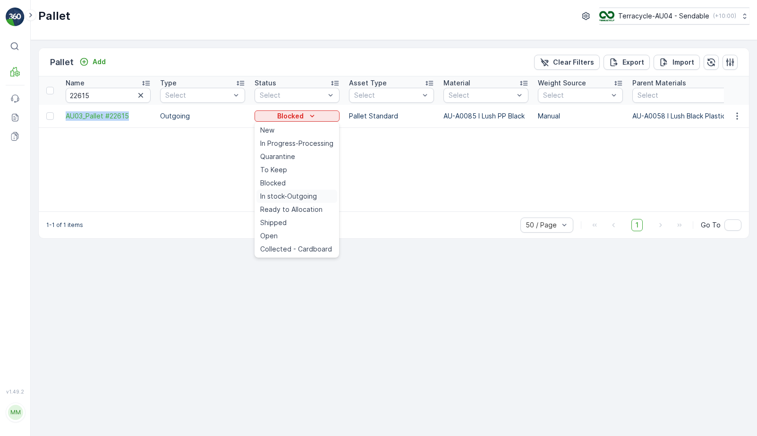
click at [297, 192] on span "In stock-Outgoing" at bounding box center [288, 196] width 57 height 9
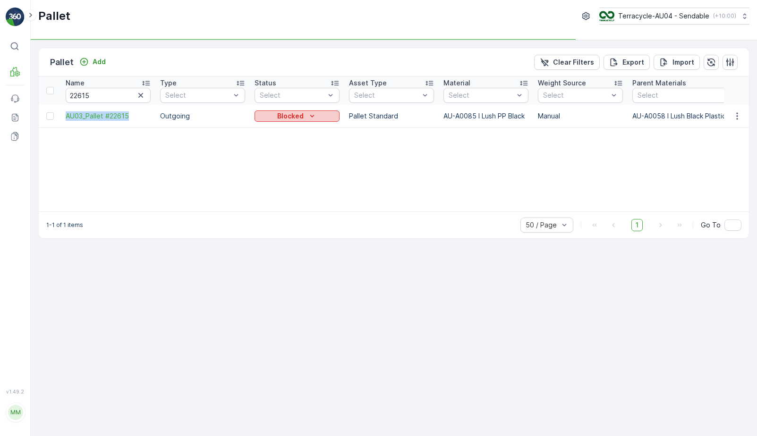
click at [314, 121] on button "Blocked" at bounding box center [297, 116] width 85 height 11
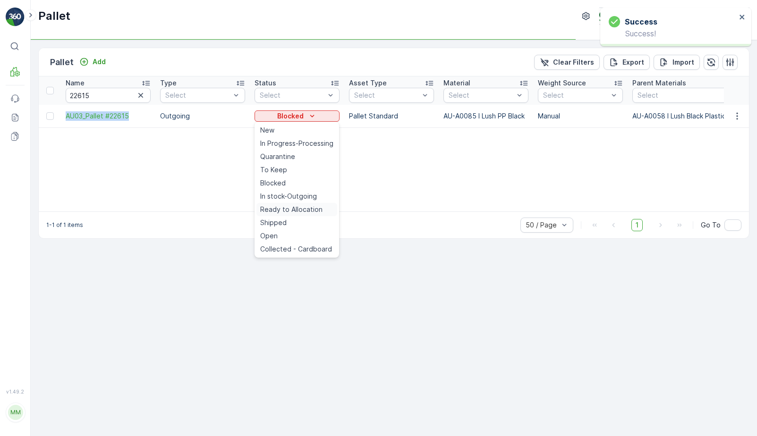
click at [306, 209] on span "Ready to Allocation" at bounding box center [291, 209] width 62 height 9
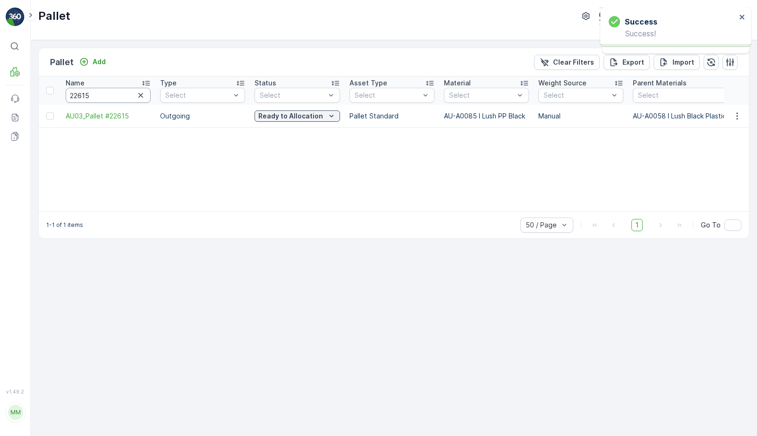
click at [103, 92] on input "22615" at bounding box center [108, 95] width 85 height 15
paste input "AU03_Pallet #22682"
type input "AU03_Pallet #22682"
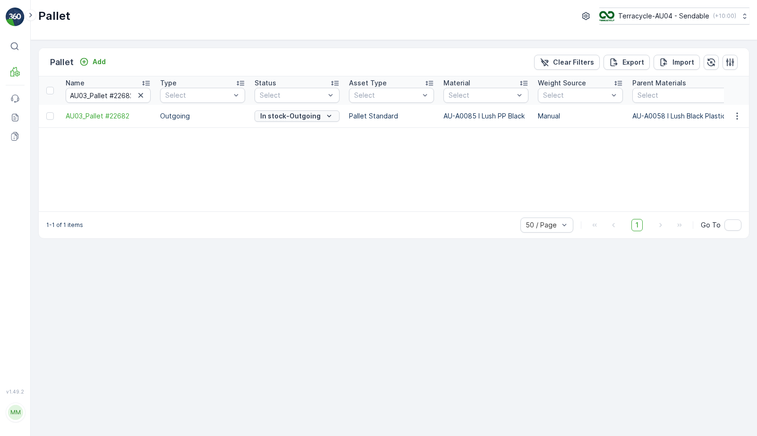
click at [289, 119] on p "In stock-Outgoing" at bounding box center [290, 115] width 60 height 9
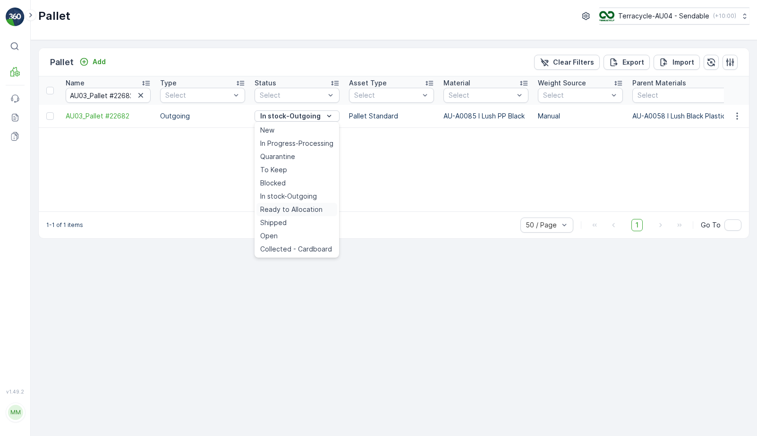
click at [299, 208] on span "Ready to Allocation" at bounding box center [291, 209] width 62 height 9
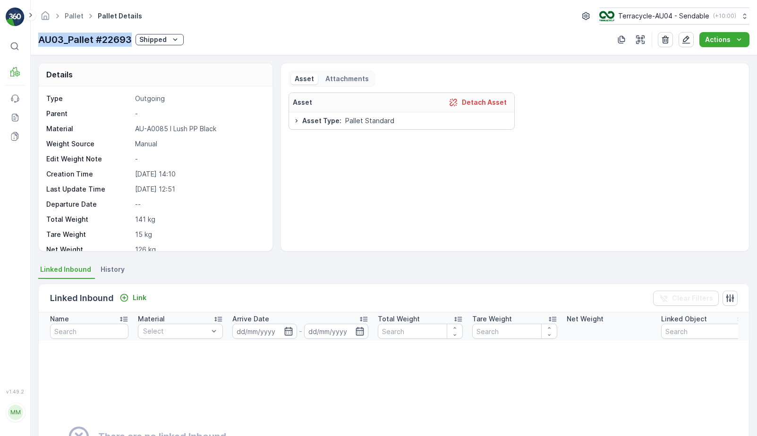
drag, startPoint x: 40, startPoint y: 38, endPoint x: 131, endPoint y: 40, distance: 91.6
click at [131, 40] on p "AU03_Pallet #22693" at bounding box center [85, 40] width 94 height 14
copy p "AU03_Pallet #22693"
click at [170, 41] on div "Shipped" at bounding box center [159, 39] width 41 height 9
click at [180, 133] on span "Ready to Allocation" at bounding box center [174, 132] width 62 height 9
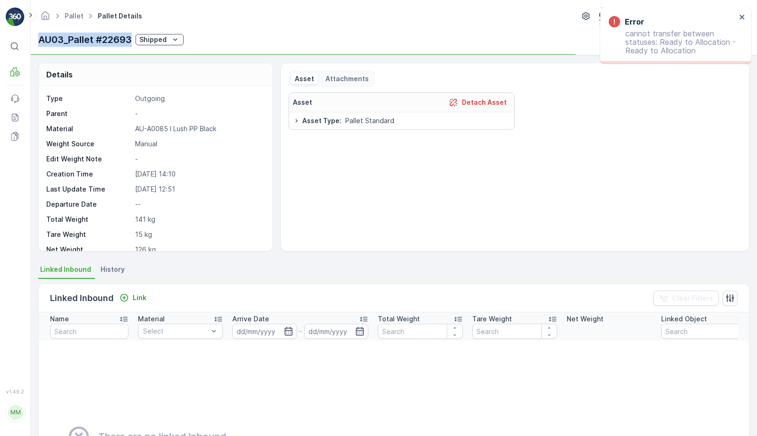
click at [177, 39] on icon "Shipped" at bounding box center [175, 39] width 4 height 2
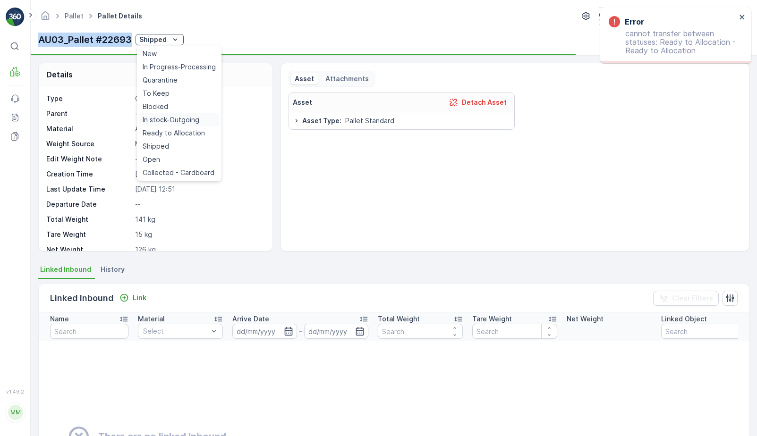
click at [174, 122] on span "In stock-Outgoing" at bounding box center [171, 119] width 57 height 9
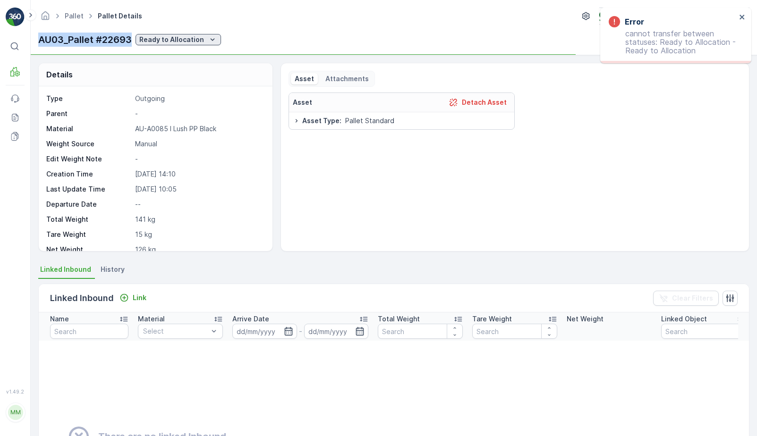
click at [173, 39] on p "Ready to Allocation" at bounding box center [171, 39] width 65 height 9
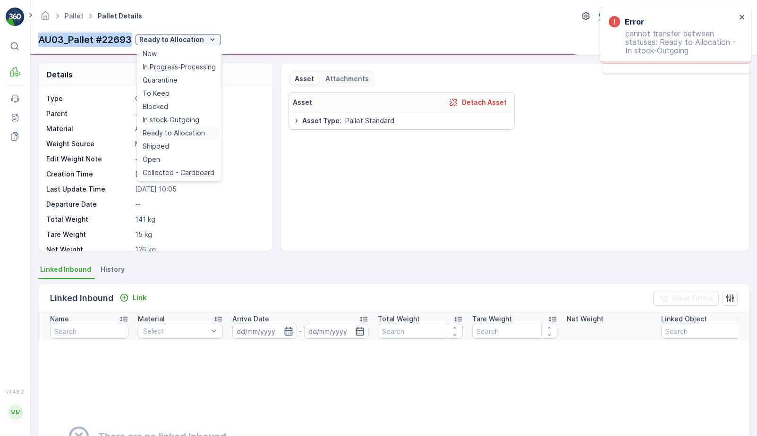
click at [179, 133] on span "Ready to Allocation" at bounding box center [174, 132] width 62 height 9
click at [76, 16] on link "Pallet" at bounding box center [74, 16] width 19 height 8
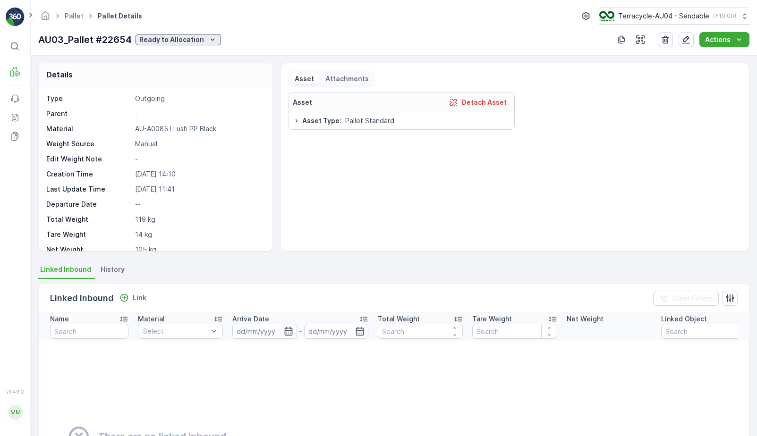
click at [204, 41] on div "Ready to Allocation" at bounding box center [178, 39] width 78 height 9
click at [192, 135] on span "Ready to Allocation" at bounding box center [174, 132] width 62 height 9
drag, startPoint x: 37, startPoint y: 40, endPoint x: 131, endPoint y: 39, distance: 94.0
click at [131, 39] on div "Pallet Pallet Details Terracycle-AU04 - Sendable ( +10:00 ) AU03_Pallet #22750 …" at bounding box center [394, 27] width 726 height 55
copy p "AU03_Pallet #22750"
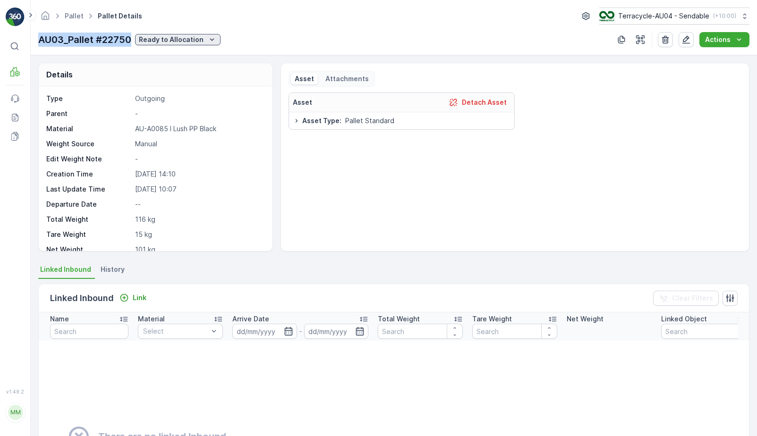
click at [190, 43] on p "Ready to Allocation" at bounding box center [171, 39] width 65 height 9
click at [191, 133] on span "Ready to Allocation" at bounding box center [173, 132] width 62 height 9
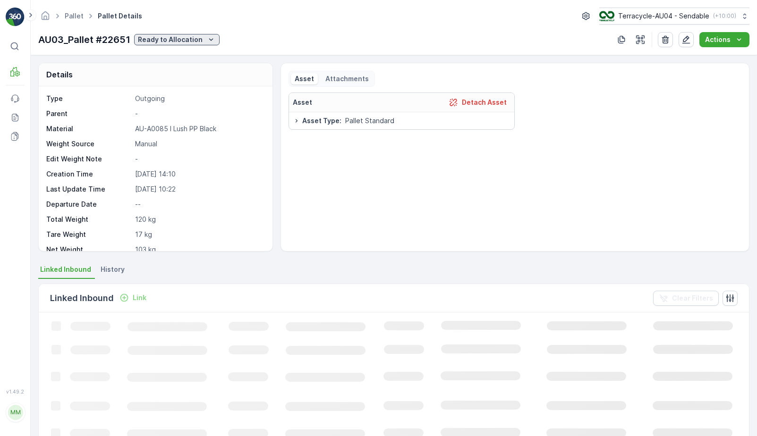
click at [191, 36] on p "Ready to Allocation" at bounding box center [170, 39] width 65 height 9
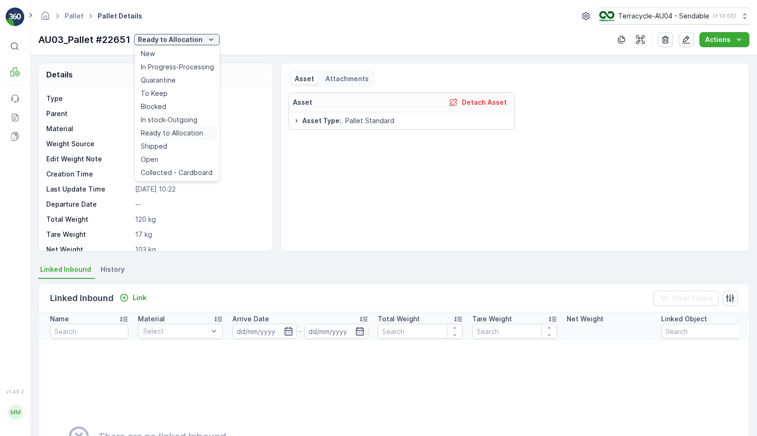
click at [187, 132] on span "Ready to Allocation" at bounding box center [172, 132] width 62 height 9
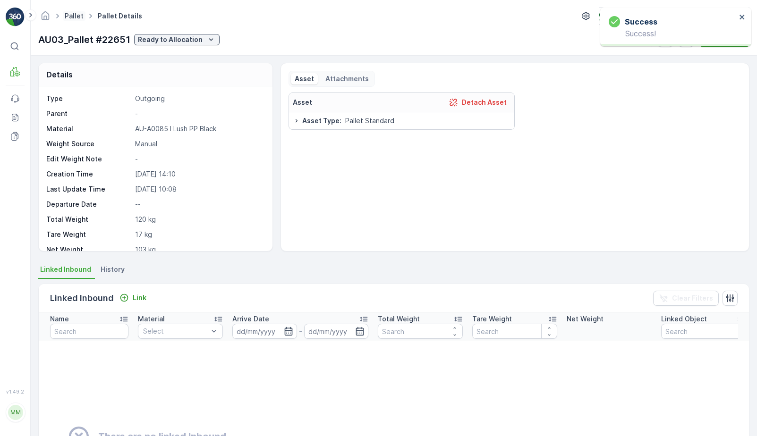
click at [70, 18] on link "Pallet" at bounding box center [74, 16] width 19 height 8
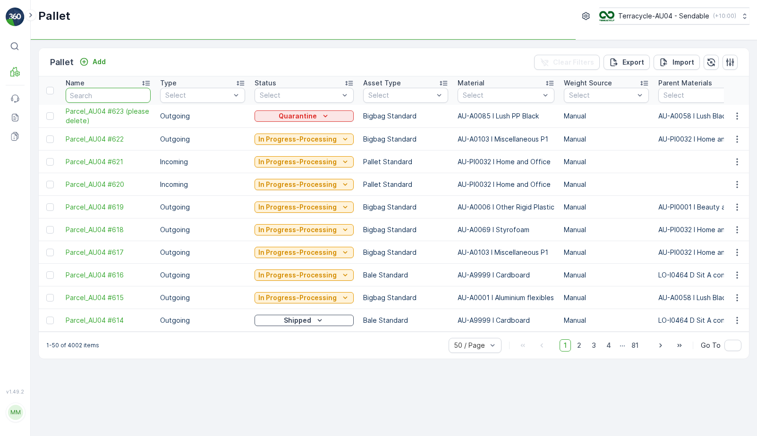
click at [101, 97] on input "text" at bounding box center [108, 95] width 85 height 15
type input "373"
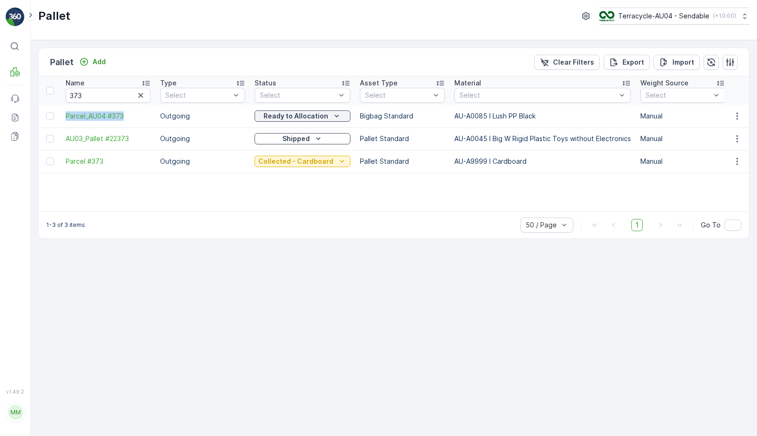
drag, startPoint x: 62, startPoint y: 113, endPoint x: 146, endPoint y: 121, distance: 84.5
click at [146, 121] on td "Parcel_AU04 #373" at bounding box center [108, 116] width 94 height 23
copy span "Parcel_AU04 #373"
click at [98, 60] on p "Add" at bounding box center [99, 61] width 13 height 9
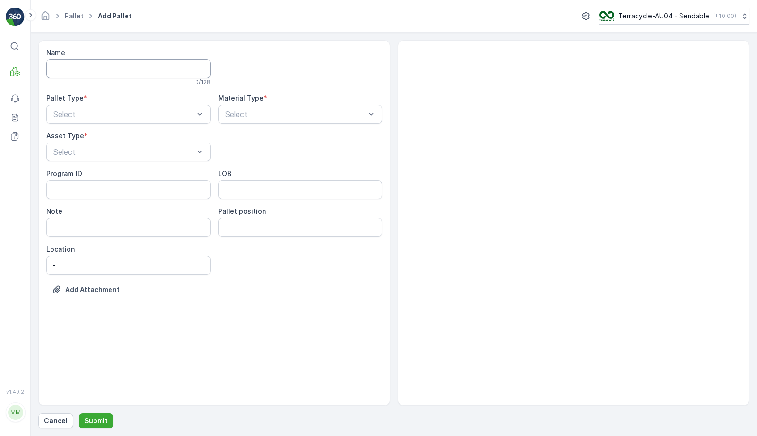
click at [111, 75] on input "Name" at bounding box center [128, 69] width 164 height 19
type input "Pallet_#22742"
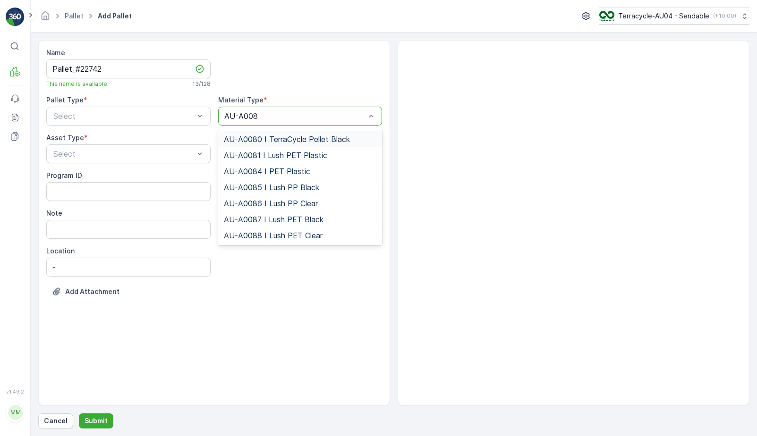
type input "AU-A0085"
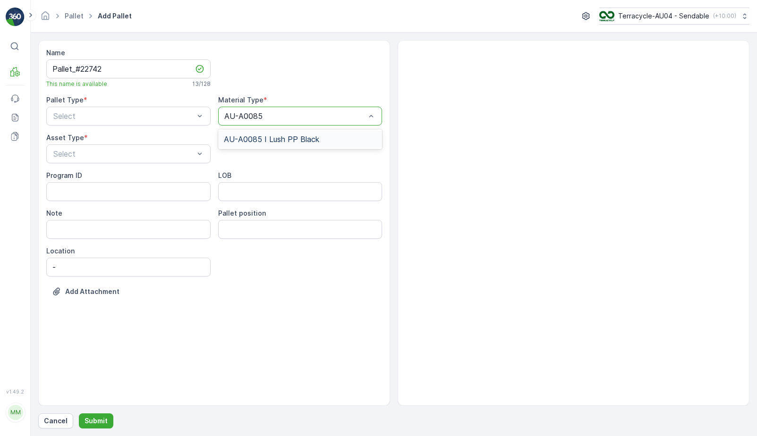
click at [328, 144] on div "AU-A0085 I Lush PP Black" at bounding box center [300, 139] width 164 height 16
click at [135, 122] on div "Select" at bounding box center [128, 116] width 164 height 19
click at [117, 159] on div "Outgoing" at bounding box center [128, 155] width 153 height 9
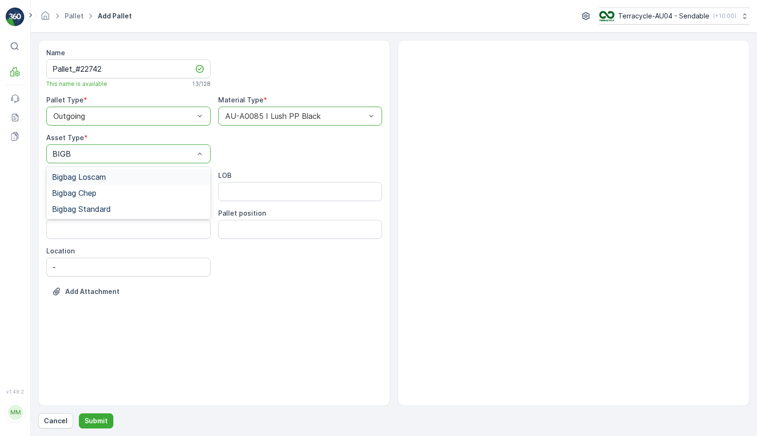
type input "BIGBA"
click at [117, 207] on div "Bigbag Standard" at bounding box center [128, 209] width 153 height 9
click at [105, 419] on p "Submit" at bounding box center [96, 421] width 23 height 9
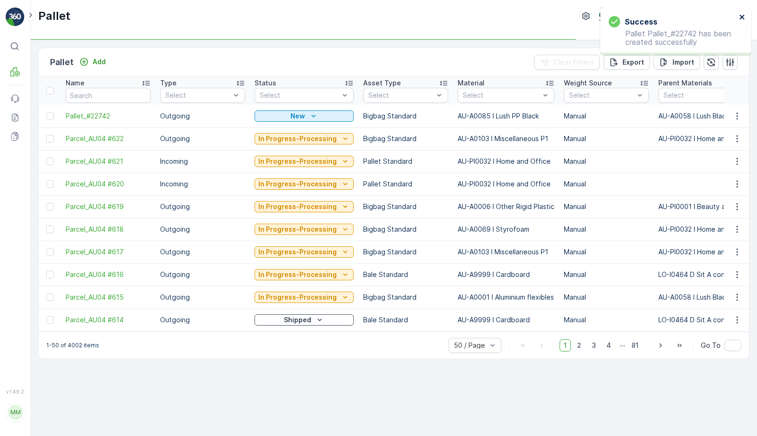
click at [740, 14] on icon "close" at bounding box center [742, 17] width 7 height 8
click at [94, 112] on span "Pallet_#22742" at bounding box center [108, 115] width 85 height 9
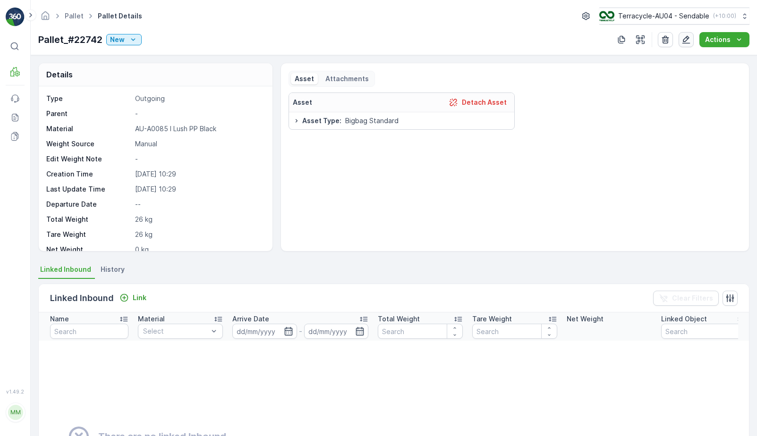
click at [686, 38] on icon "button" at bounding box center [686, 40] width 8 height 8
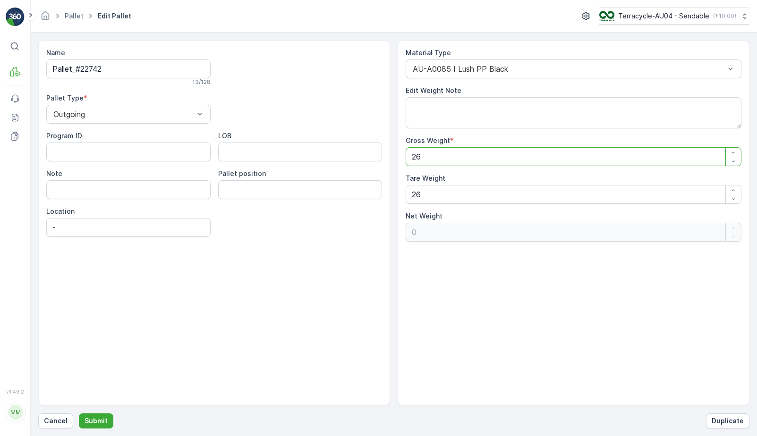
drag, startPoint x: 445, startPoint y: 155, endPoint x: 338, endPoint y: 163, distance: 107.5
click at [338, 163] on div "Name Pallet_#22742 13 / 128 Pallet Type * Outgoing Program ID LOB Note Pallet p…" at bounding box center [393, 223] width 711 height 366
drag, startPoint x: 447, startPoint y: 160, endPoint x: 340, endPoint y: 158, distance: 107.7
click at [340, 158] on div "Name Pallet_#22742 13 / 128 Pallet Type * Outgoing Program ID LOB Note Pallet p…" at bounding box center [393, 223] width 711 height 366
type Weight "1"
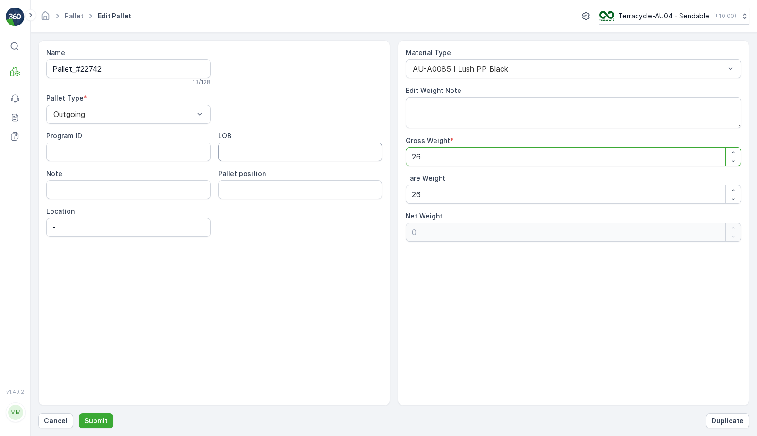
type Weight "-25"
type Weight "12"
type Weight "-14"
type Weight "123"
type Weight "97"
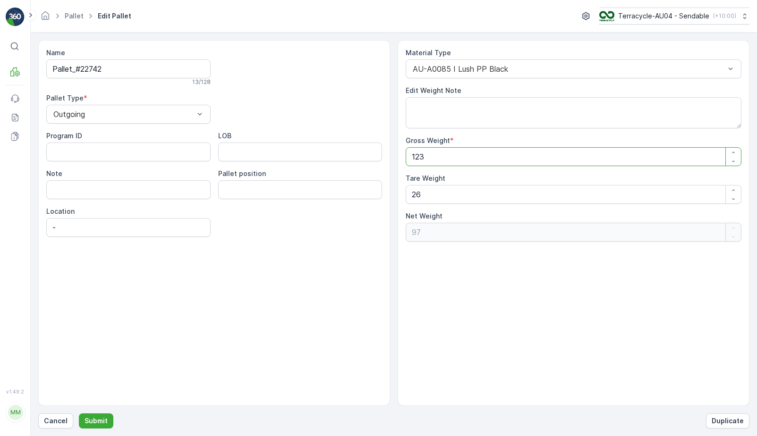
type Weight "12"
type Weight "-14"
type Weight "127"
type Weight "101"
type Weight "127"
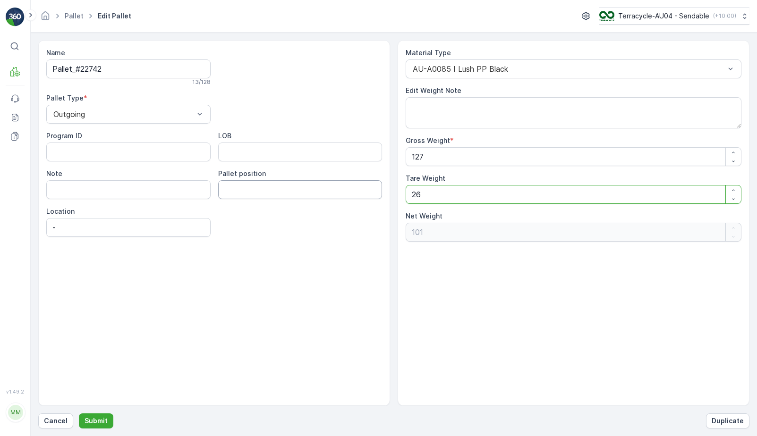
drag, startPoint x: 437, startPoint y: 195, endPoint x: 346, endPoint y: 193, distance: 91.2
click at [346, 193] on div "Name Pallet_#22742 13 / 128 Pallet Type * Outgoing Program ID LOB Note Pallet p…" at bounding box center [393, 223] width 711 height 366
type Weight "1"
type Weight "126"
type Weight "15"
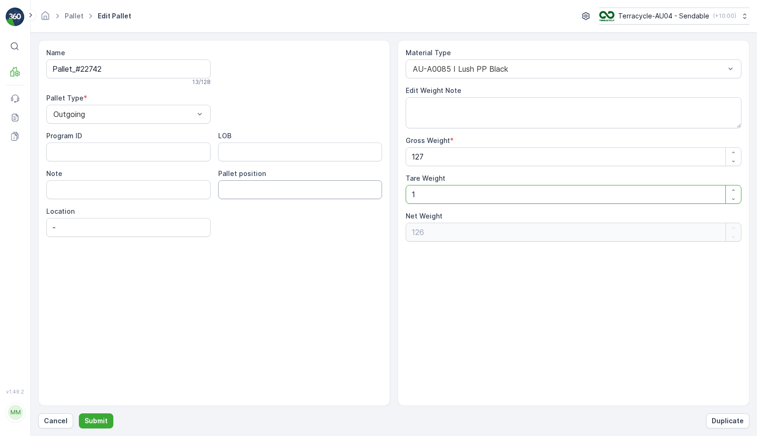
type Weight "112"
type Weight "15"
click at [432, 198] on Weight "15" at bounding box center [574, 194] width 336 height 19
type Weight "1"
type Weight "126"
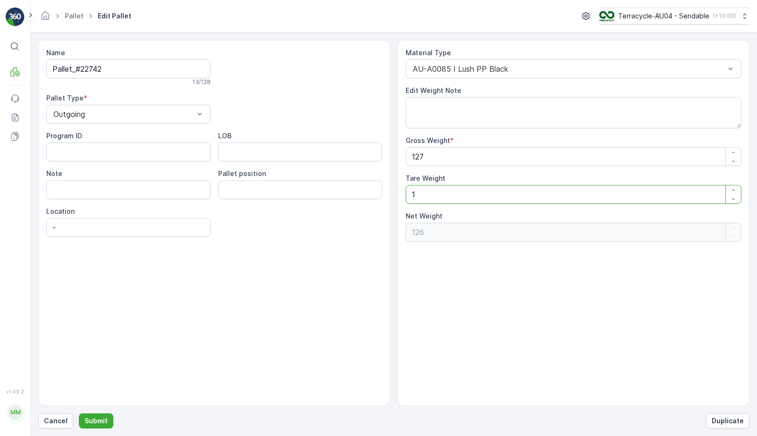
type Weight "14"
type Weight "113"
type Weight "14"
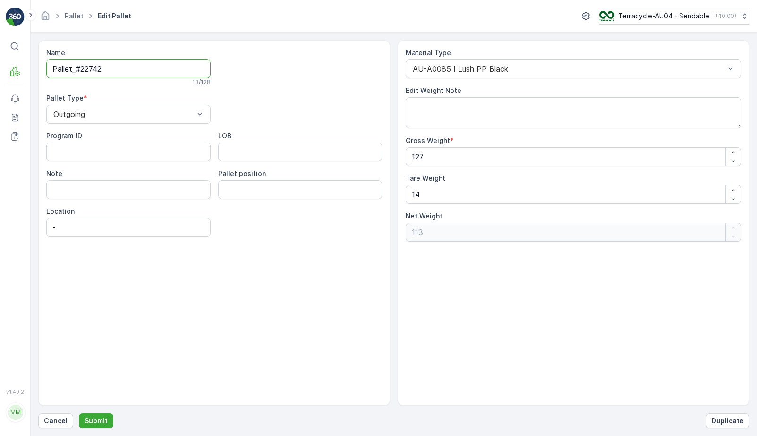
drag, startPoint x: 118, startPoint y: 67, endPoint x: 29, endPoint y: 65, distance: 88.3
click at [30, 66] on div "⌘B MRF Events Reports Documents v 1.49.2 MM MRF.AU04 [PERSON_NAME][EMAIL_ADDRES…" at bounding box center [378, 218] width 757 height 436
click at [96, 417] on p "Submit" at bounding box center [96, 421] width 23 height 9
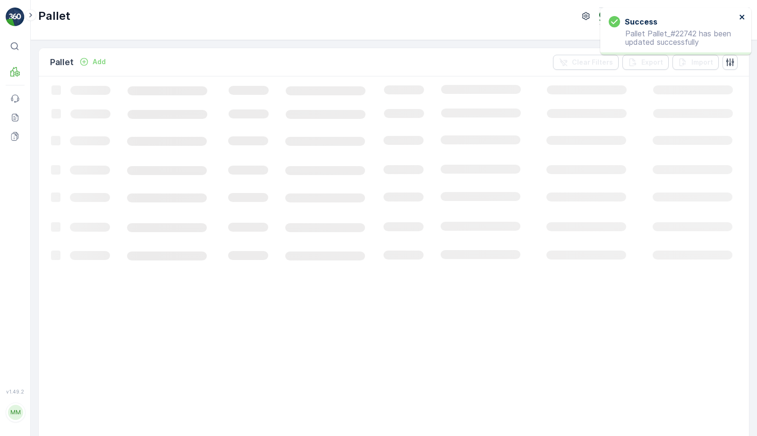
click at [741, 17] on icon "close" at bounding box center [742, 17] width 5 height 5
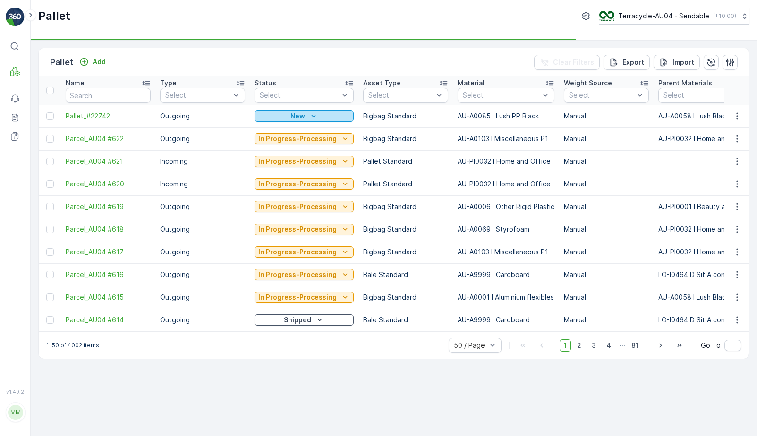
click at [316, 120] on button "New" at bounding box center [304, 116] width 99 height 11
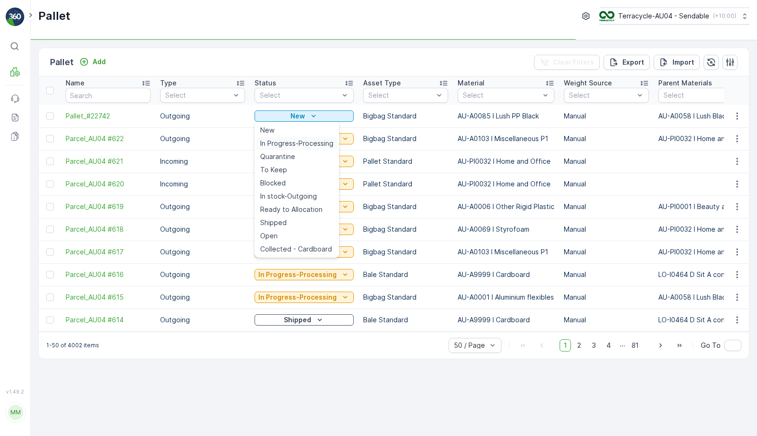
click at [309, 145] on span "In Progress-Processing" at bounding box center [296, 143] width 73 height 9
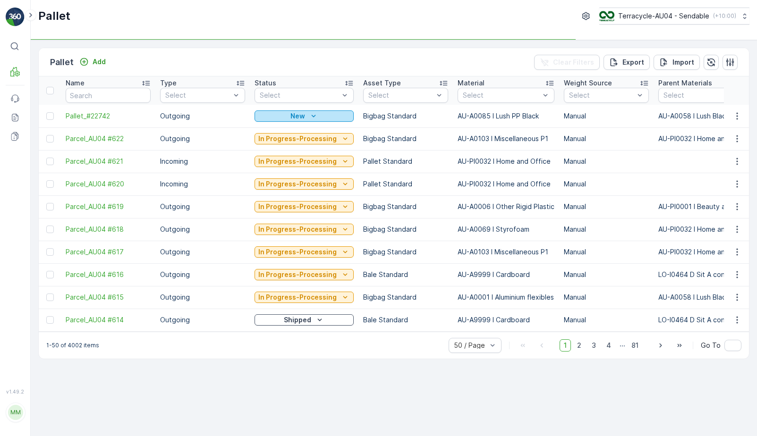
click at [317, 116] on div "New" at bounding box center [304, 115] width 92 height 9
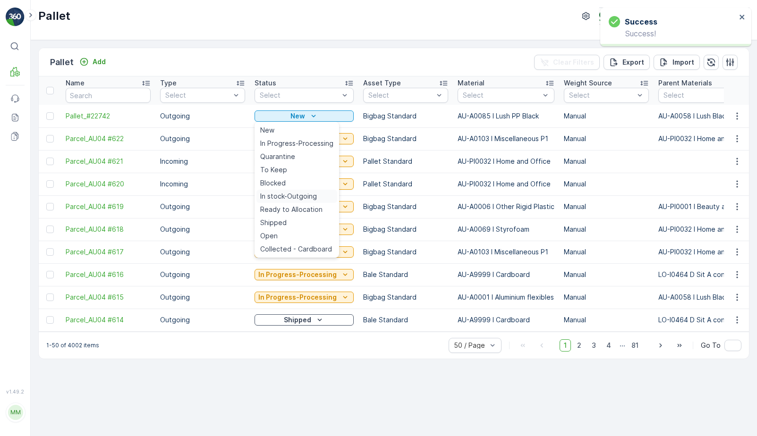
click at [300, 196] on span "In stock-Outgoing" at bounding box center [288, 196] width 57 height 9
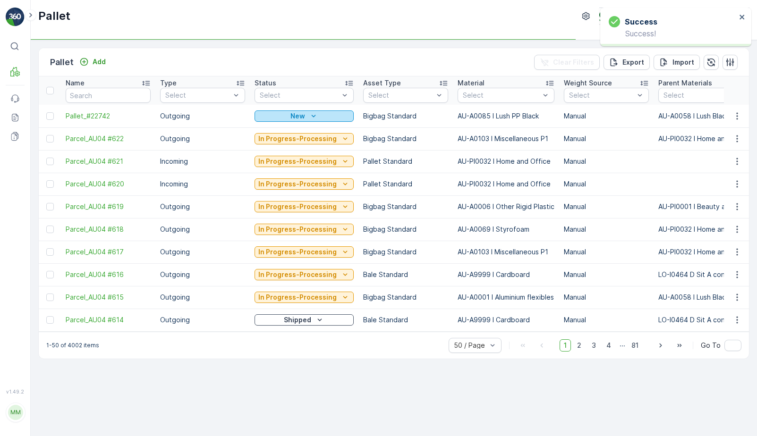
click at [321, 111] on button "New" at bounding box center [304, 116] width 99 height 11
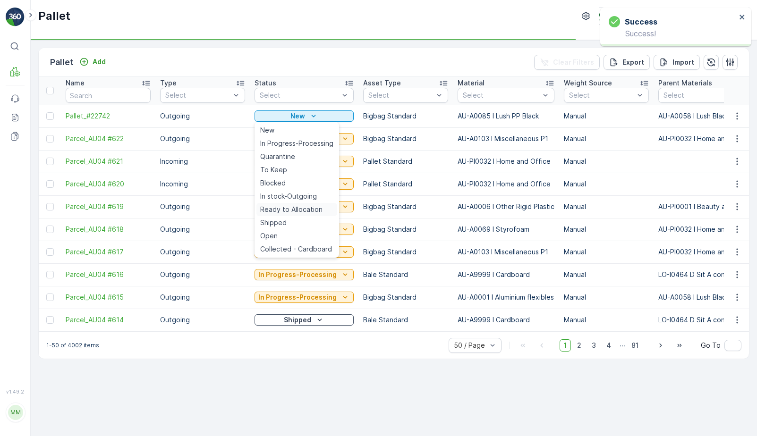
click at [298, 208] on span "Ready to Allocation" at bounding box center [291, 209] width 62 height 9
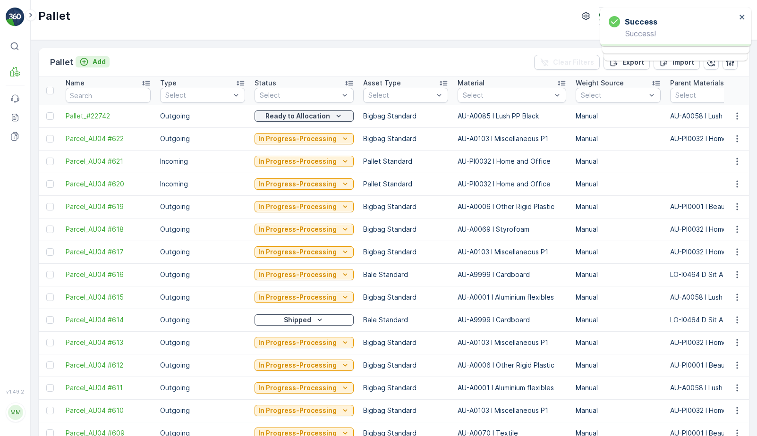
click at [99, 62] on p "Add" at bounding box center [99, 61] width 13 height 9
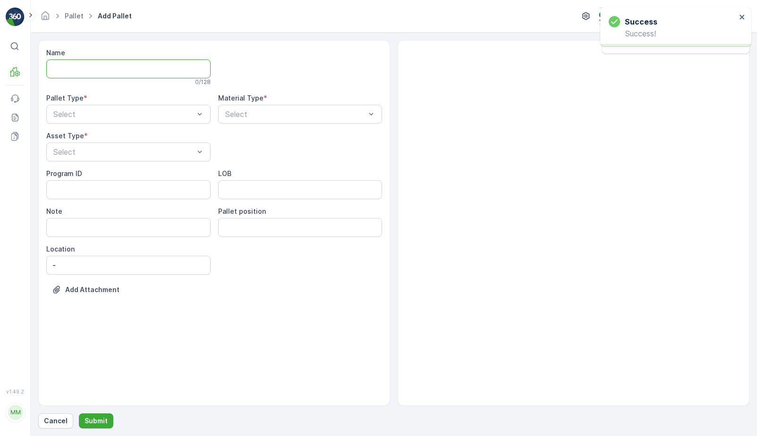
click at [81, 72] on input "Name" at bounding box center [128, 69] width 164 height 19
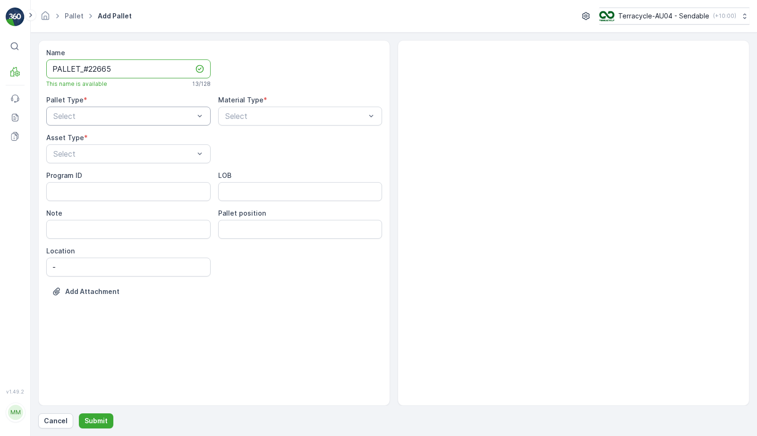
type input "PALLET_#22665"
click at [96, 154] on div "Outgoing" at bounding box center [128, 155] width 153 height 9
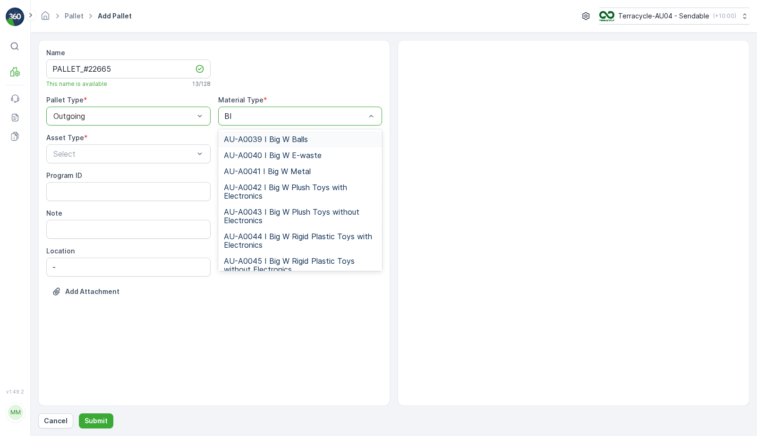
type input "B"
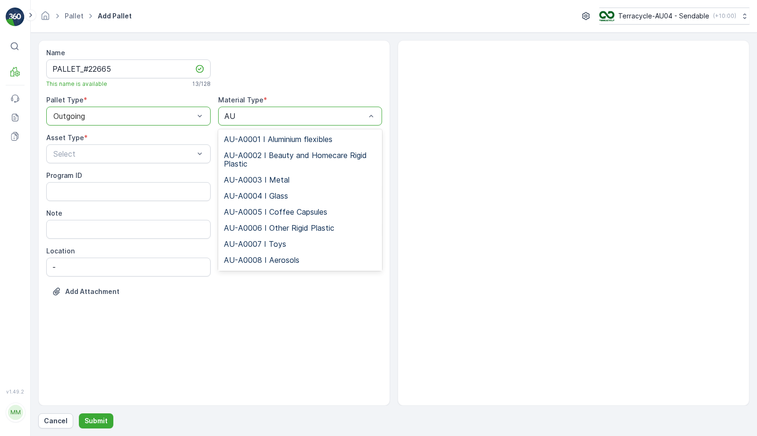
type input "A"
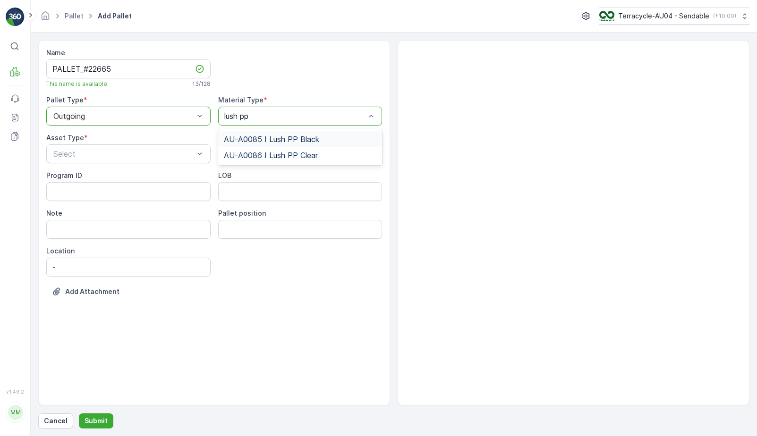
type input "lush pp"
click at [317, 141] on span "AU-A0085 I Lush PP Black" at bounding box center [271, 139] width 95 height 9
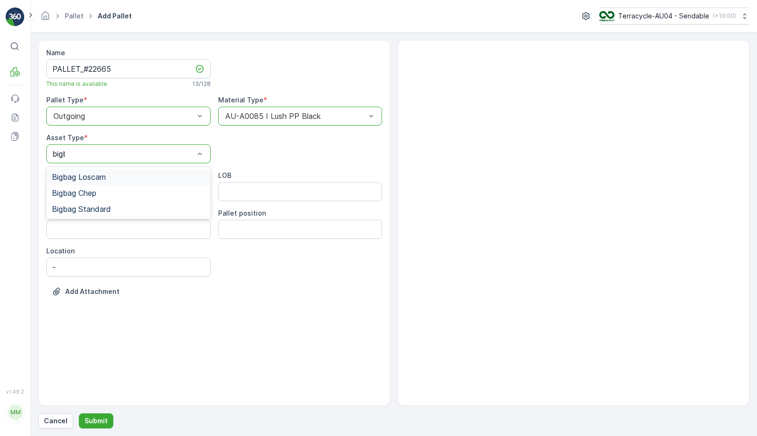
type input "bigbag"
click at [115, 215] on div "Bigbag Standard" at bounding box center [128, 209] width 164 height 16
drag, startPoint x: 137, startPoint y: 74, endPoint x: 39, endPoint y: 73, distance: 98.7
click at [39, 73] on div "Name PALLET_#22665 This name is available 13 / 128 Pallet Type * option Outgoin…" at bounding box center [214, 223] width 352 height 366
click at [94, 422] on p "Submit" at bounding box center [96, 421] width 23 height 9
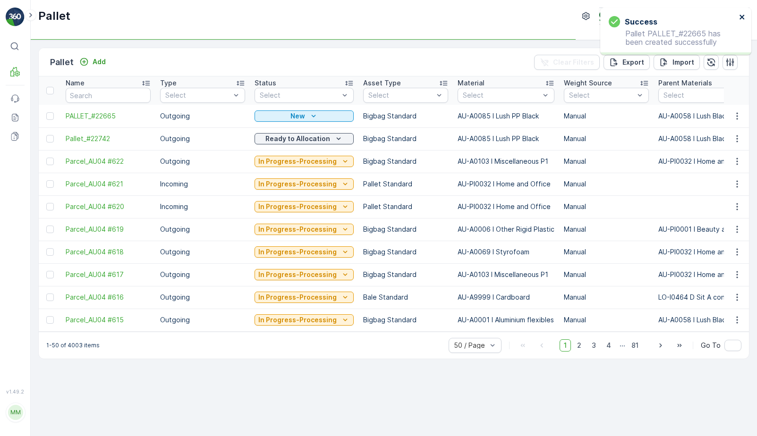
click at [740, 15] on icon "close" at bounding box center [742, 17] width 5 height 5
click at [111, 116] on span "PALLET_#22665" at bounding box center [108, 115] width 85 height 9
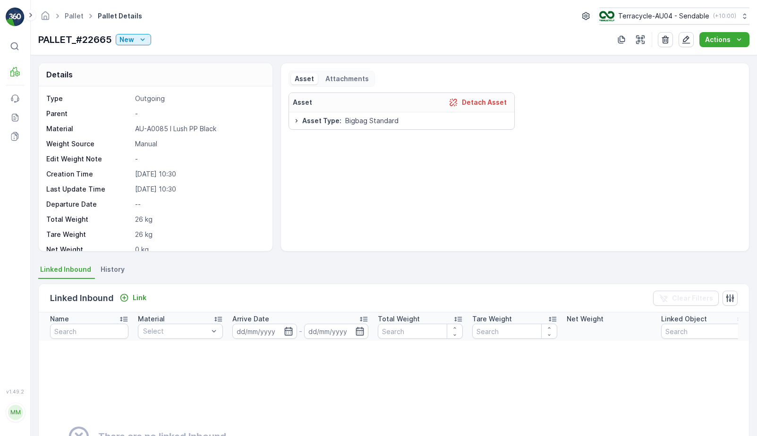
click at [690, 48] on div "Pallet Pallet Details Terracycle-AU04 - Sendable ( +10:00 ) PALLET_#22665 New A…" at bounding box center [394, 27] width 726 height 55
click at [690, 42] on icon "button" at bounding box center [686, 39] width 9 height 9
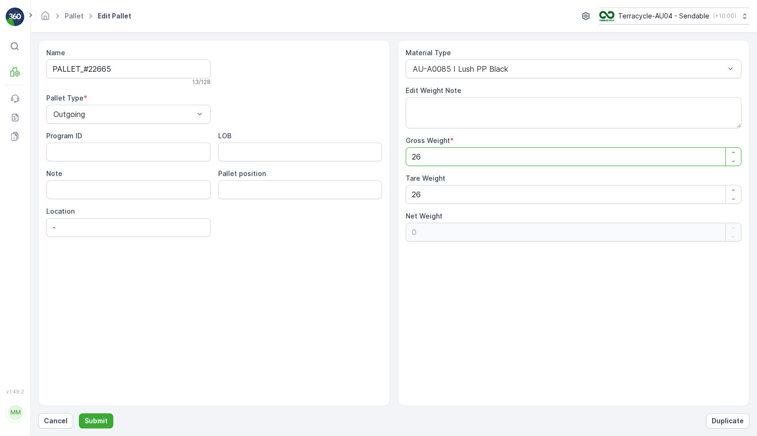
drag, startPoint x: 459, startPoint y: 157, endPoint x: 270, endPoint y: 160, distance: 189.4
click at [276, 160] on div "Name PALLET_#22665 13 / 128 Pallet Type * Outgoing Program ID LOB Note Pallet p…" at bounding box center [393, 223] width 711 height 366
type Weight "1"
type Weight "-25"
type Weight "10"
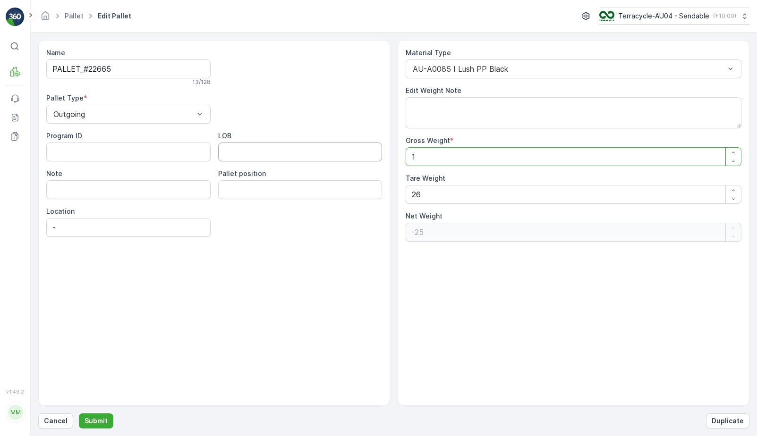
type Weight "-16"
type Weight "108"
type Weight "82"
type Weight "108"
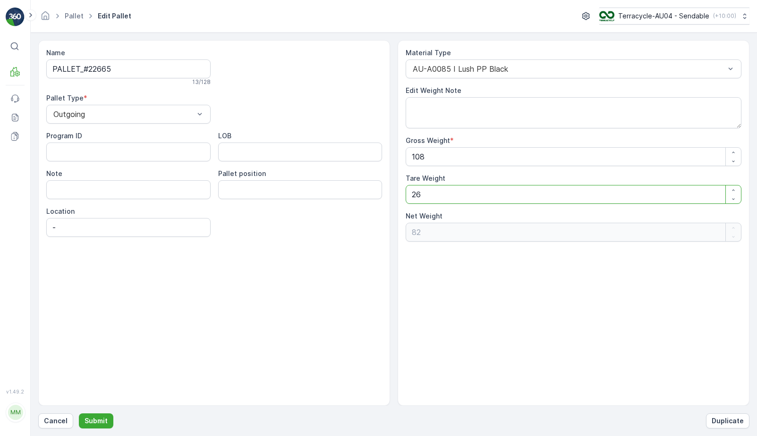
drag, startPoint x: 429, startPoint y: 198, endPoint x: 261, endPoint y: 166, distance: 171.1
click at [268, 166] on div "Name PALLET_#22665 13 / 128 Pallet Type * Outgoing Program ID LOB Note Pallet p…" at bounding box center [393, 223] width 711 height 366
type Weight "1"
type Weight "107"
type Weight "17"
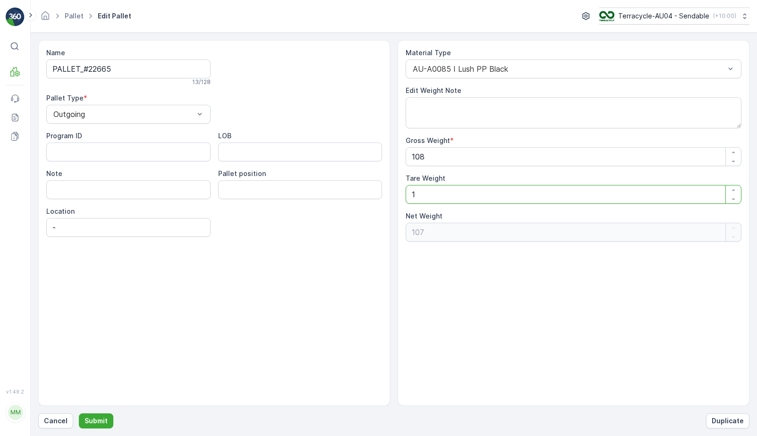
type Weight "91"
type Weight "1"
type Weight "107"
type Weight "16"
type Weight "92"
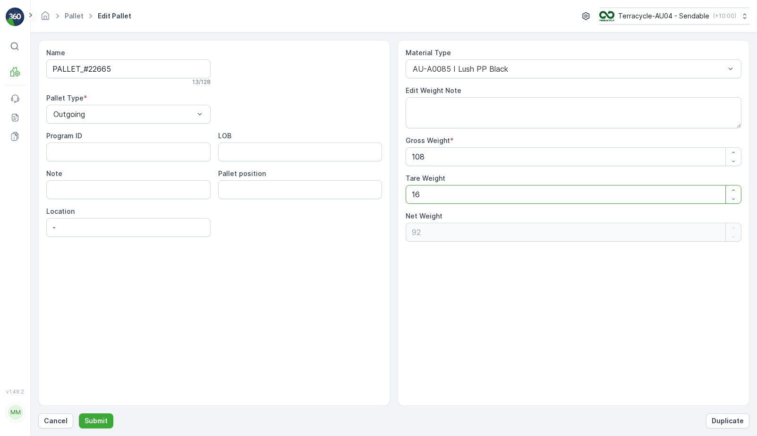
type Weight "1"
type Weight "107"
type Weight "18"
type Weight "90"
type Weight "18"
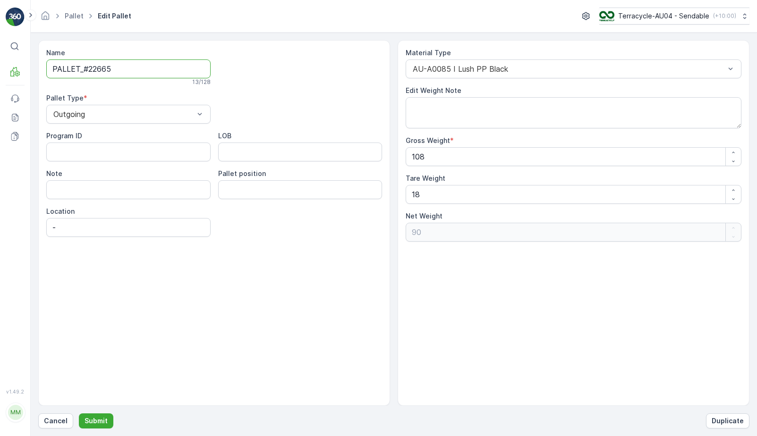
drag, startPoint x: 149, startPoint y: 68, endPoint x: 3, endPoint y: 68, distance: 145.5
click at [3, 68] on div "⌘B MRF Events Reports Documents v 1.49.2 MM MRF.AU04 [PERSON_NAME][EMAIL_ADDRES…" at bounding box center [378, 218] width 757 height 436
click at [91, 416] on button "Submit" at bounding box center [96, 421] width 34 height 15
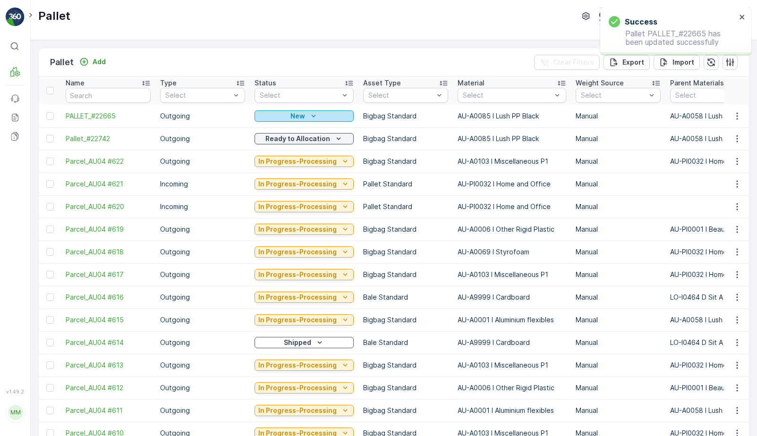
click at [317, 111] on button "New" at bounding box center [304, 116] width 99 height 11
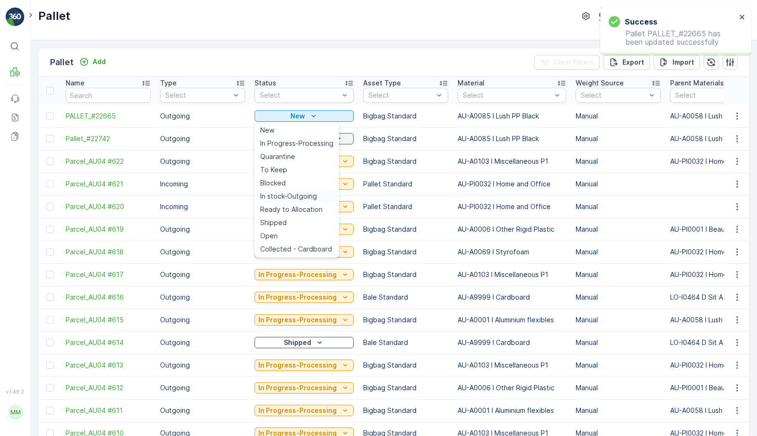
click at [291, 195] on span "In stock-Outgoing" at bounding box center [288, 196] width 57 height 9
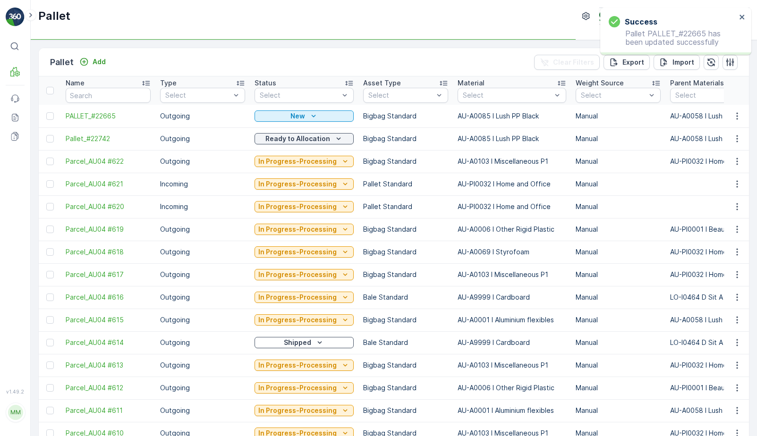
click at [329, 110] on div "New" at bounding box center [304, 116] width 99 height 13
click at [321, 118] on div "New" at bounding box center [304, 115] width 92 height 9
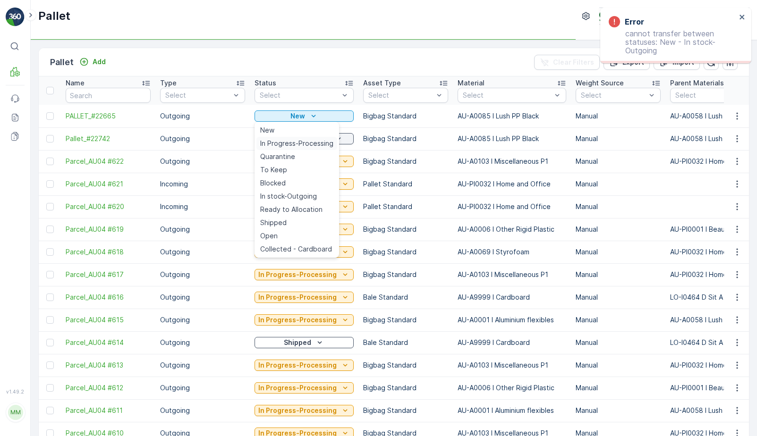
click at [313, 138] on div "In Progress-Processing" at bounding box center [296, 143] width 81 height 13
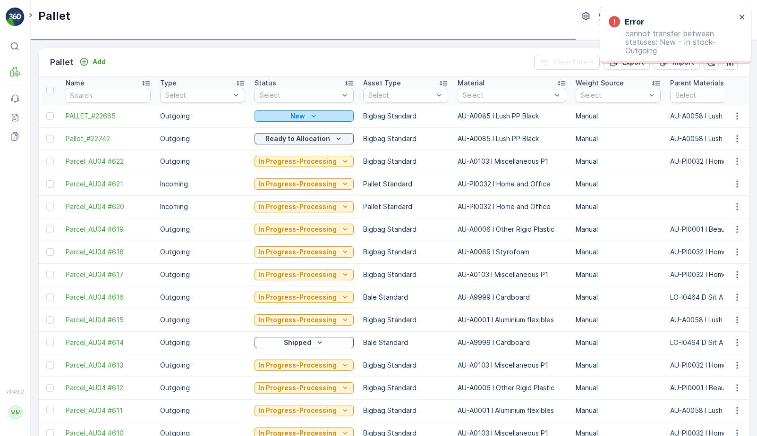
click at [320, 114] on div "New" at bounding box center [304, 115] width 92 height 9
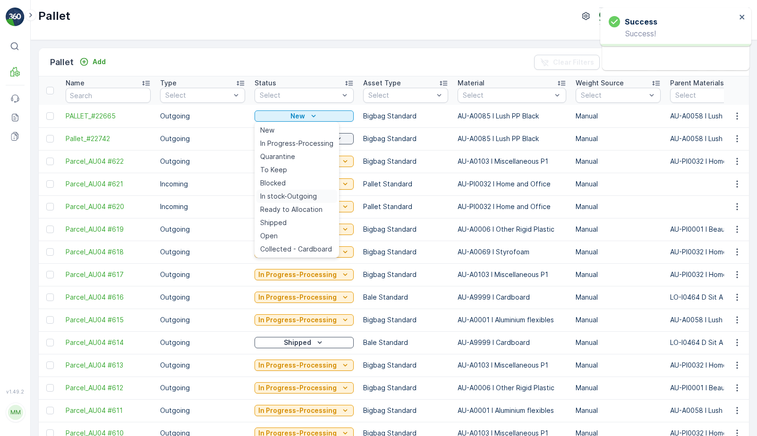
click at [306, 197] on span "In stock-Outgoing" at bounding box center [288, 196] width 57 height 9
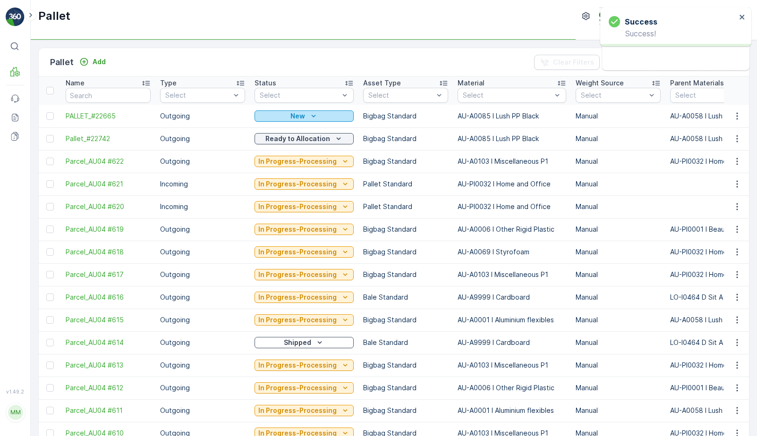
click at [319, 117] on div "New" at bounding box center [304, 115] width 92 height 9
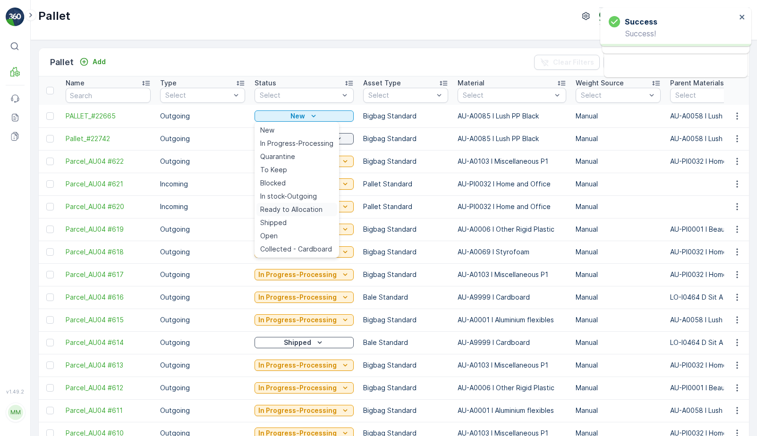
click at [304, 208] on span "Ready to Allocation" at bounding box center [291, 209] width 62 height 9
